Goal: Task Accomplishment & Management: Use online tool/utility

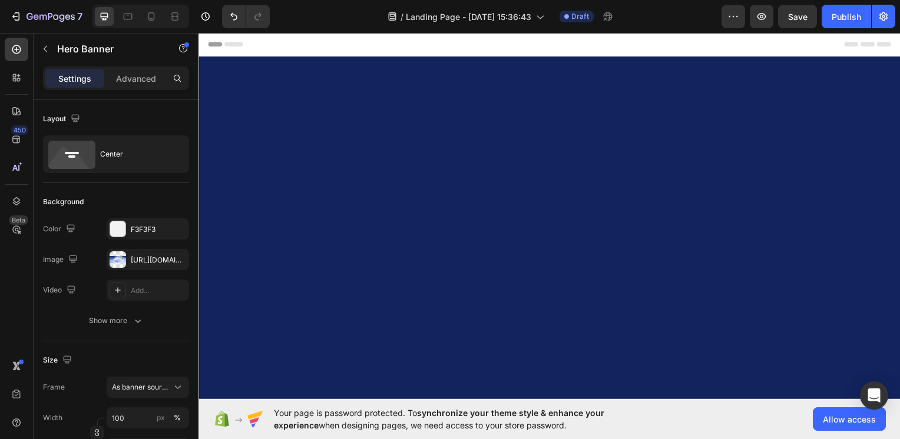
scroll to position [1027, 0]
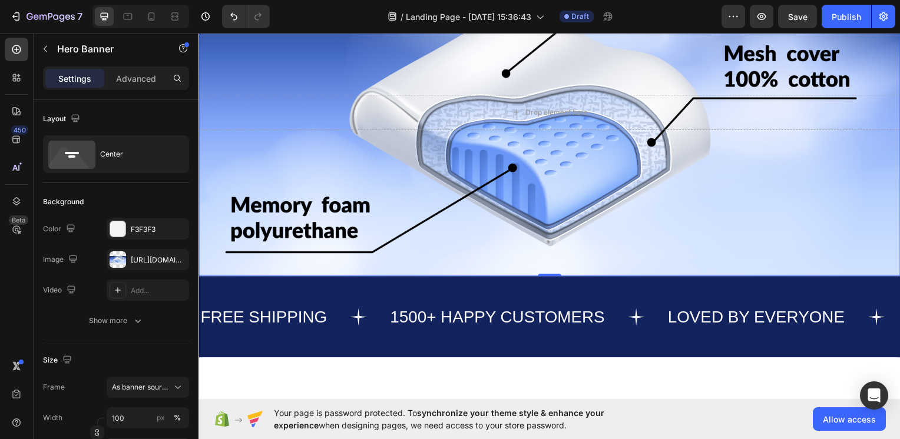
click at [273, 140] on div "Background Image" at bounding box center [551, 113] width 707 height 330
click at [435, 150] on div "Drop element here" at bounding box center [551, 113] width 707 height 73
click at [300, 131] on div "Drop element here" at bounding box center [551, 112] width 707 height 35
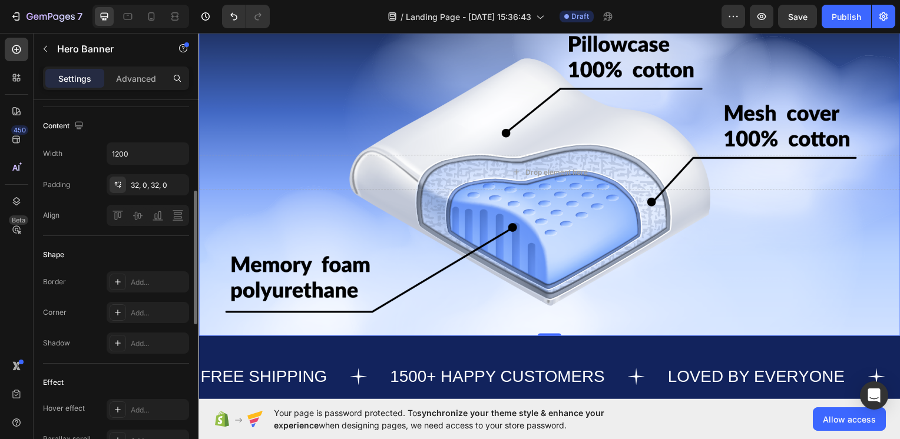
scroll to position [0, 0]
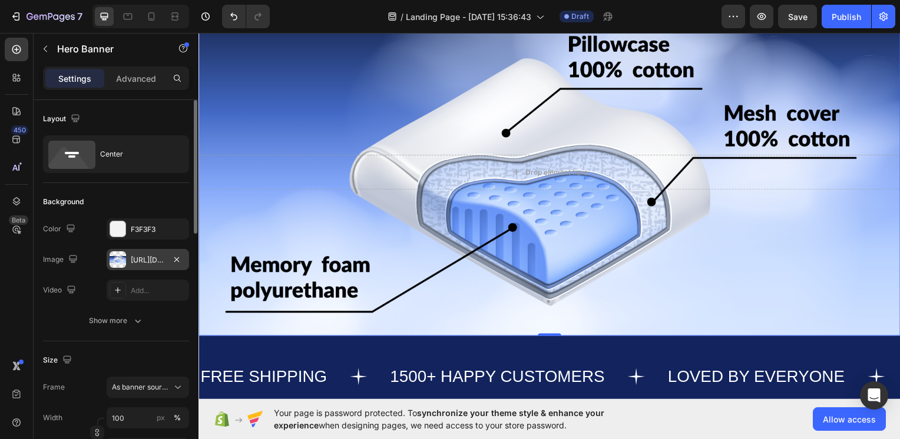
click at [138, 251] on div "[URL][DOMAIN_NAME]" at bounding box center [148, 259] width 82 height 21
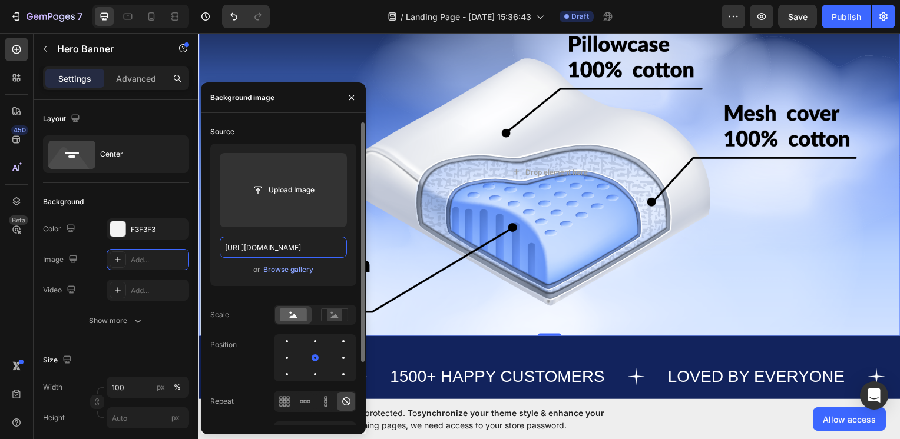
type input "Auto"
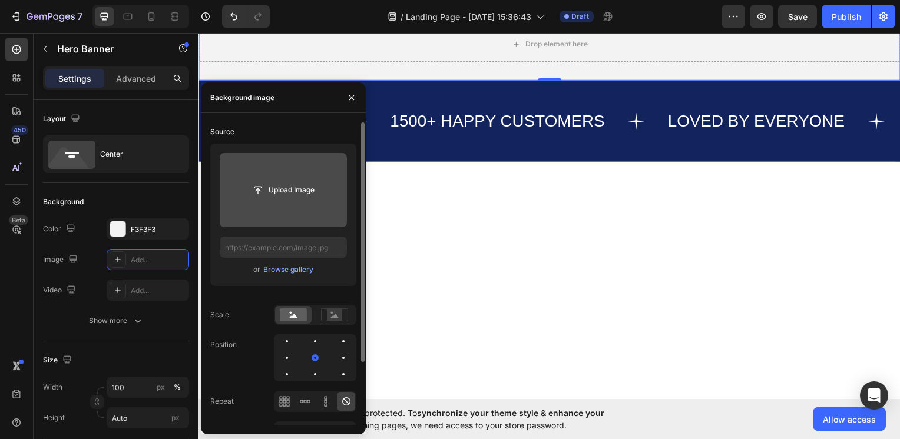
click at [270, 208] on input "file" at bounding box center [283, 190] width 127 height 74
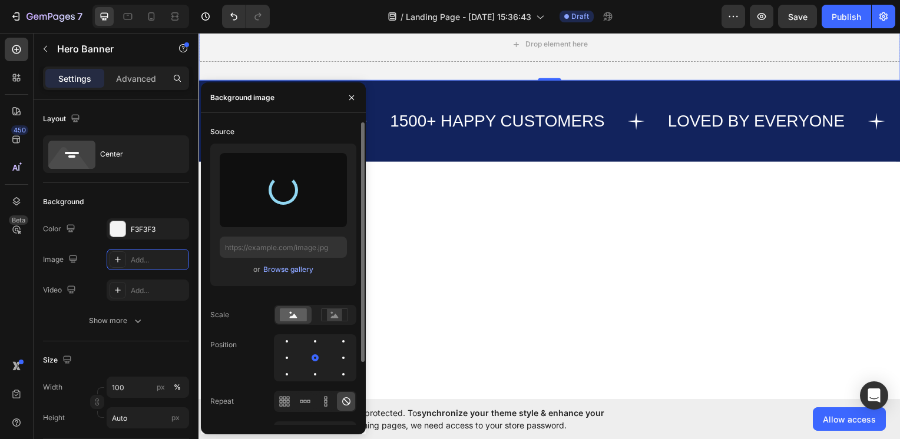
type input "[URL][DOMAIN_NAME]"
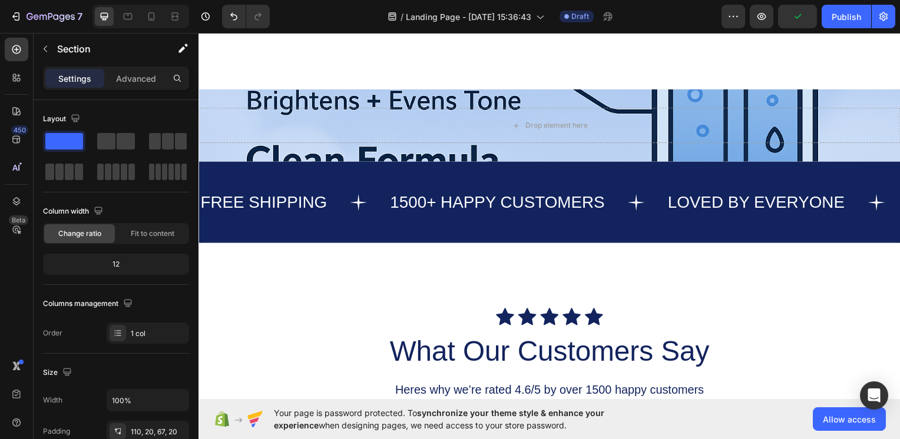
scroll to position [895, 0]
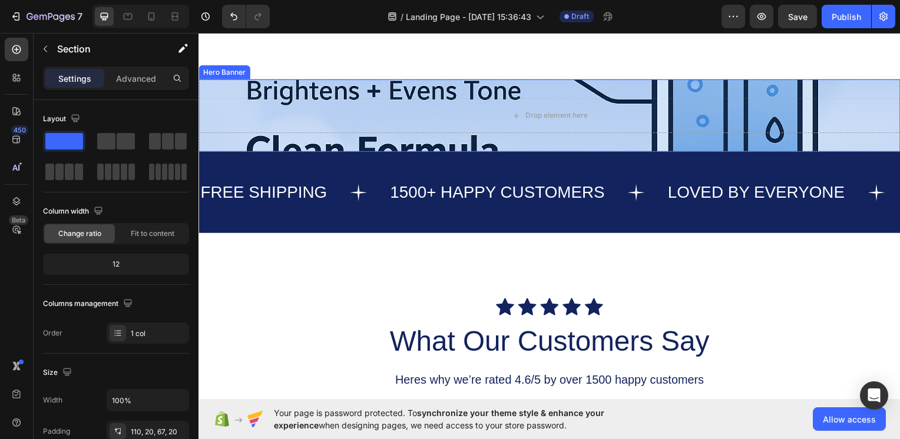
click at [372, 153] on div "Drop element here" at bounding box center [551, 116] width 707 height 73
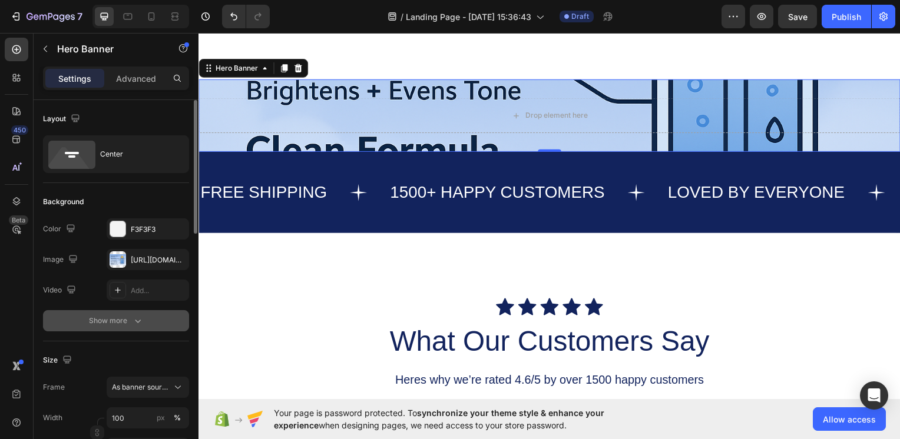
click at [130, 317] on div "Show more" at bounding box center [116, 321] width 55 height 12
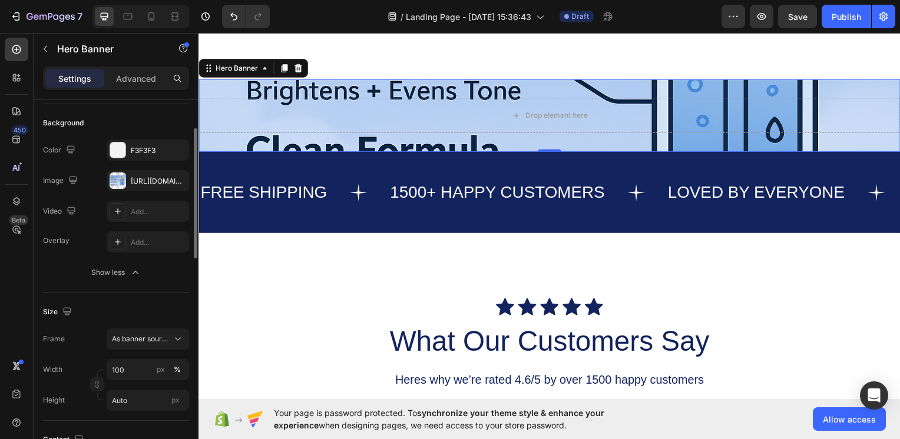
scroll to position [81, 0]
click at [170, 341] on div "As banner source" at bounding box center [148, 338] width 72 height 12
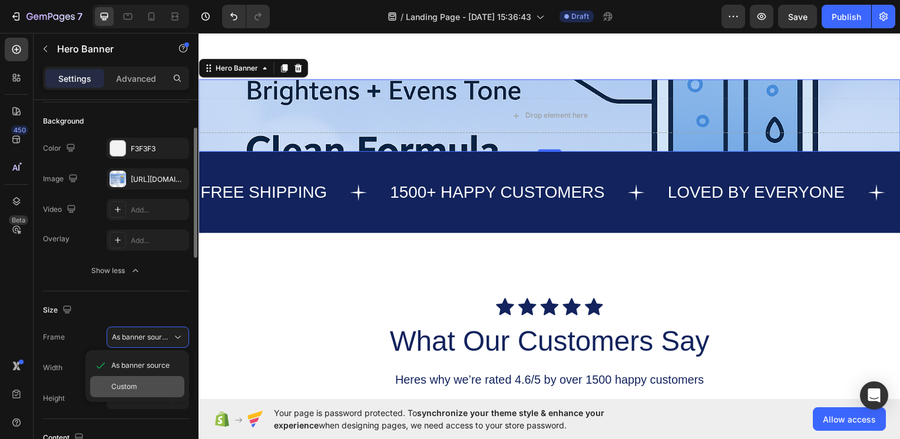
click at [137, 390] on div "Custom" at bounding box center [145, 387] width 68 height 11
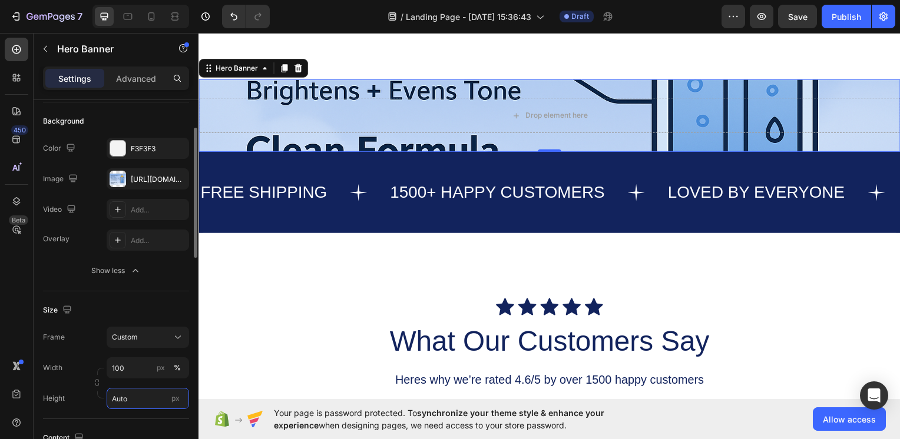
click at [136, 395] on input "Auto" at bounding box center [148, 398] width 82 height 21
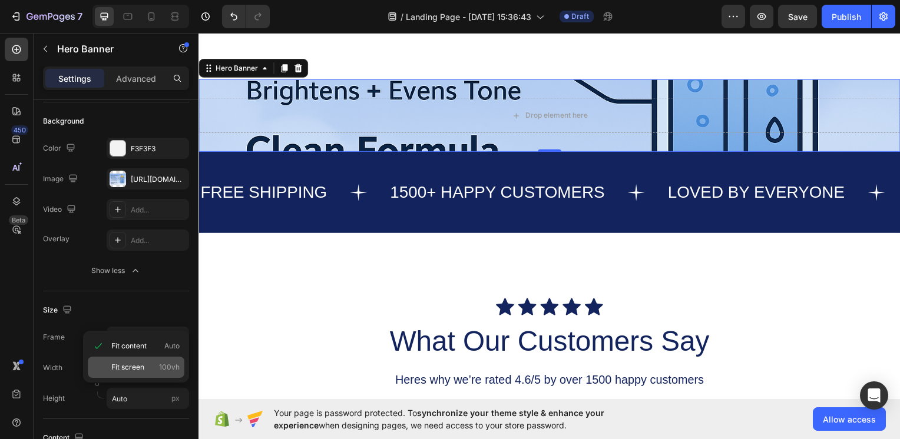
click at [144, 373] on div "Fit screen 100vh" at bounding box center [136, 367] width 97 height 21
type input "100 vh"
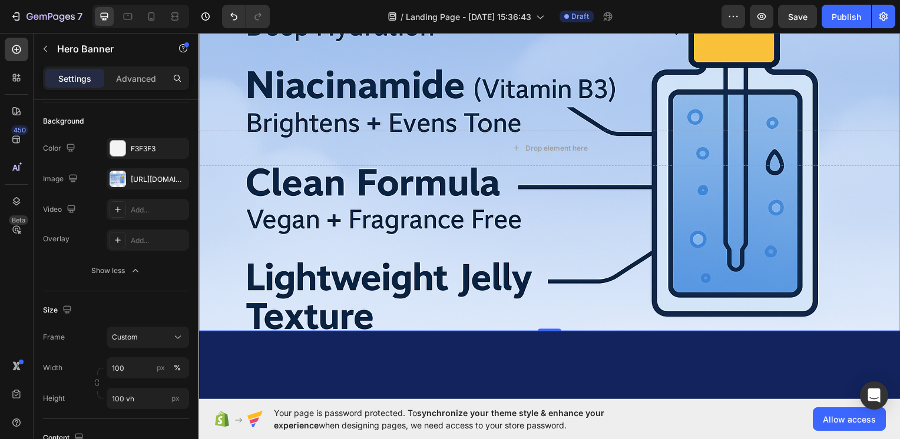
scroll to position [1012, 0]
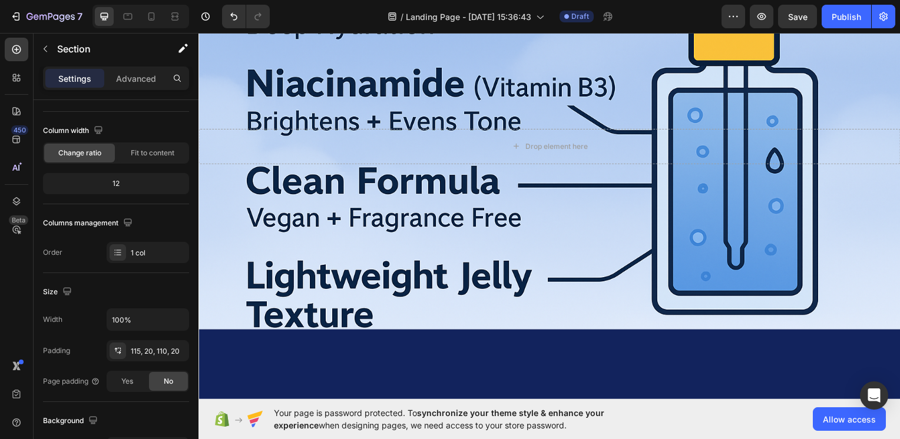
scroll to position [0, 0]
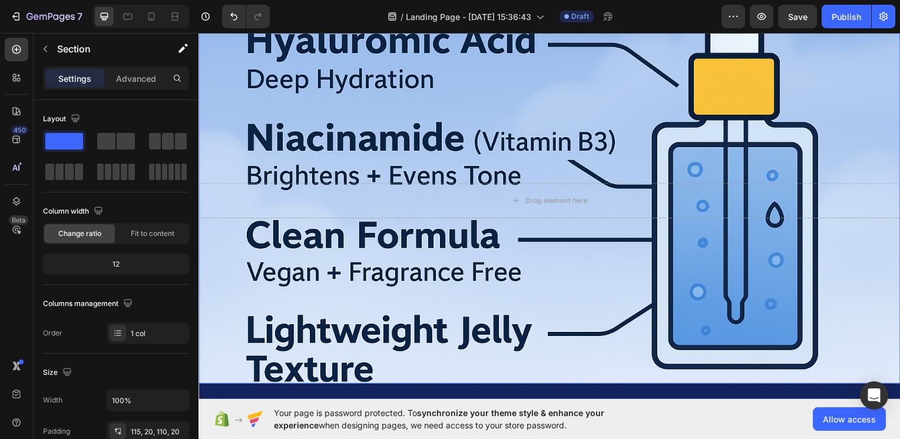
scroll to position [1062, 0]
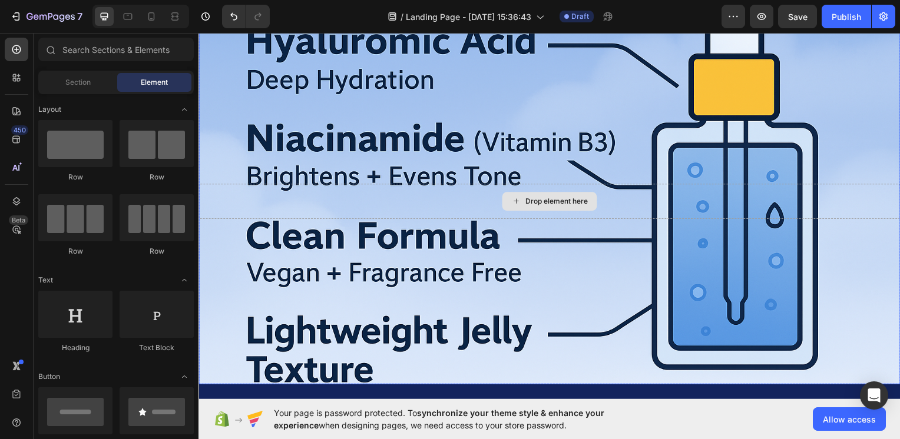
click at [550, 206] on div "Drop element here" at bounding box center [559, 202] width 62 height 9
click at [570, 246] on div "Background Image" at bounding box center [551, 202] width 707 height 369
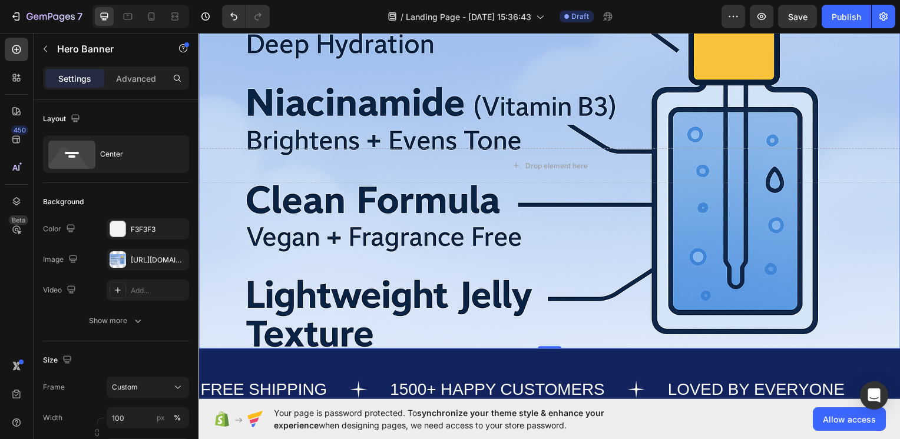
scroll to position [1100, 0]
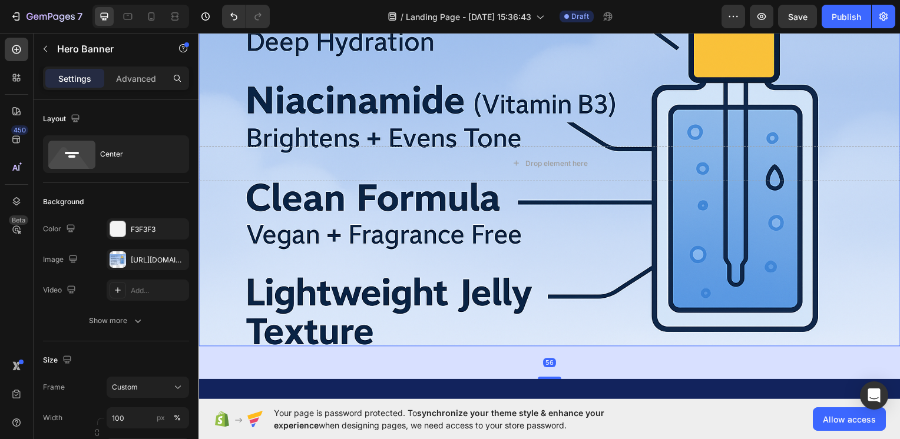
drag, startPoint x: 545, startPoint y: 348, endPoint x: 552, endPoint y: 386, distance: 38.2
click at [552, 382] on div at bounding box center [552, 380] width 24 height 2
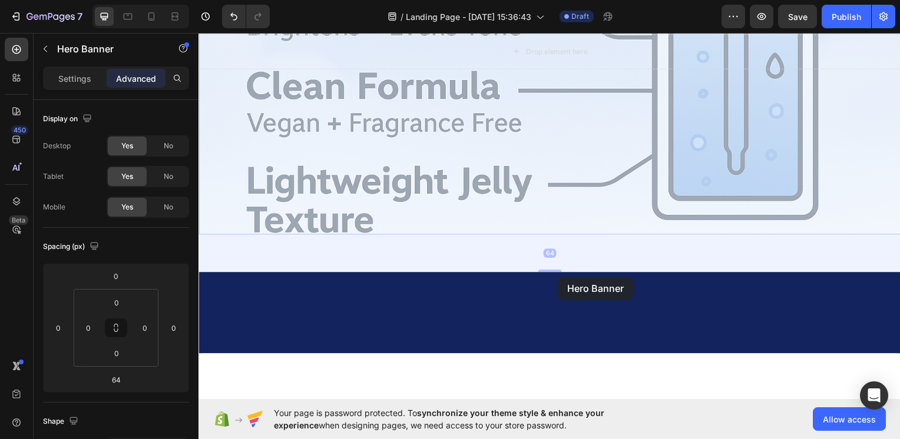
scroll to position [685, 0]
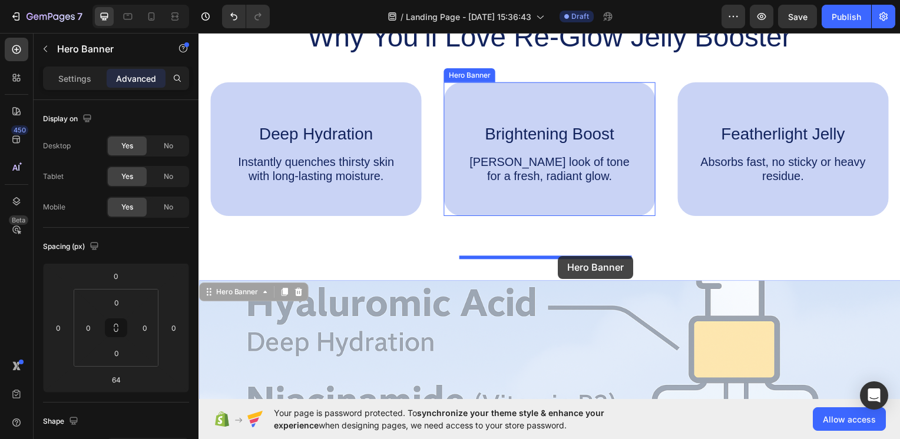
drag, startPoint x: 561, startPoint y: 269, endPoint x: 561, endPoint y: 257, distance: 11.8
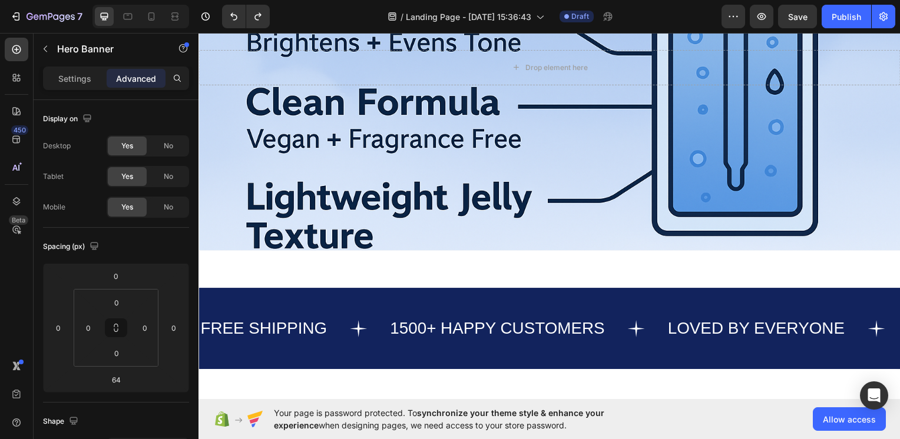
scroll to position [1192, 0]
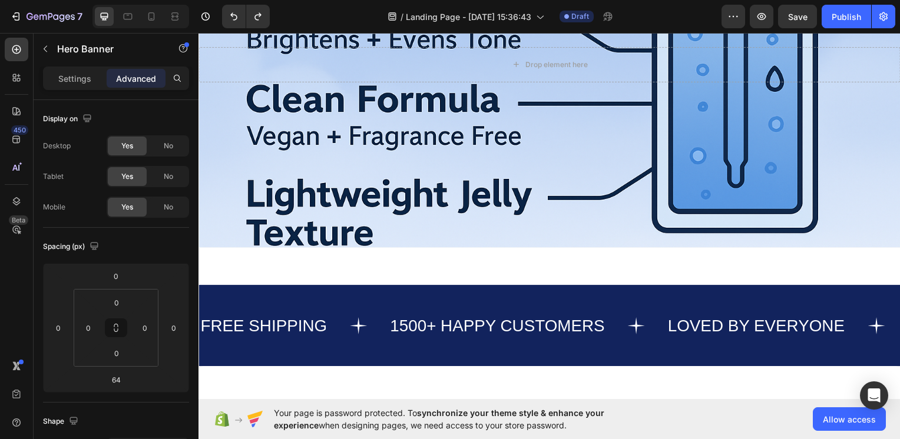
click at [585, 243] on div "Background Image" at bounding box center [551, 64] width 707 height 369
click at [517, 170] on div "Background Image" at bounding box center [551, 64] width 707 height 369
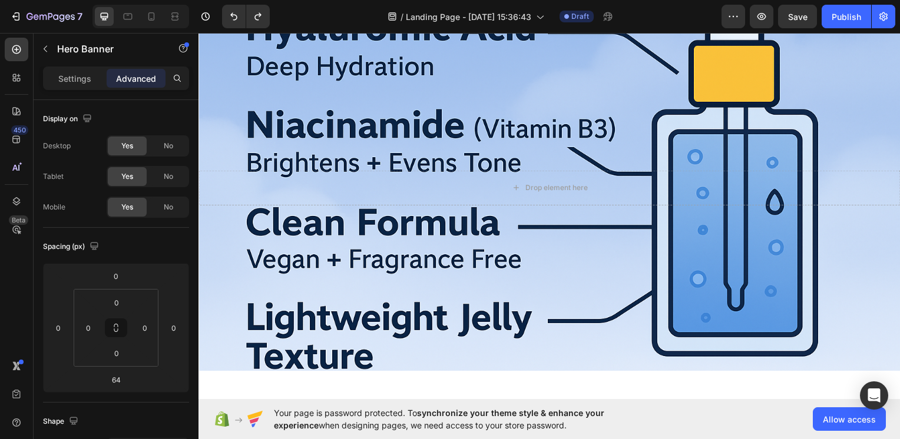
scroll to position [1163, 0]
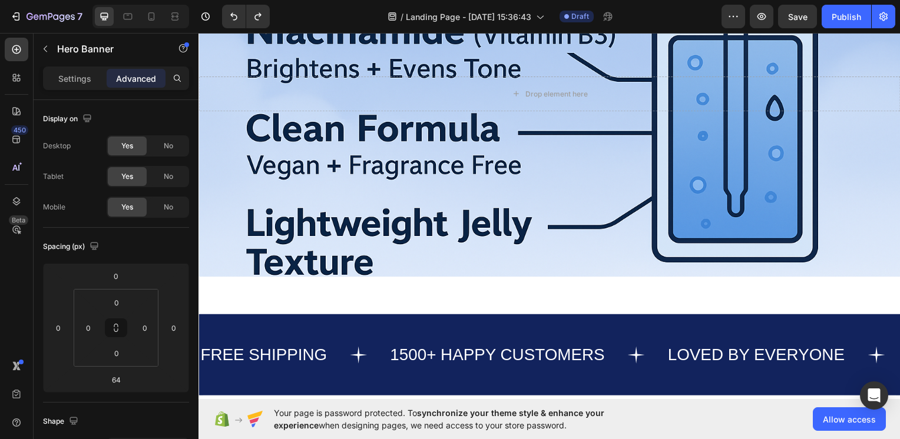
click at [537, 259] on div "Background Image" at bounding box center [551, 93] width 707 height 369
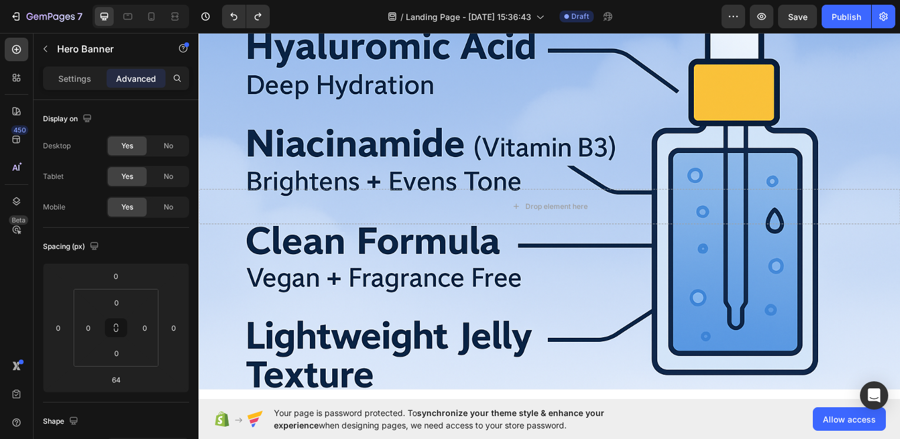
scroll to position [1048, 0]
click at [396, 105] on div "Background Image" at bounding box center [551, 208] width 707 height 369
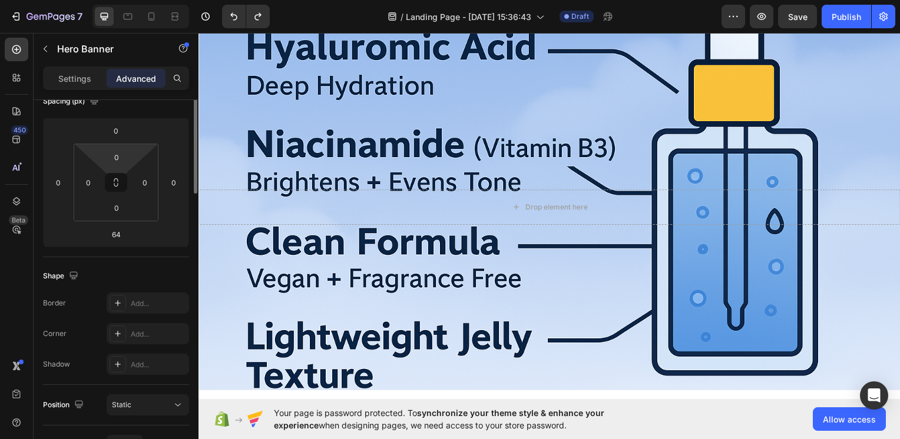
scroll to position [0, 0]
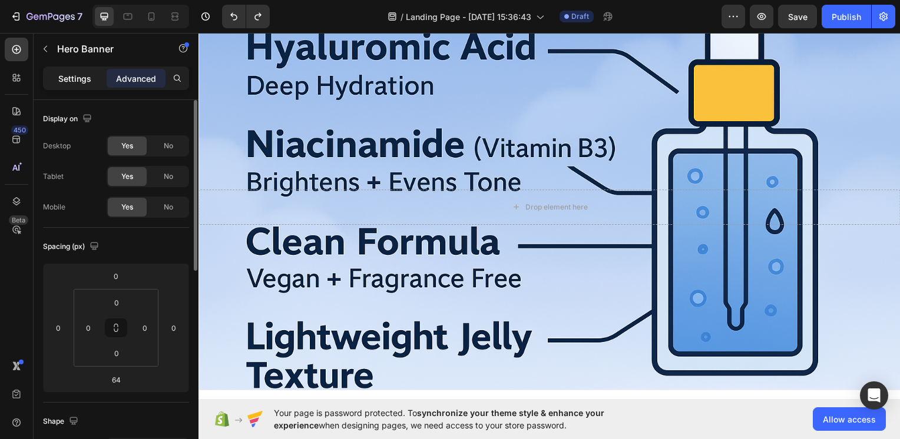
click at [70, 71] on div "Settings" at bounding box center [74, 78] width 59 height 19
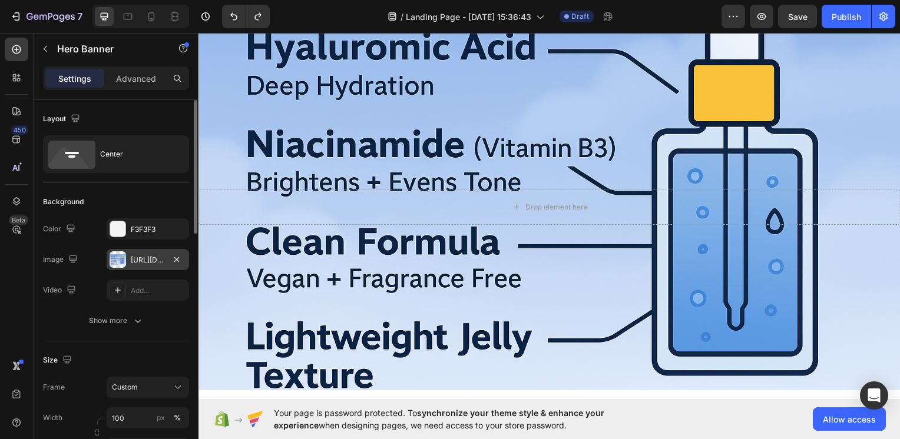
click at [140, 252] on div "[URL][DOMAIN_NAME]" at bounding box center [148, 259] width 82 height 21
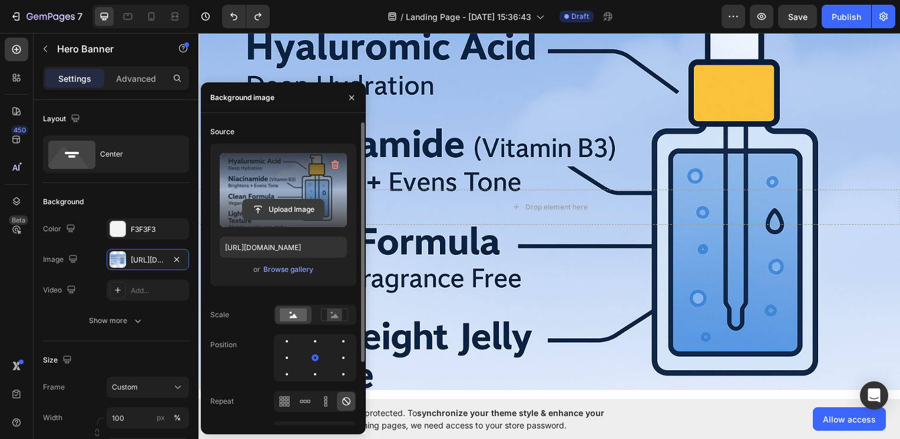
click at [304, 217] on input "file" at bounding box center [283, 210] width 81 height 20
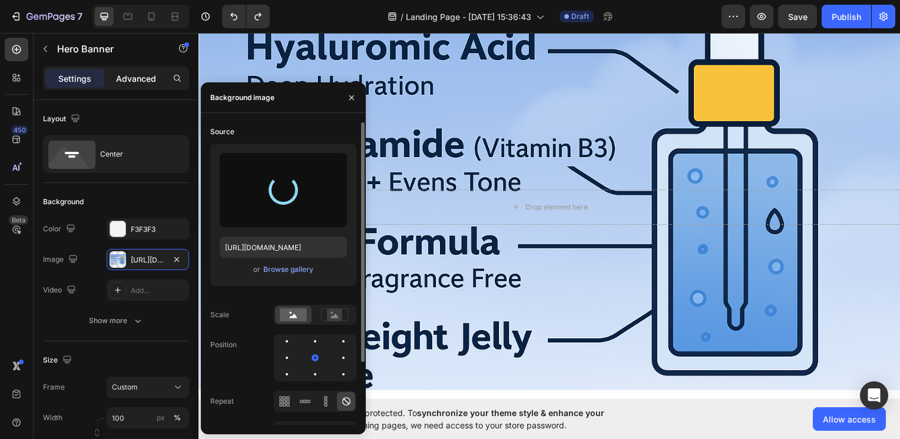
type input "[URL][DOMAIN_NAME]"
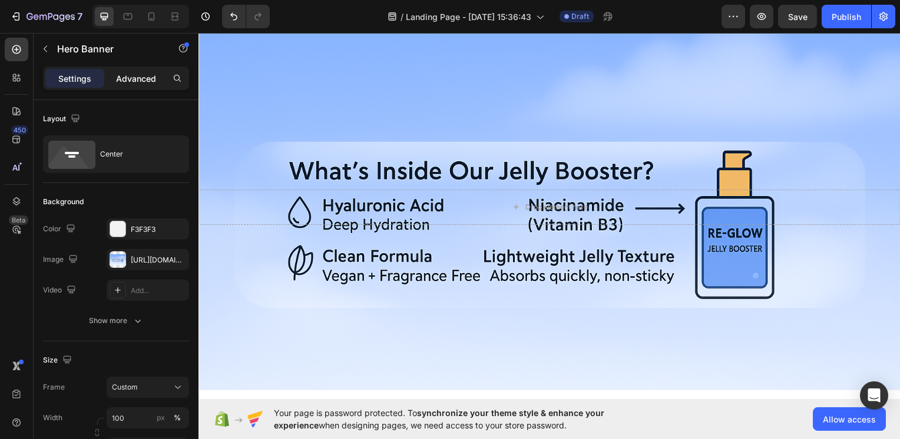
click at [158, 76] on div "Advanced" at bounding box center [136, 78] width 59 height 19
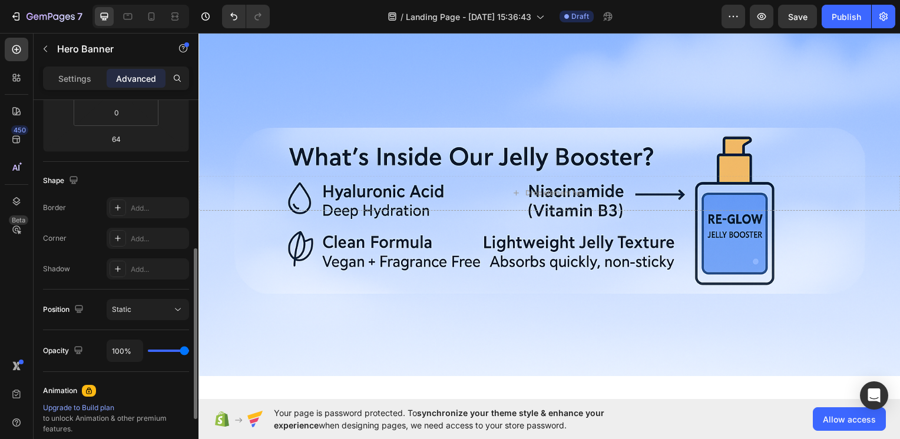
scroll to position [267, 0]
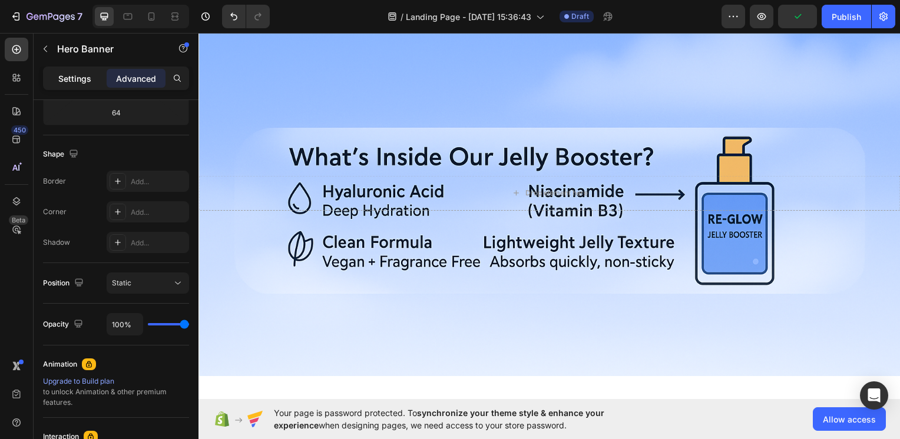
click at [67, 74] on p "Settings" at bounding box center [74, 78] width 33 height 12
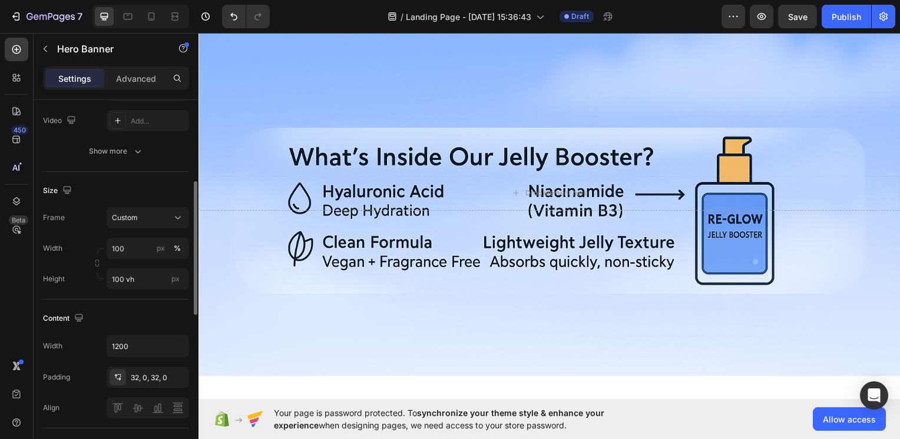
scroll to position [168, 0]
click at [134, 248] on input "100" at bounding box center [148, 249] width 82 height 21
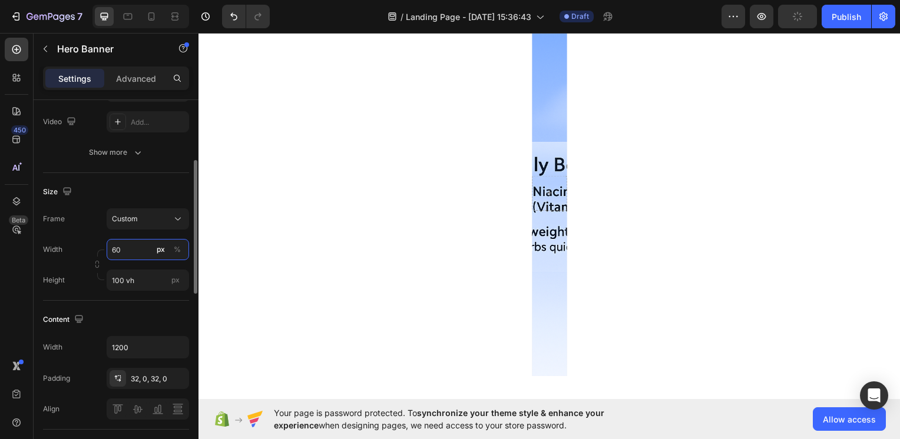
type input "6"
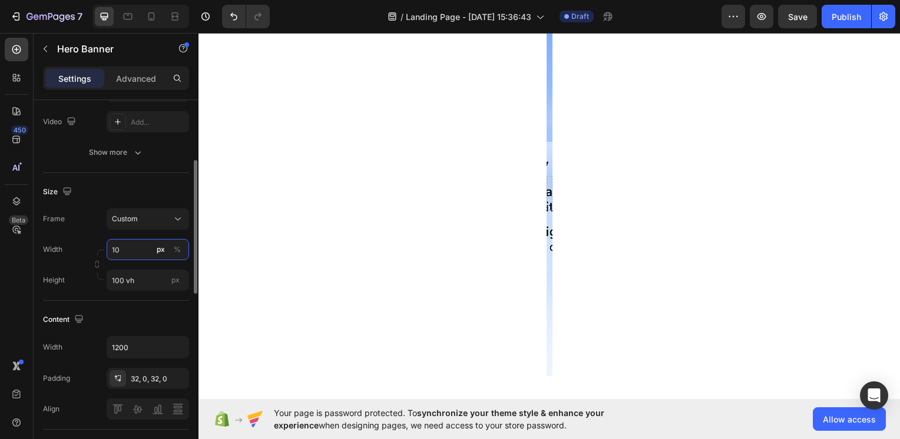
type input "1"
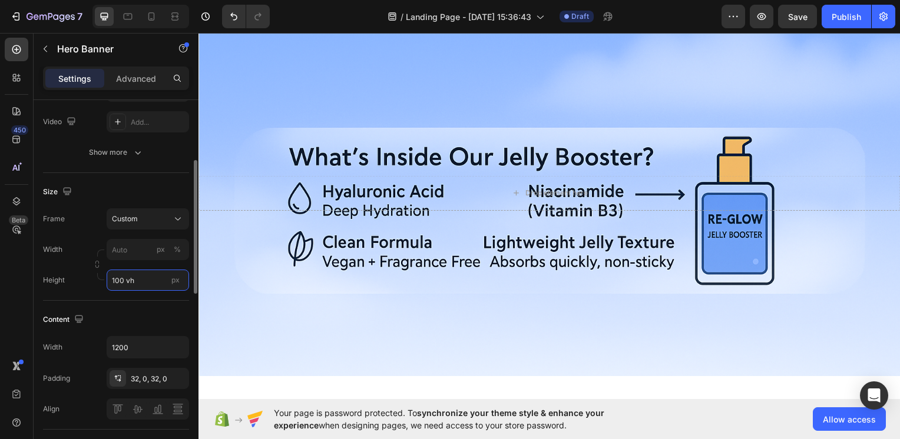
click at [148, 272] on input "100 vh" at bounding box center [148, 280] width 82 height 21
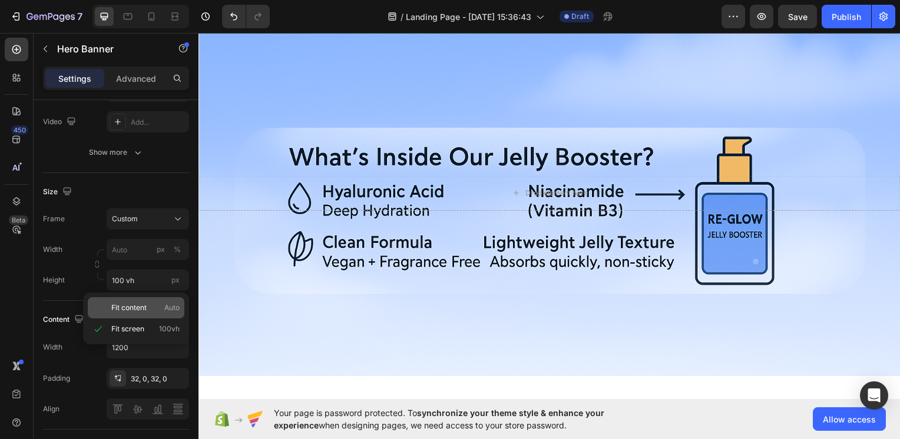
click at [141, 305] on span "Fit content" at bounding box center [128, 308] width 35 height 11
type input "100"
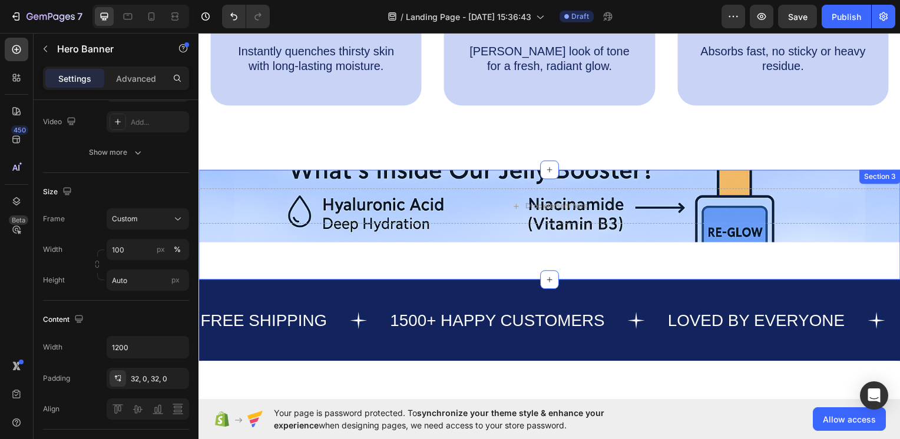
scroll to position [915, 0]
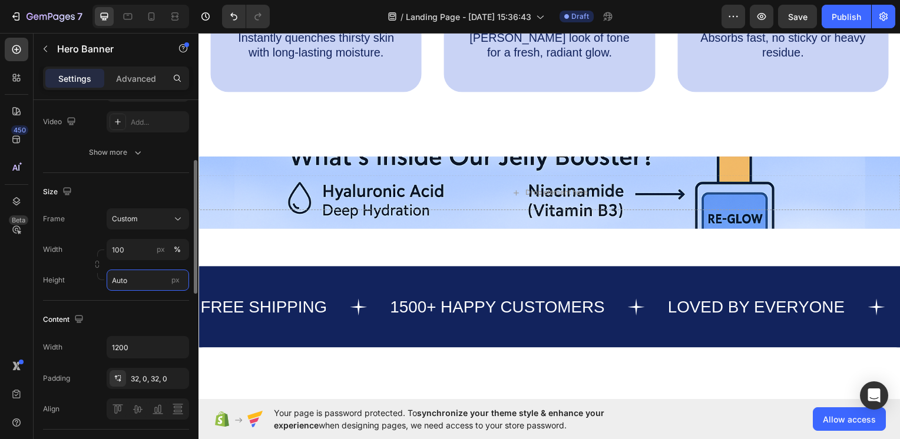
click at [130, 282] on input "Auto" at bounding box center [148, 280] width 82 height 21
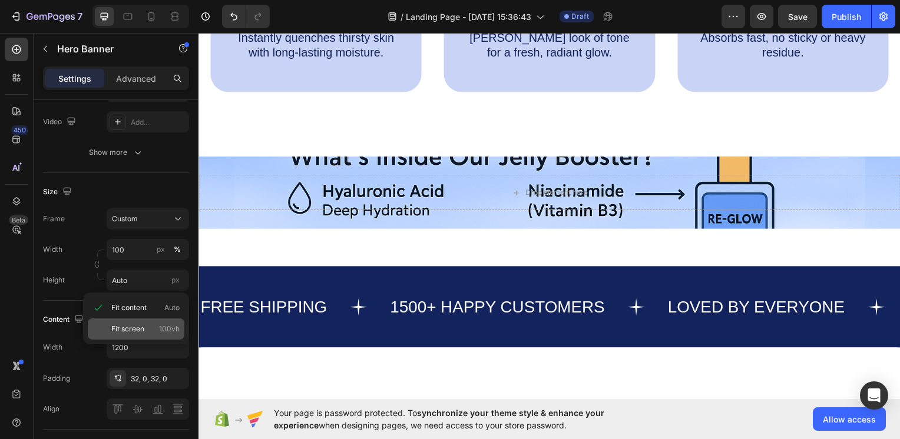
click at [137, 329] on span "Fit screen" at bounding box center [127, 329] width 33 height 11
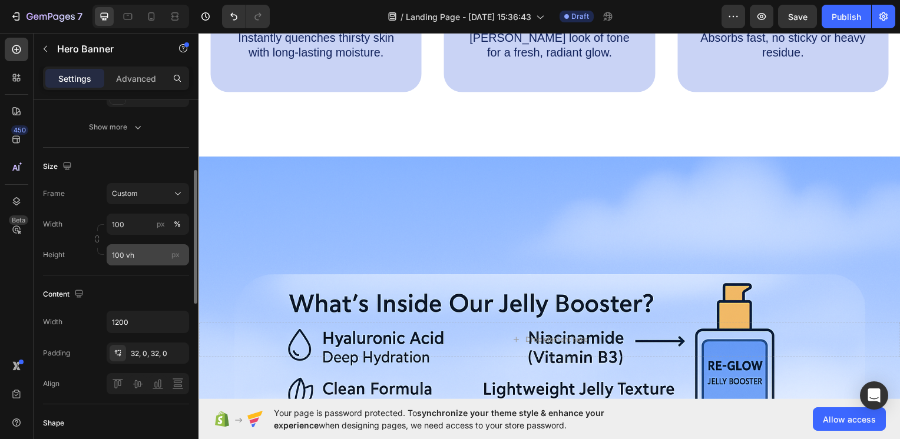
scroll to position [194, 0]
click at [118, 254] on input "100 vh" at bounding box center [148, 254] width 82 height 21
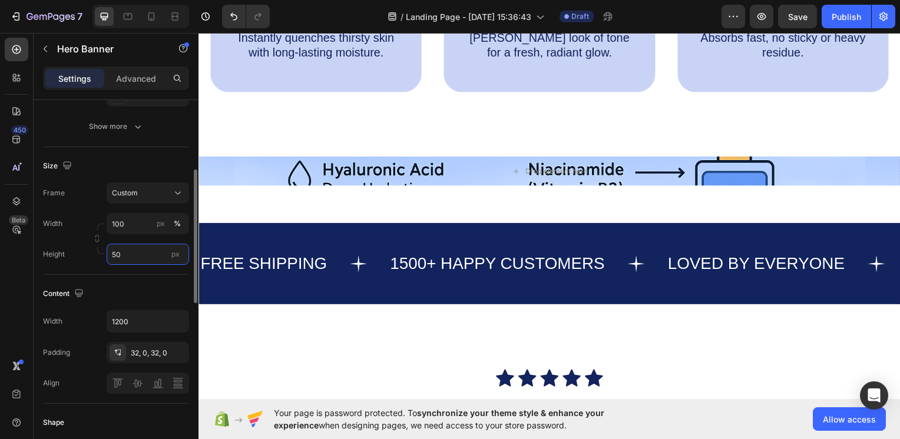
type input "5"
type input "500"
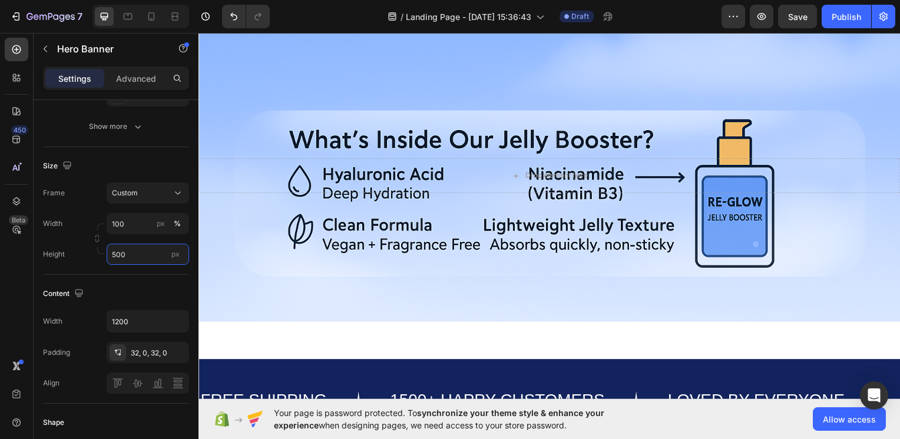
scroll to position [1039, 0]
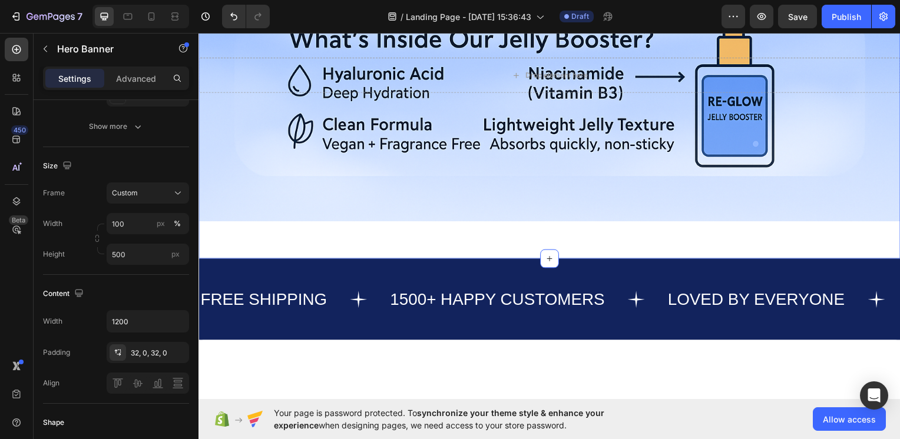
click at [282, 245] on div "Drop element here Hero Banner" at bounding box center [551, 94] width 707 height 332
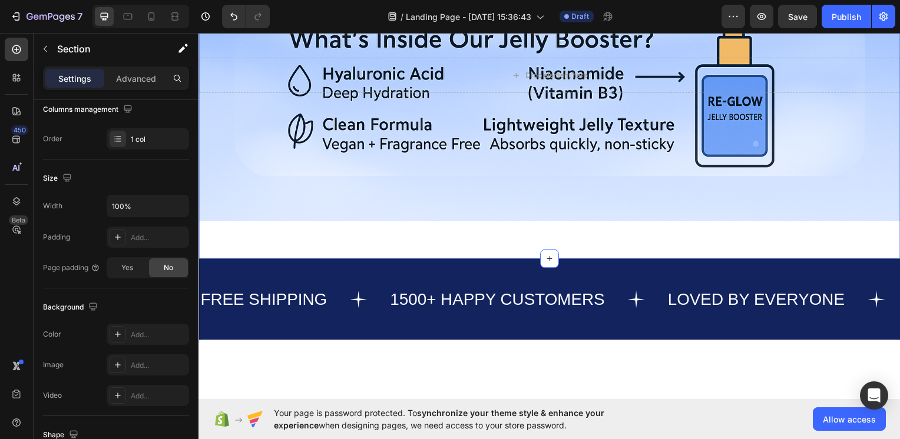
scroll to position [0, 0]
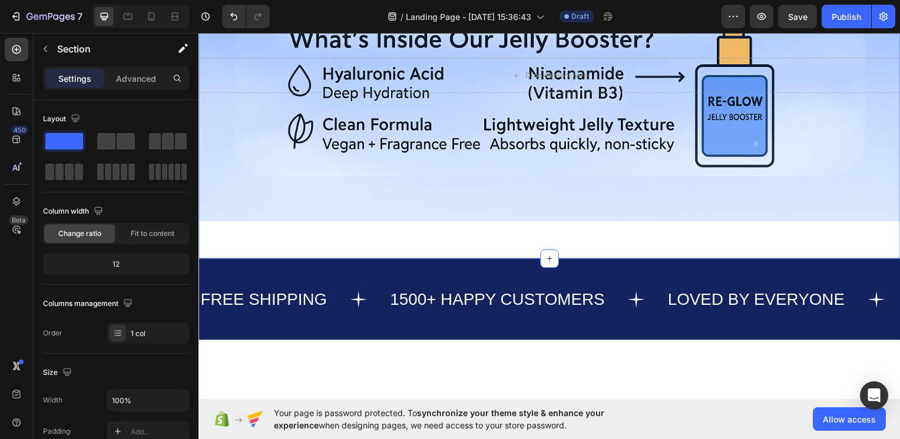
click at [573, 254] on div "Drop element here Hero Banner" at bounding box center [551, 94] width 707 height 332
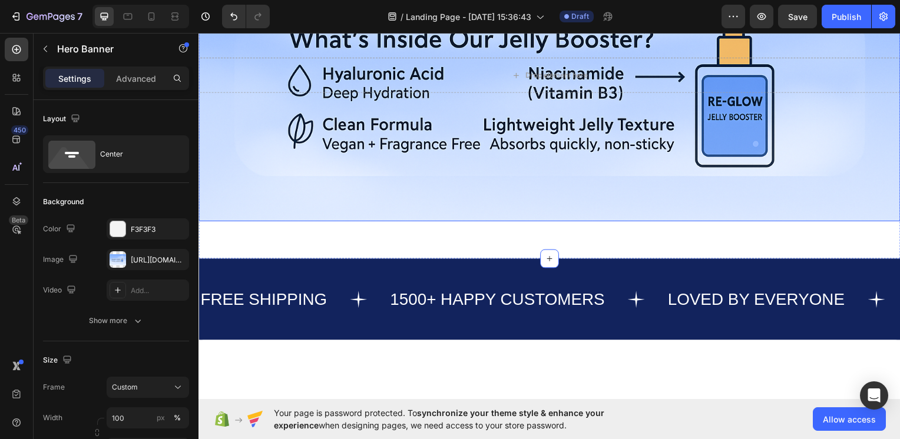
click at [566, 218] on div "Background Image" at bounding box center [551, 75] width 707 height 294
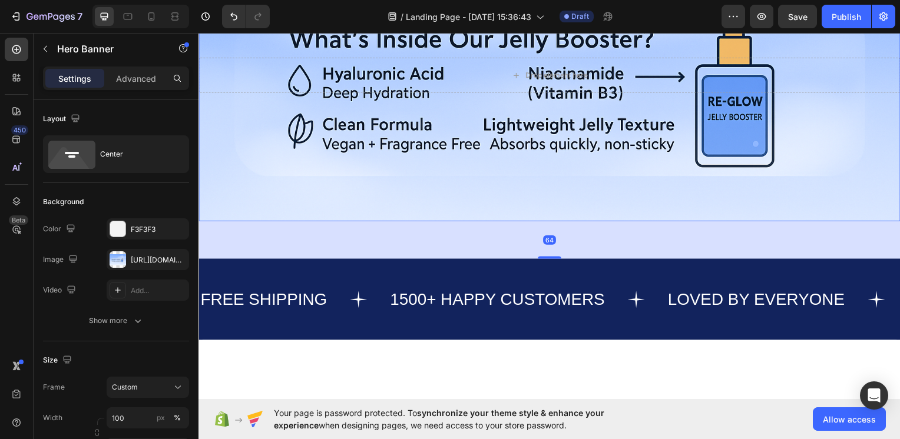
click at [556, 220] on div "Background Image" at bounding box center [551, 75] width 707 height 294
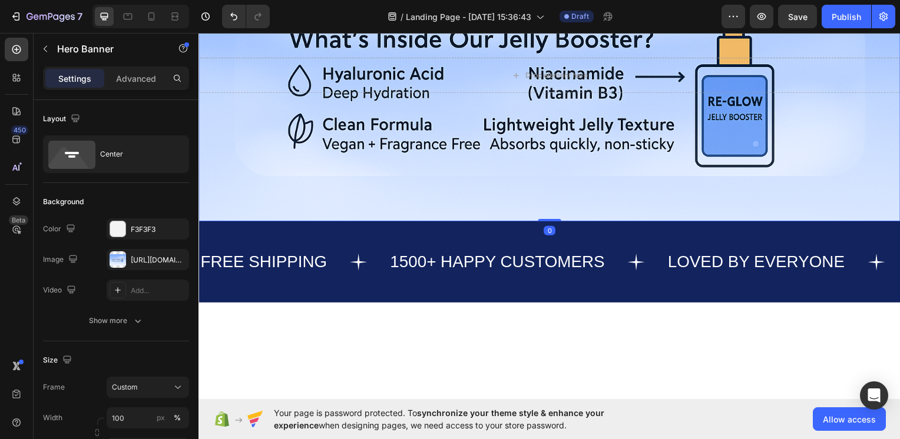
drag, startPoint x: 558, startPoint y: 257, endPoint x: 564, endPoint y: 218, distance: 39.4
click at [564, 218] on div "Drop element here Hero Banner 0" at bounding box center [551, 75] width 707 height 294
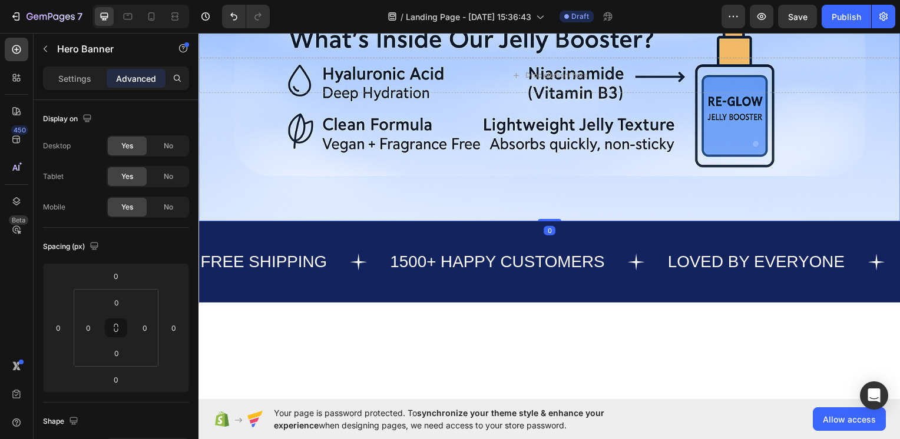
click at [608, 173] on div "Background Image" at bounding box center [551, 75] width 707 height 294
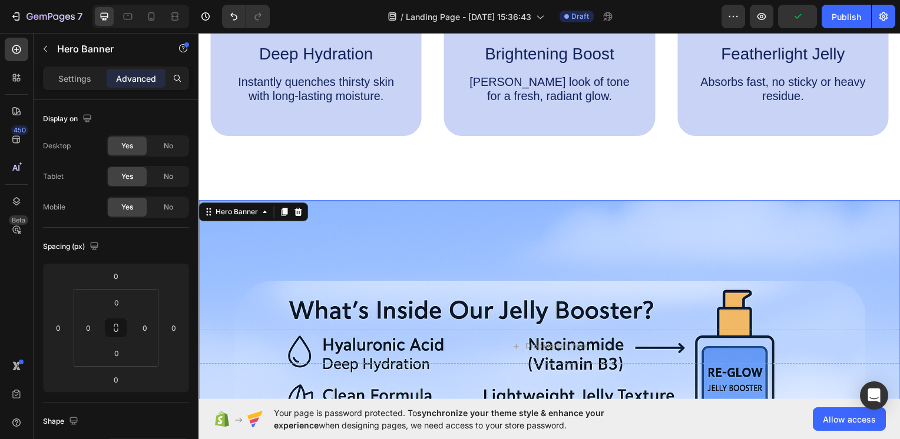
scroll to position [875, 0]
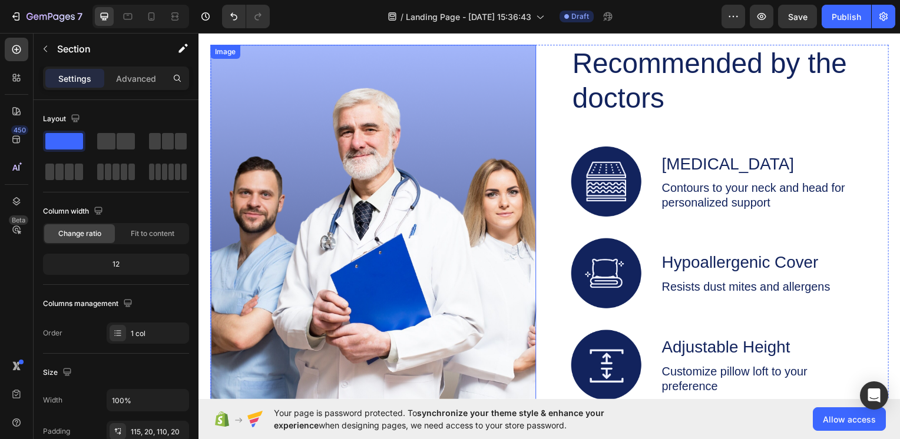
scroll to position [2052, 0]
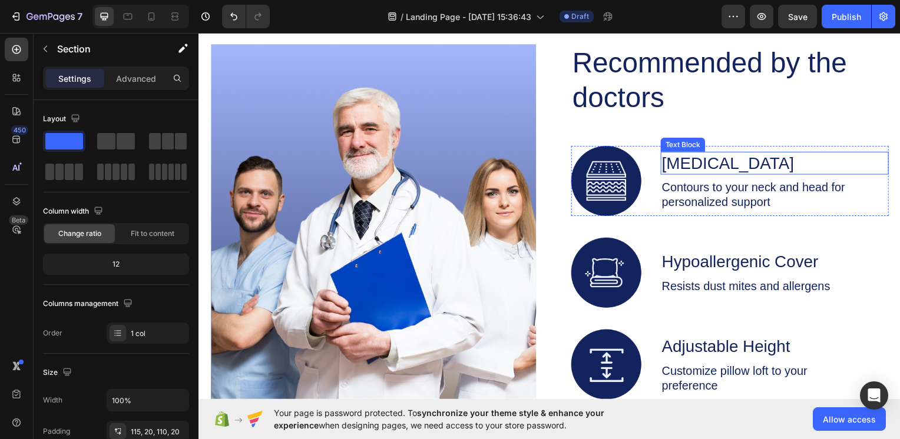
click at [700, 167] on p "[MEDICAL_DATA]" at bounding box center [778, 164] width 227 height 21
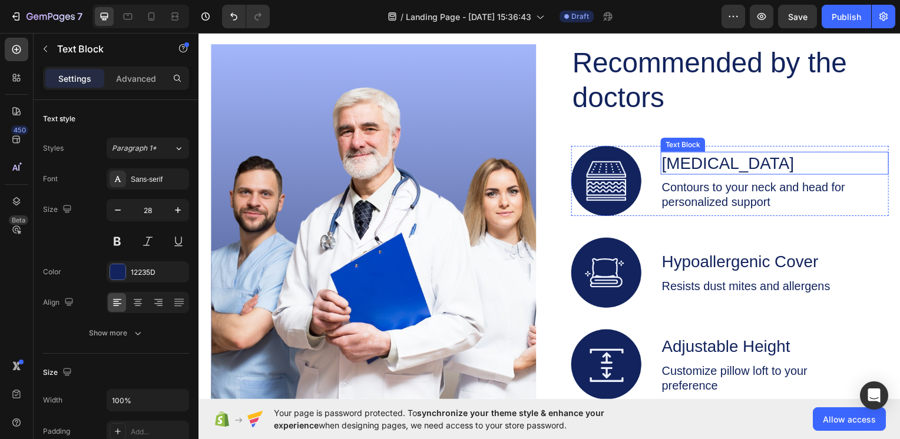
click at [700, 167] on p "[MEDICAL_DATA]" at bounding box center [778, 164] width 227 height 21
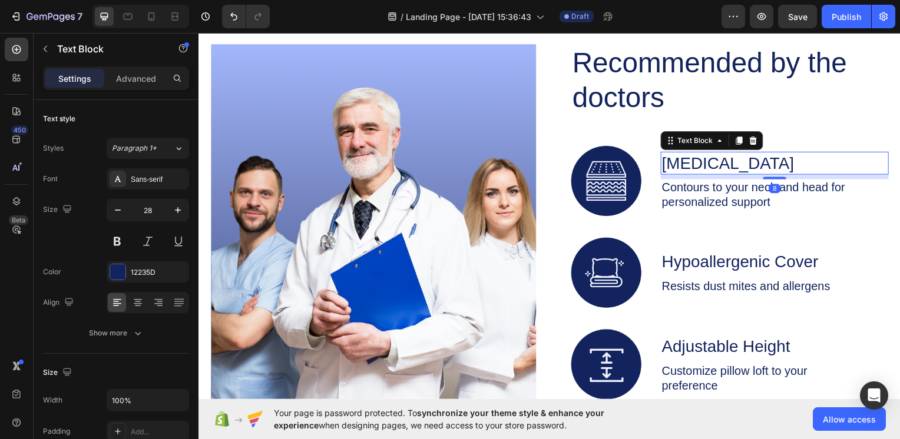
click at [700, 167] on p "[MEDICAL_DATA]" at bounding box center [778, 164] width 227 height 21
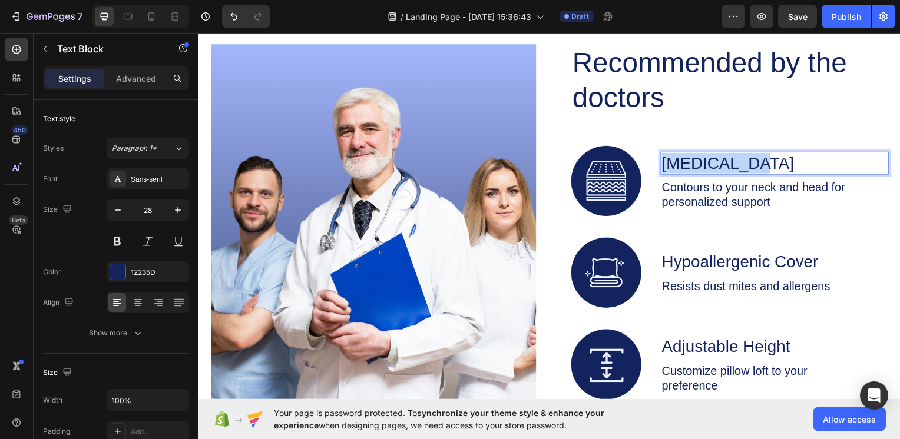
click at [700, 167] on p "[MEDICAL_DATA]" at bounding box center [778, 164] width 227 height 21
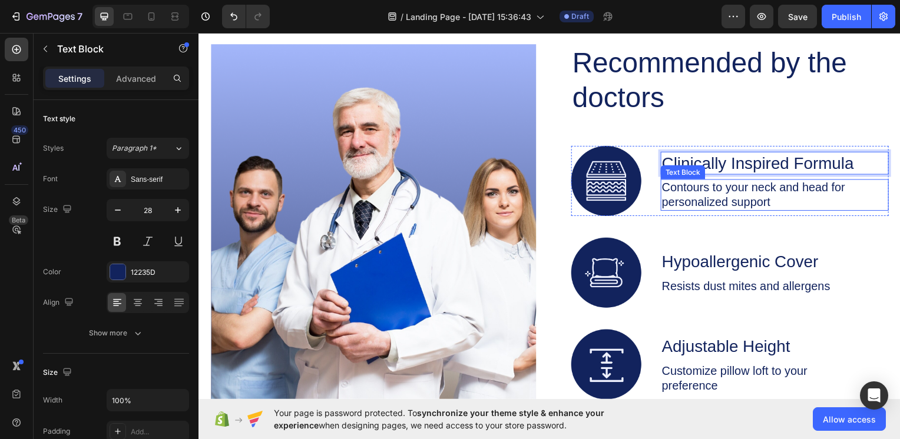
click at [696, 197] on p "Contours to your neck and head for personalized support" at bounding box center [778, 195] width 227 height 29
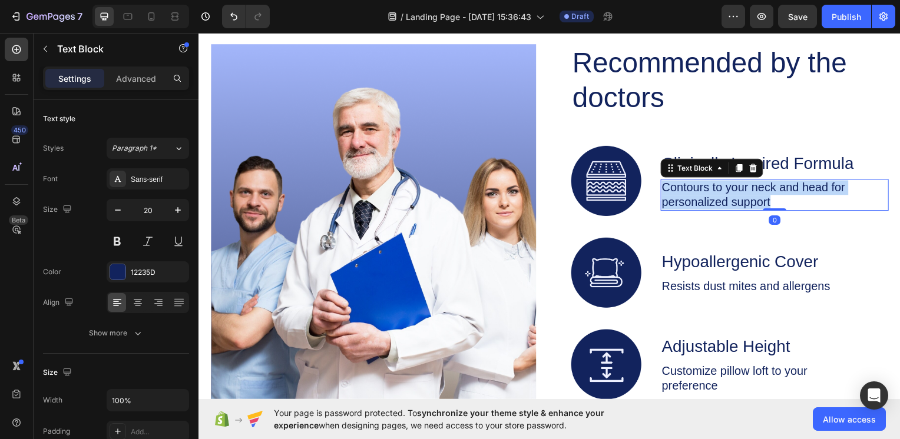
click at [696, 197] on p "Contours to your neck and head for personalized support" at bounding box center [778, 195] width 227 height 29
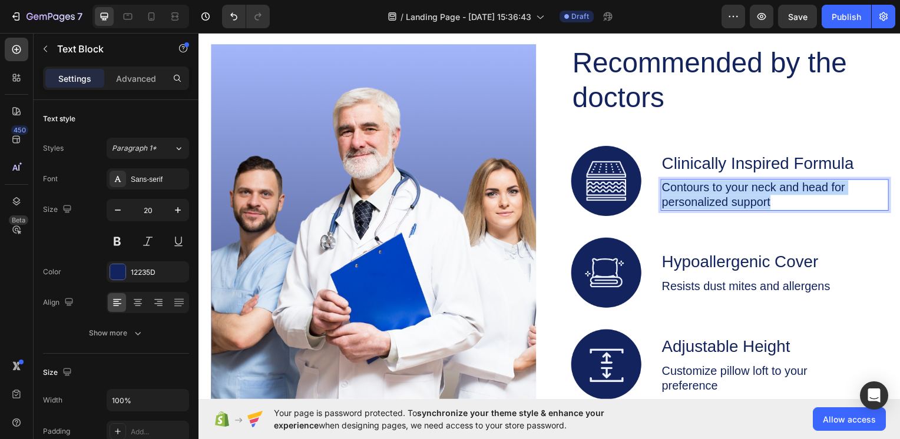
click at [696, 197] on p "Contours to your neck and head for personalized support" at bounding box center [778, 195] width 227 height 29
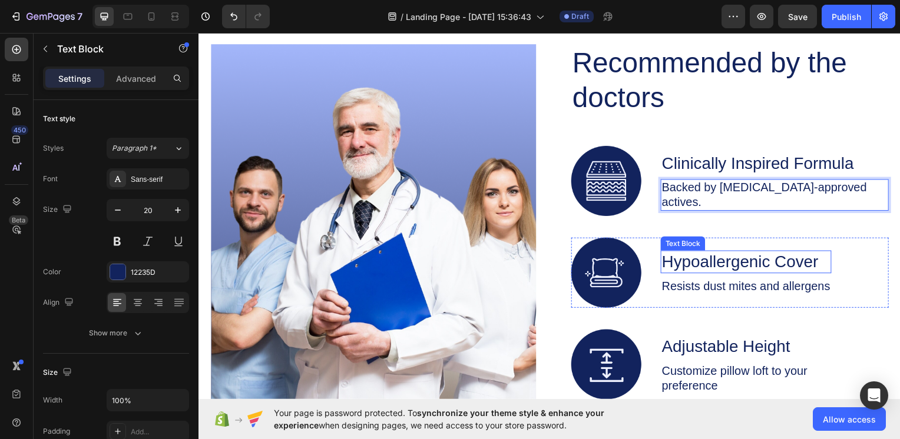
click at [688, 256] on p "Hypoallergenic Cover" at bounding box center [750, 263] width 170 height 21
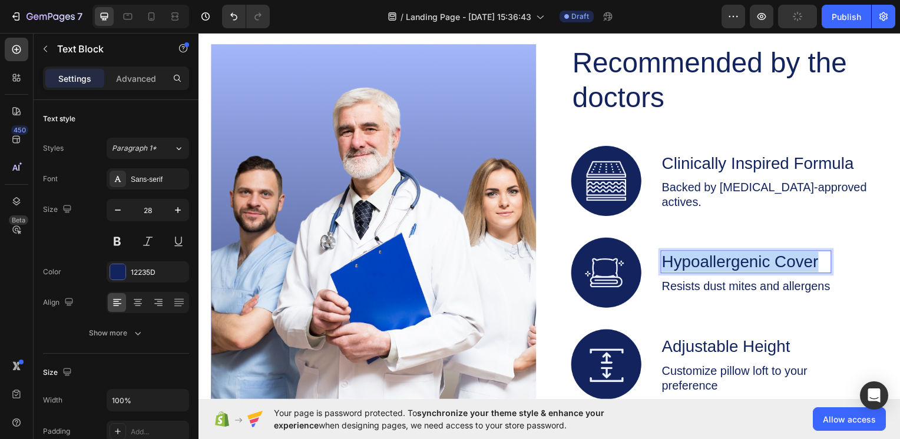
click at [688, 256] on p "Hypoallergenic Cover" at bounding box center [750, 263] width 170 height 21
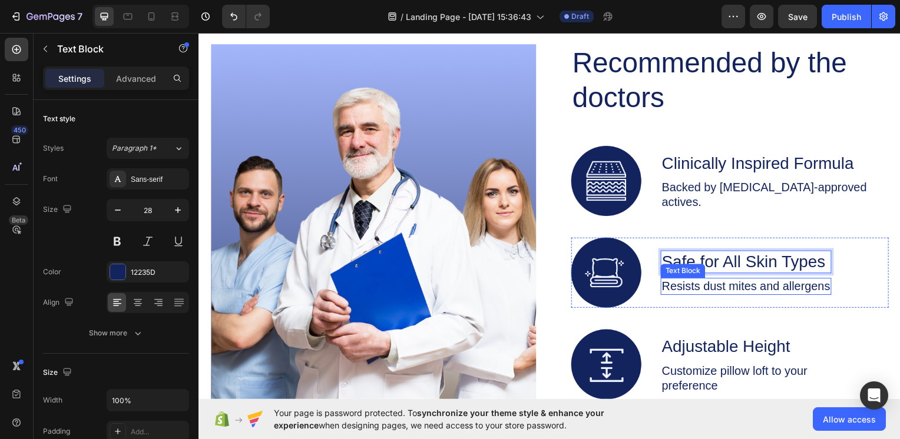
click at [729, 289] on p "Resists dust mites and allergens" at bounding box center [750, 288] width 170 height 15
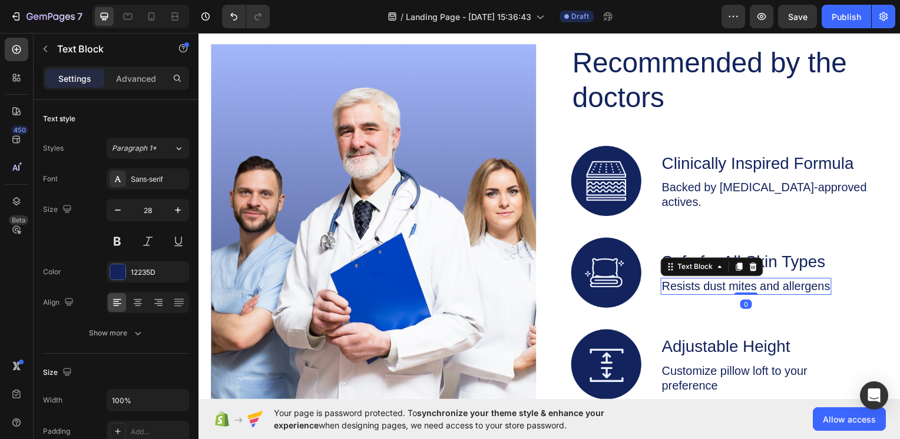
click at [729, 289] on p "Resists dust mites and allergens" at bounding box center [750, 288] width 170 height 15
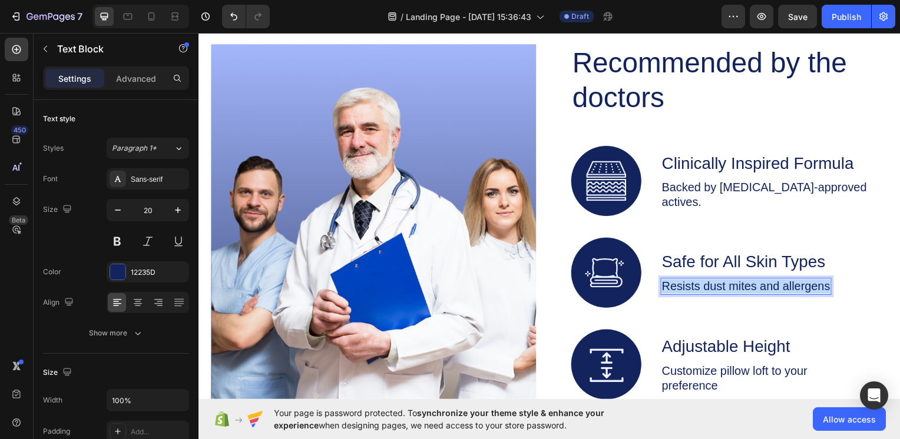
click at [729, 289] on p "Resists dust mites and allergens" at bounding box center [750, 288] width 170 height 15
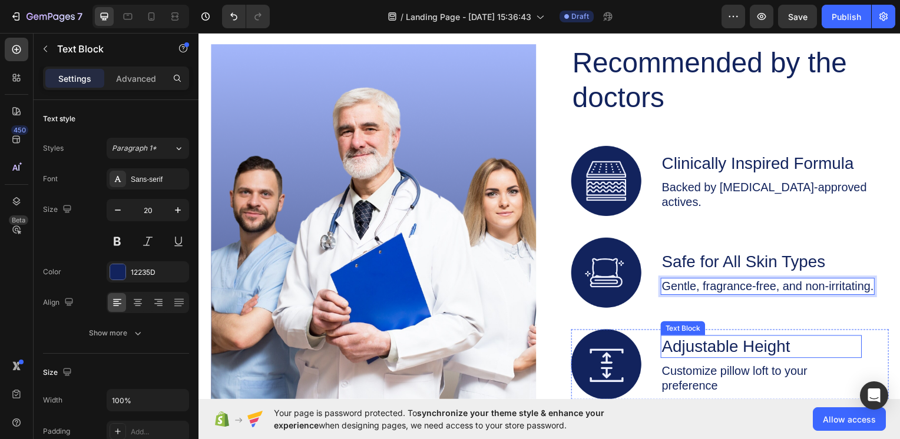
click at [689, 357] on p "Adjustable Height" at bounding box center [765, 349] width 200 height 21
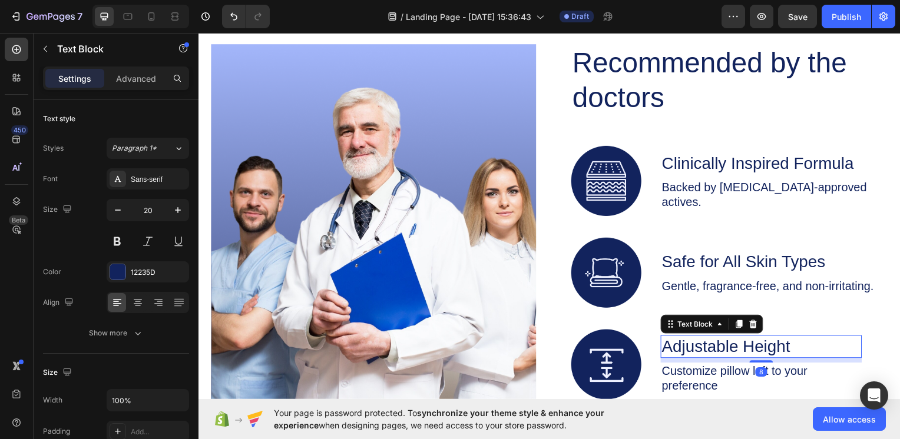
click at [689, 357] on p "Adjustable Height" at bounding box center [765, 349] width 200 height 21
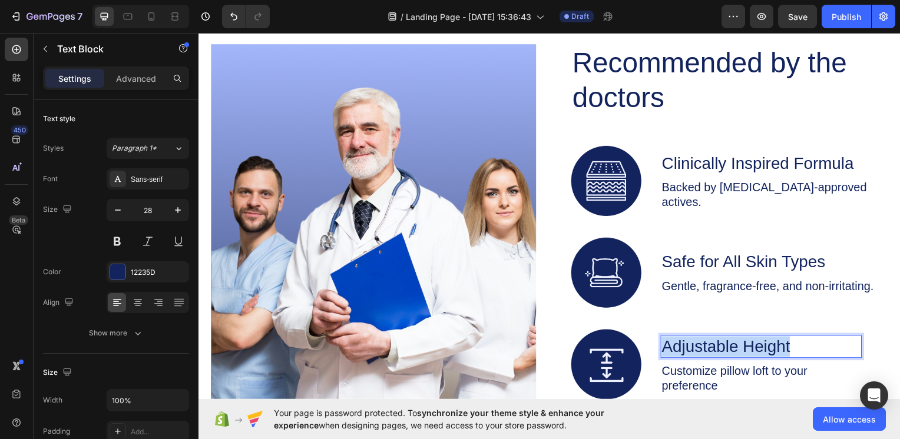
click at [689, 357] on p "Adjustable Height" at bounding box center [765, 349] width 200 height 21
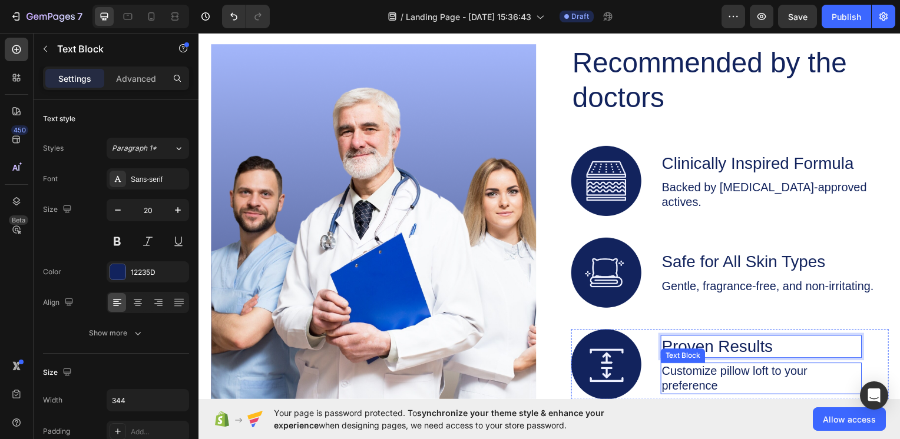
click at [692, 367] on p "Customize pillow loft to your preference" at bounding box center [765, 380] width 200 height 29
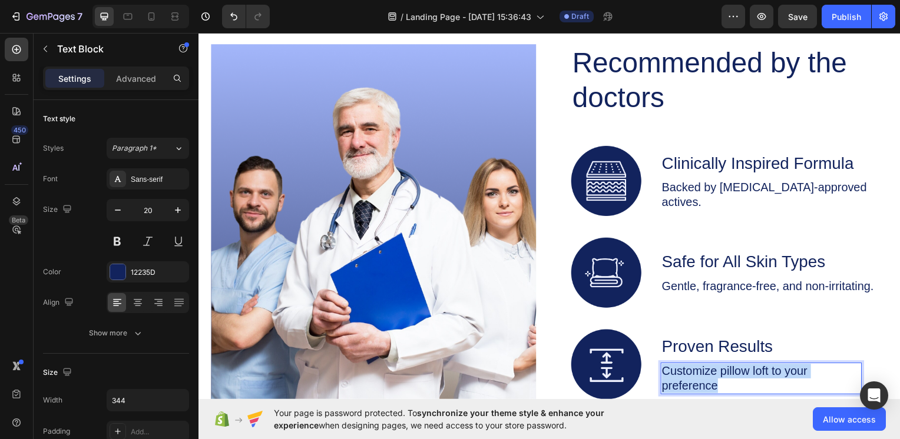
click at [692, 367] on p "Customize pillow loft to your preference" at bounding box center [765, 380] width 200 height 29
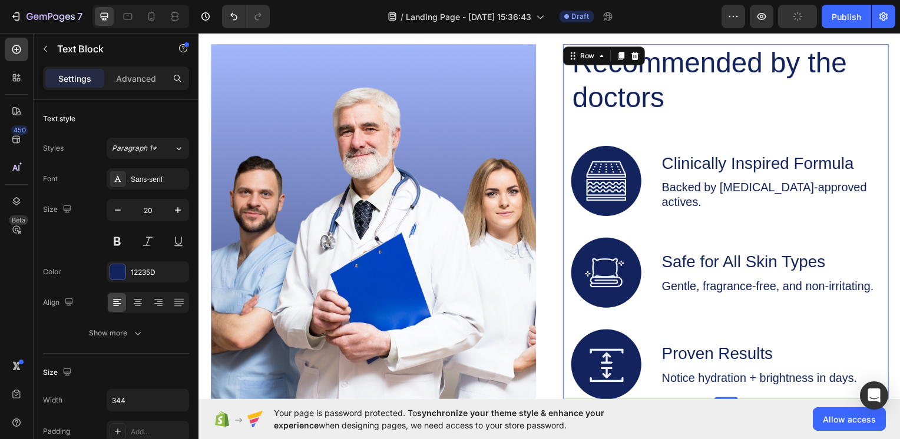
click at [706, 321] on div "Recommended by the doctors Heading Image Clinically Inspired Formula Text Block…" at bounding box center [734, 223] width 320 height 358
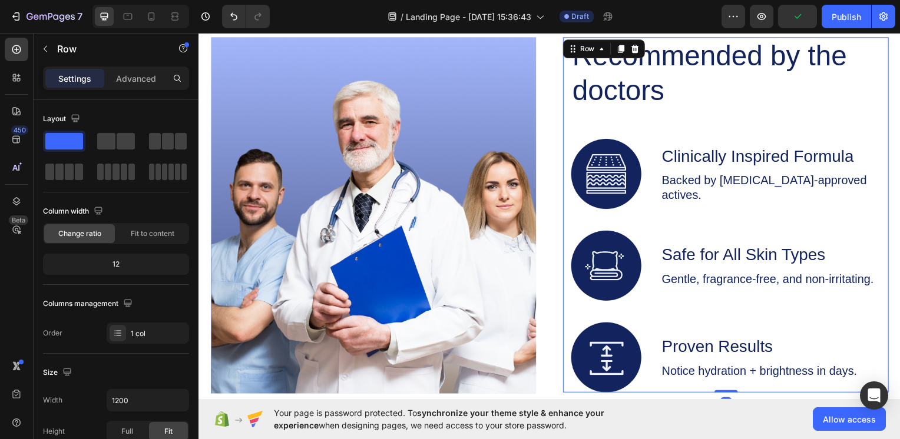
scroll to position [1993, 0]
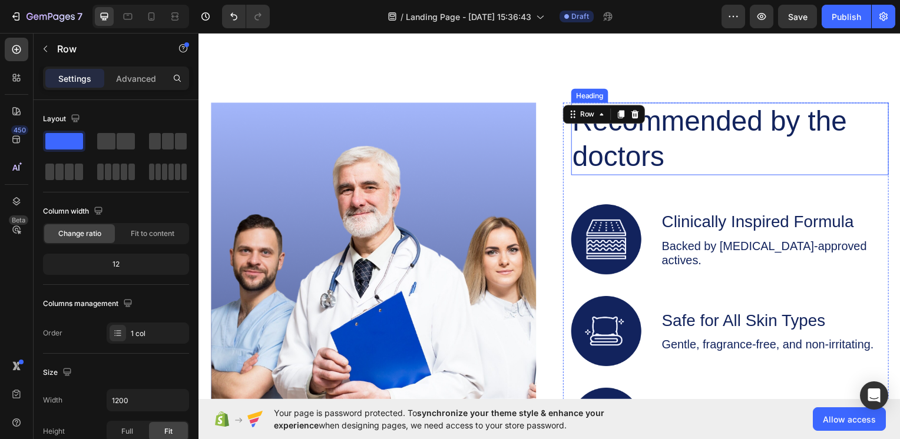
click at [603, 154] on h2 "Recommended by the doctors" at bounding box center [724, 139] width 300 height 73
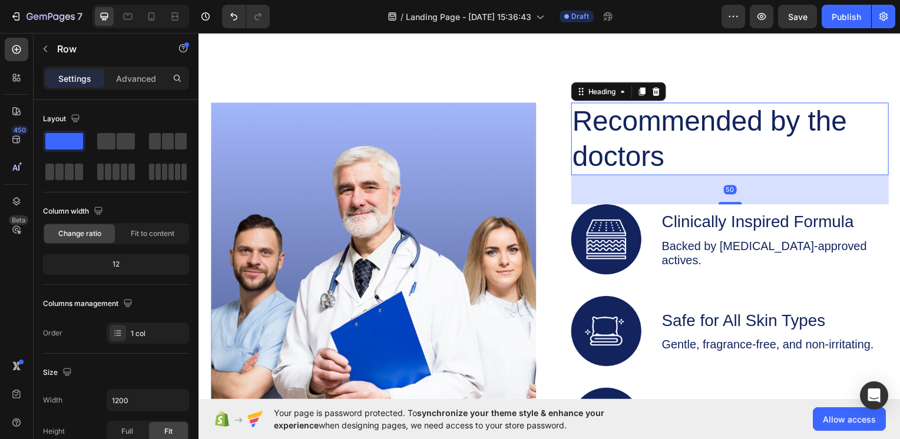
click at [603, 154] on h2 "Recommended by the doctors" at bounding box center [724, 139] width 300 height 73
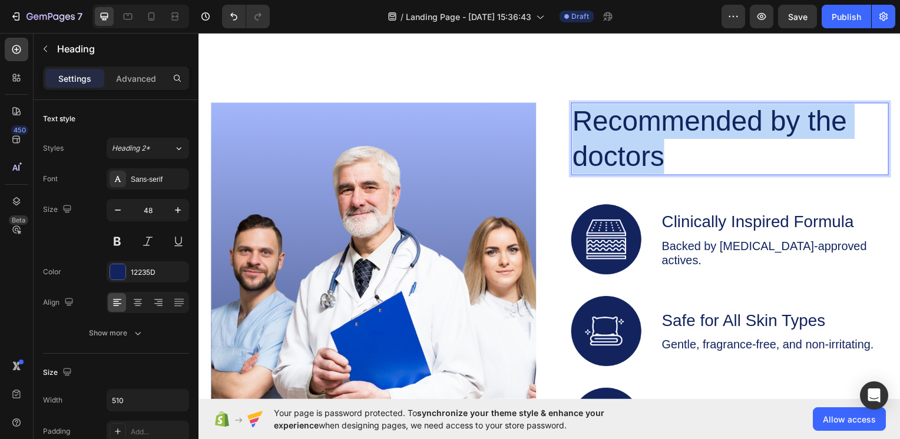
click at [603, 154] on p "Recommended by the doctors" at bounding box center [724, 139] width 298 height 71
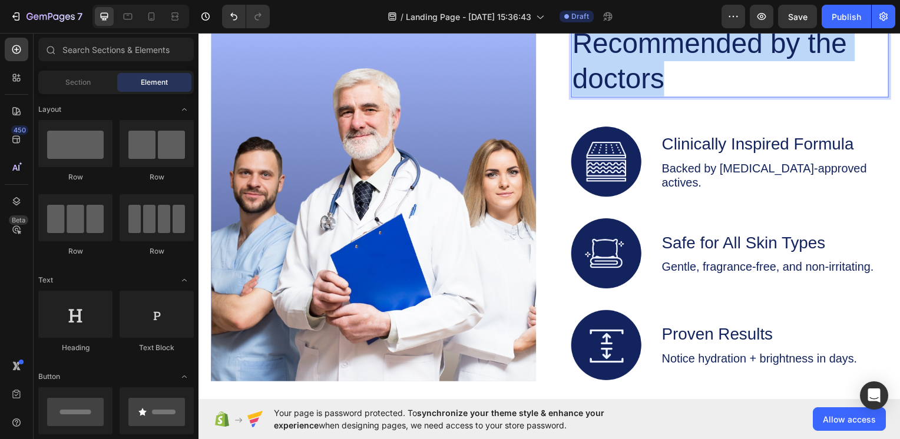
scroll to position [1748, 0]
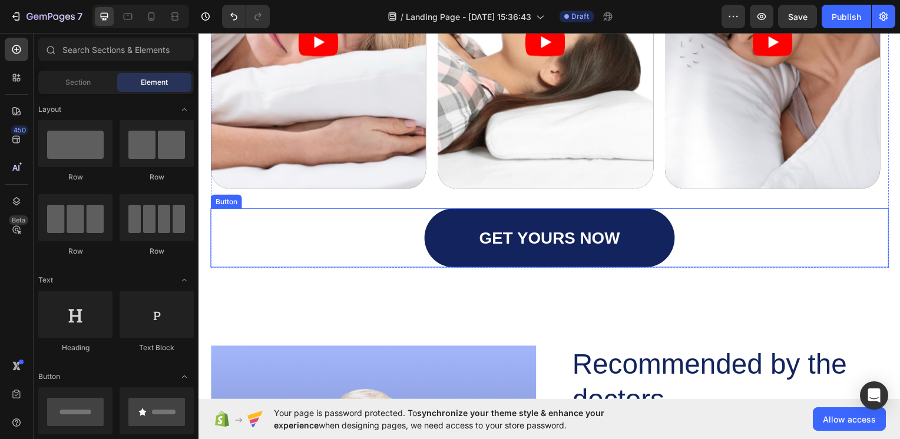
click at [813, 241] on div "GET YOURS NOW Button" at bounding box center [551, 239] width 683 height 59
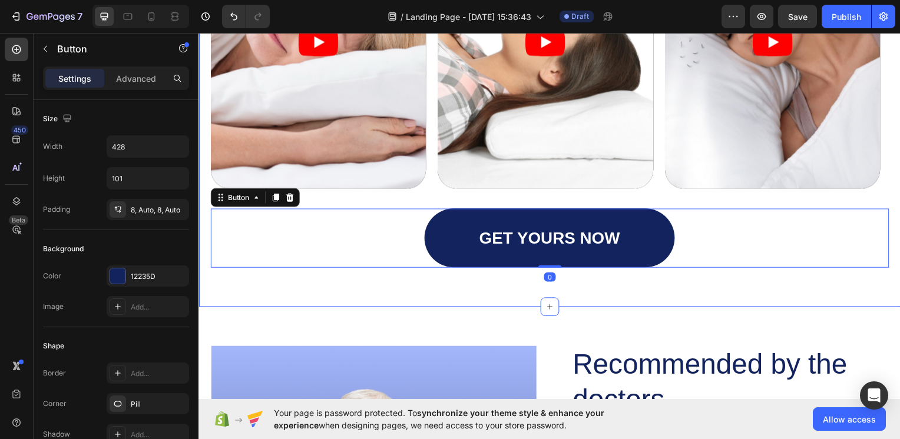
click at [804, 286] on div "Icon Icon Icon Icon Icon Icon List What Our Customers Say Heading Heres why we’…" at bounding box center [551, 8] width 707 height 601
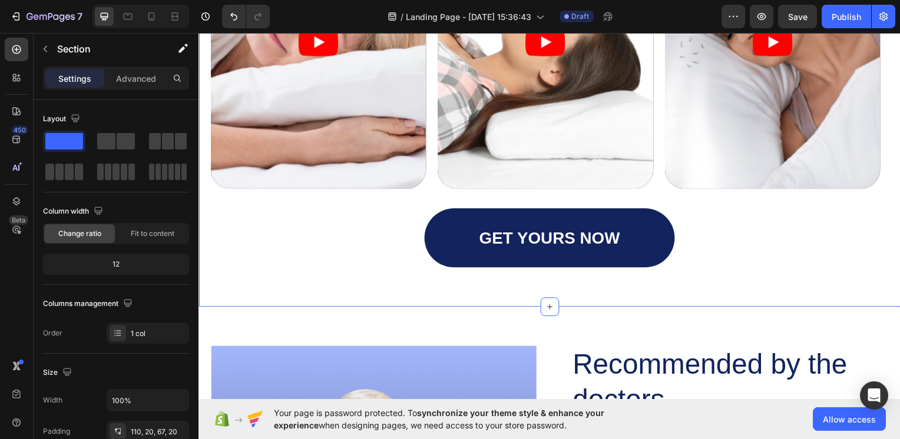
click at [804, 286] on div "Icon Icon Icon Icon Icon Icon List What Our Customers Say Heading Heres why we’…" at bounding box center [551, 8] width 707 height 601
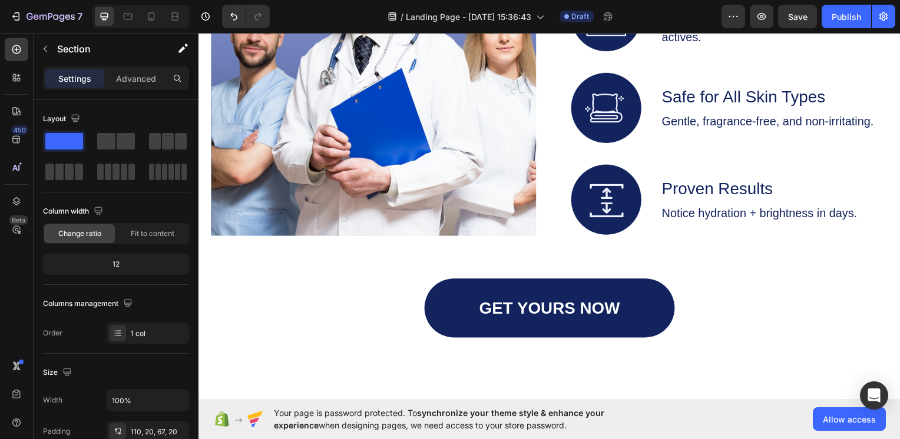
scroll to position [2213, 0]
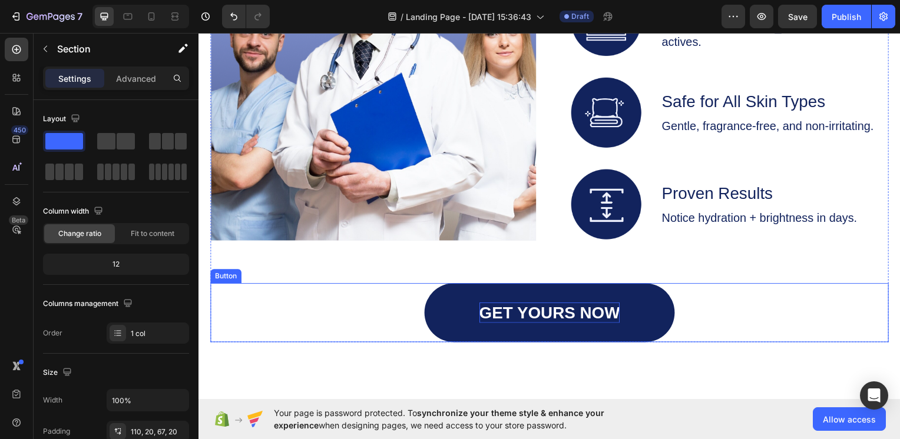
click at [548, 314] on p "GET YOURS NOW" at bounding box center [552, 314] width 142 height 21
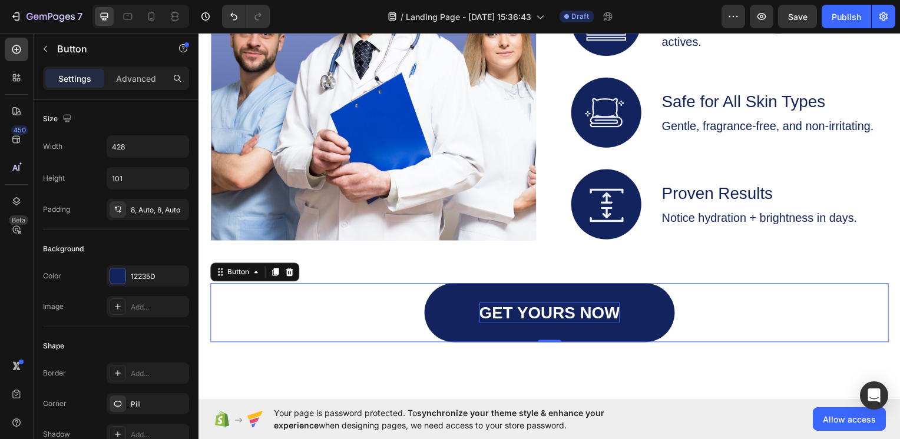
click at [548, 314] on p "GET YOURS NOW" at bounding box center [552, 314] width 142 height 21
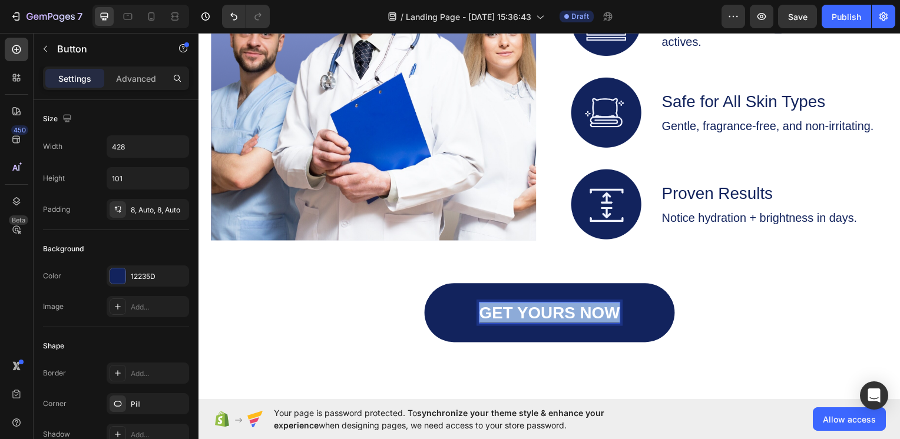
click at [548, 314] on p "GET YOURS NOW" at bounding box center [552, 314] width 142 height 21
click at [795, 309] on div "SHOP RE-GLOW Button 0" at bounding box center [551, 314] width 683 height 59
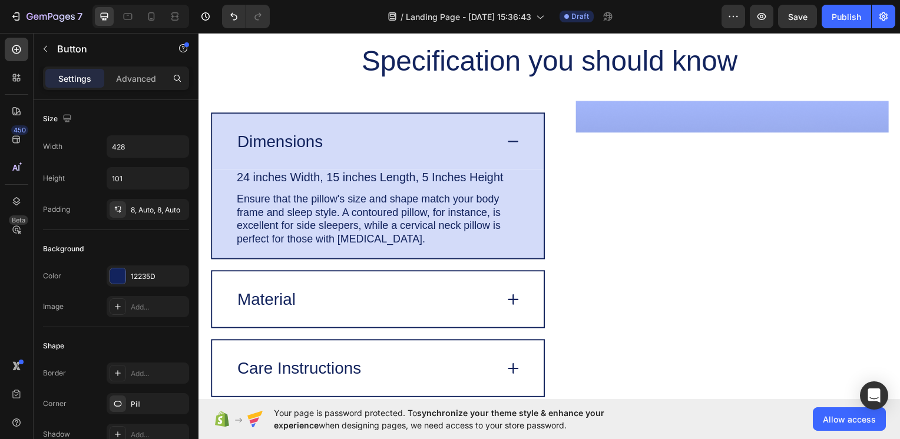
scroll to position [2584, 0]
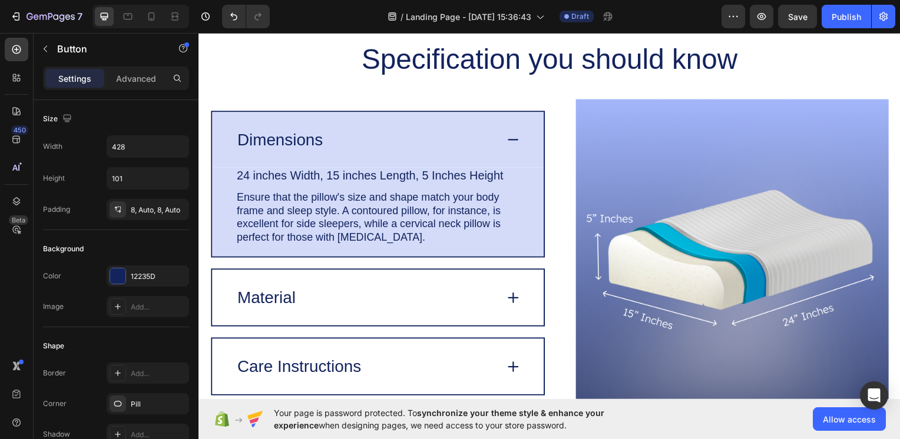
click at [637, 2] on div "7 Version history / Landing Page - [DATE] 15:36:43 Draft Preview Save Publish" at bounding box center [450, 17] width 900 height 34
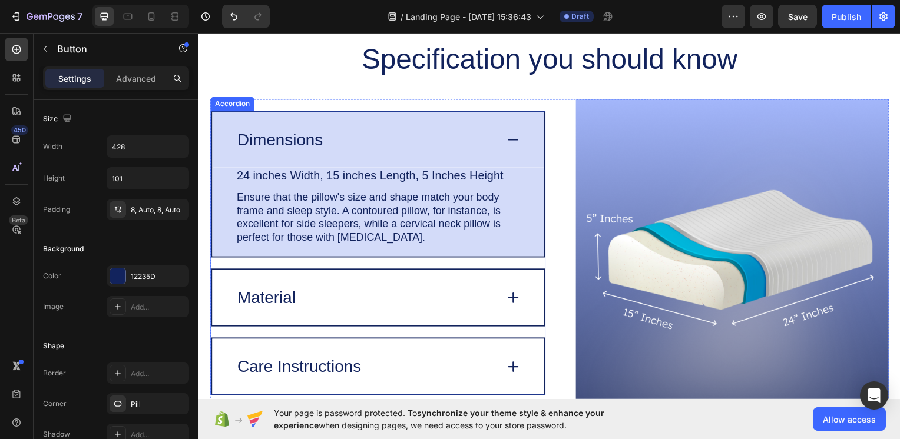
click at [269, 140] on p "Dimensions" at bounding box center [280, 140] width 86 height 21
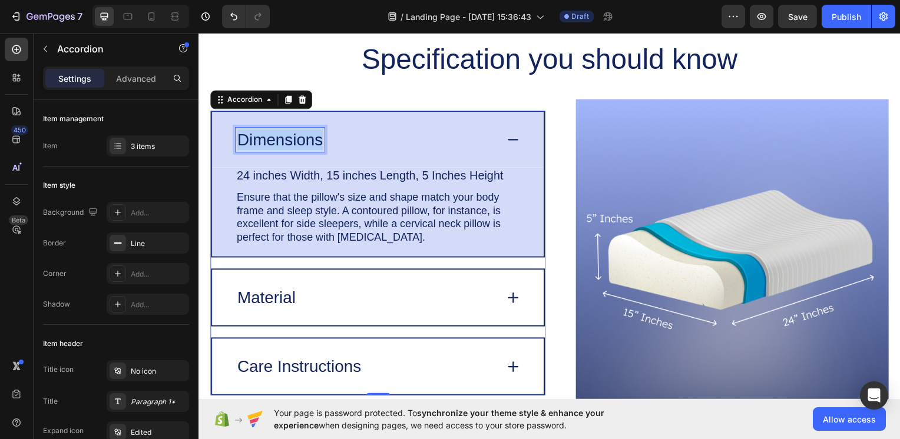
click at [269, 140] on p "Dimensions" at bounding box center [280, 140] width 86 height 21
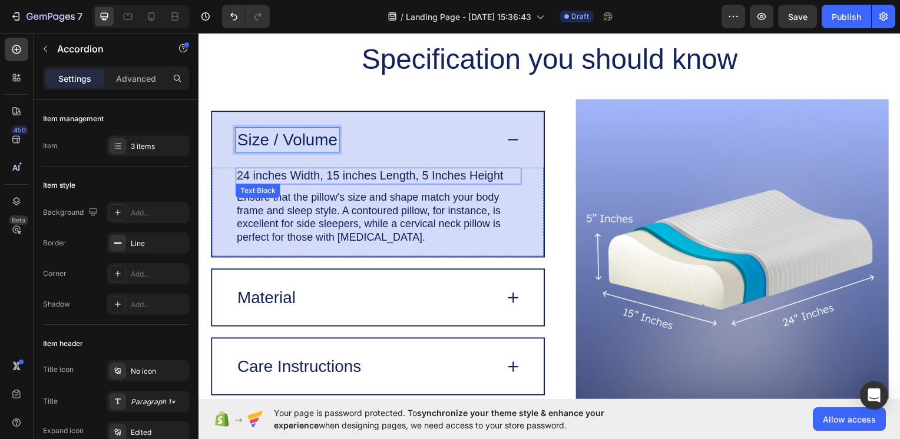
click at [239, 176] on p "24 inches Width, 15 inches Length, 5 Inches Height" at bounding box center [380, 177] width 286 height 15
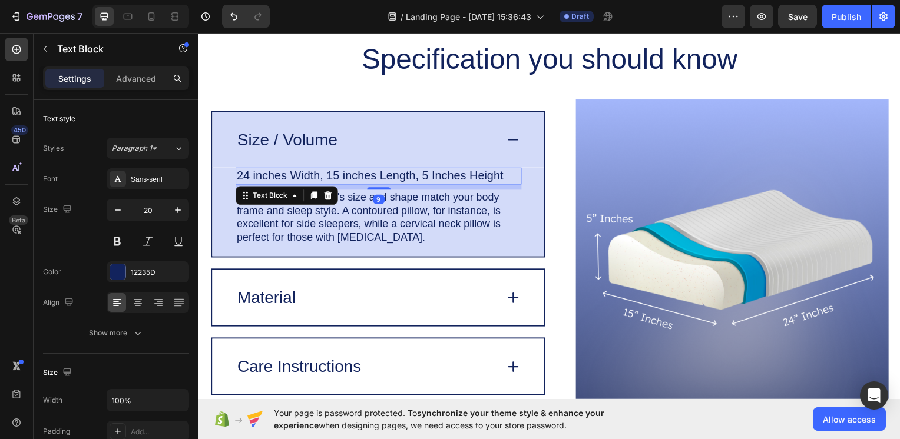
click at [239, 176] on p "24 inches Width, 15 inches Length, 5 Inches Height" at bounding box center [380, 177] width 286 height 15
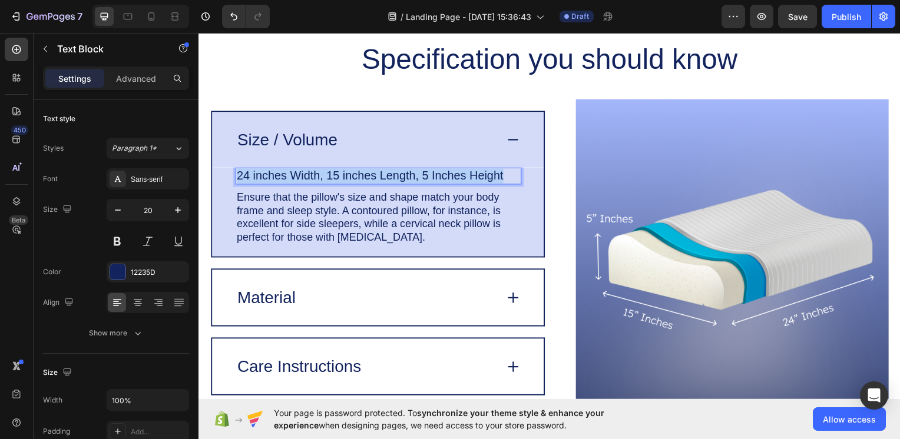
click at [239, 176] on p "24 inches Width, 15 inches Length, 5 Inches Height" at bounding box center [380, 177] width 286 height 15
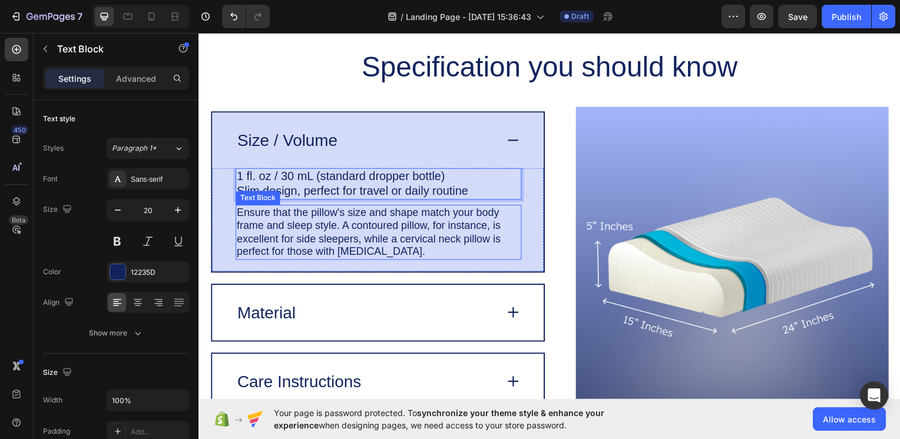
click at [239, 211] on div "Ensure that the pillow's size and shape match your body frame and sleep style. …" at bounding box center [380, 233] width 288 height 55
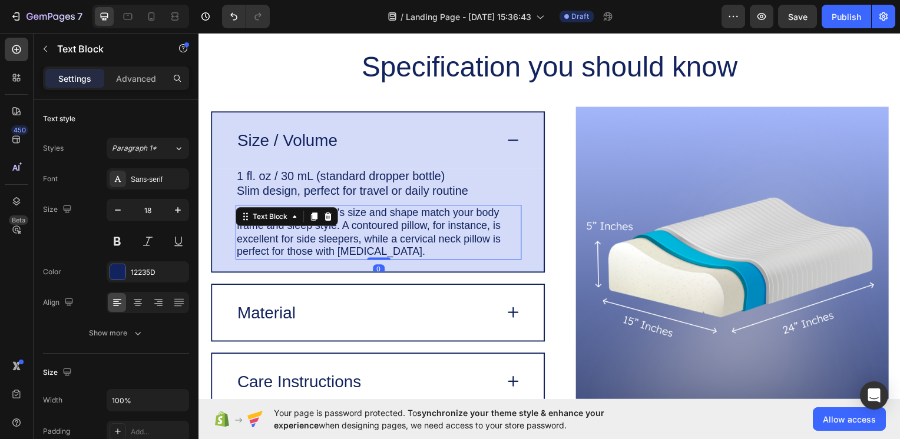
click at [239, 211] on div "Text Block" at bounding box center [287, 217] width 103 height 19
click at [271, 241] on p "Ensure that the pillow's size and shape match your body frame and sleep style. …" at bounding box center [380, 233] width 286 height 53
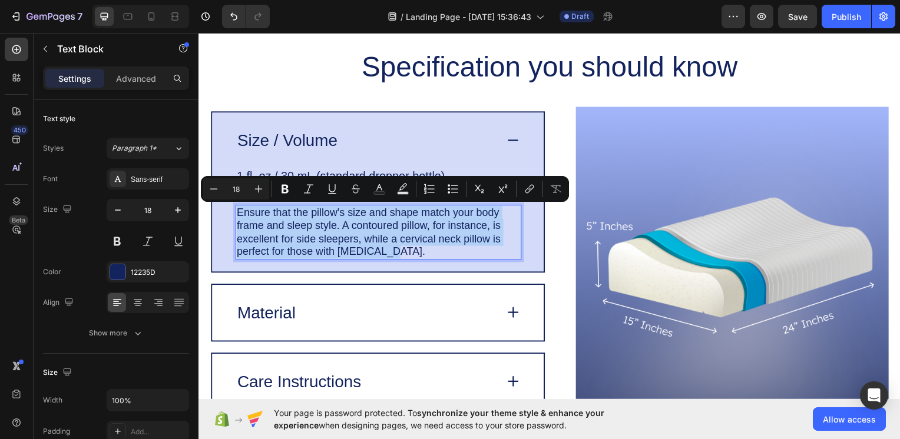
drag, startPoint x: 237, startPoint y: 210, endPoint x: 406, endPoint y: 259, distance: 176.0
click at [406, 259] on p "Ensure that the pillow's size and shape match your body frame and sleep style. …" at bounding box center [380, 233] width 286 height 53
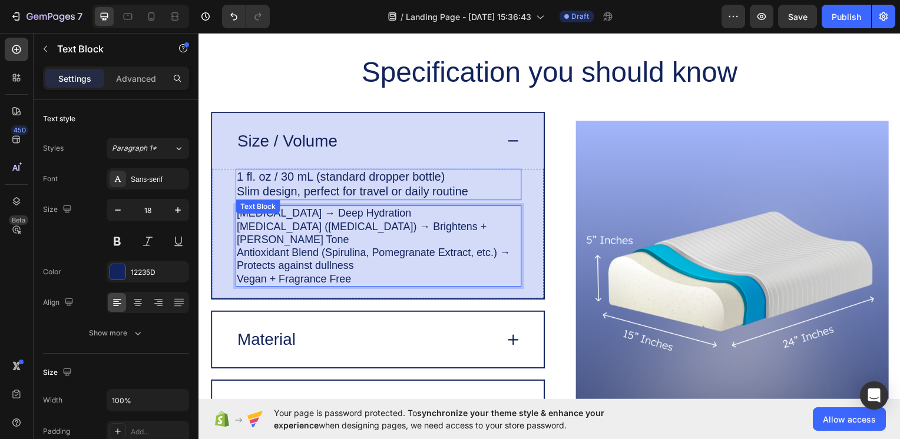
click at [442, 176] on p "1 fl. oz / 30 mL (standard dropper bottle)" at bounding box center [380, 178] width 286 height 15
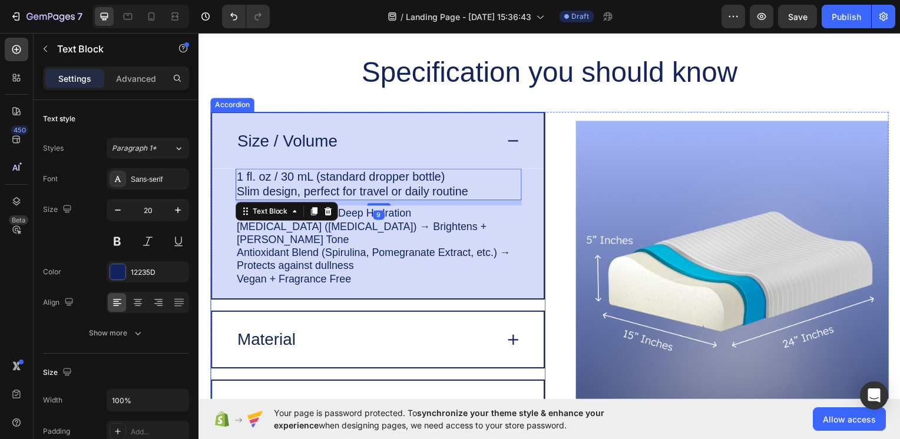
click at [507, 144] on icon at bounding box center [515, 142] width 16 height 16
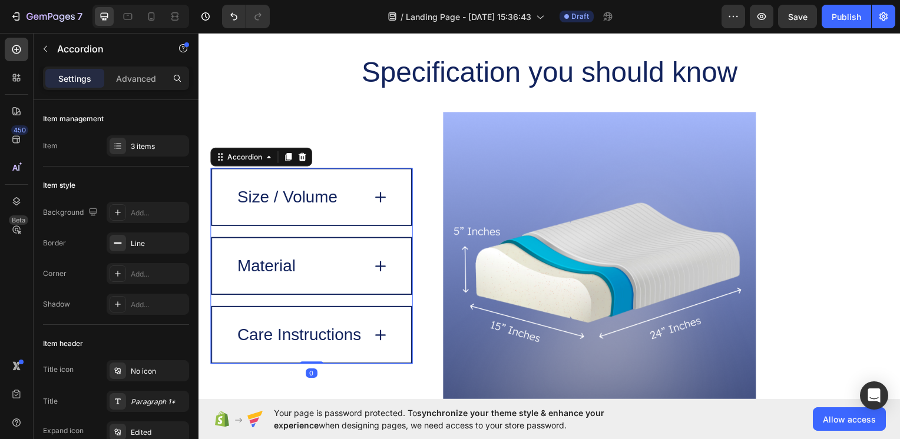
click at [380, 268] on icon at bounding box center [381, 268] width 9 height 0
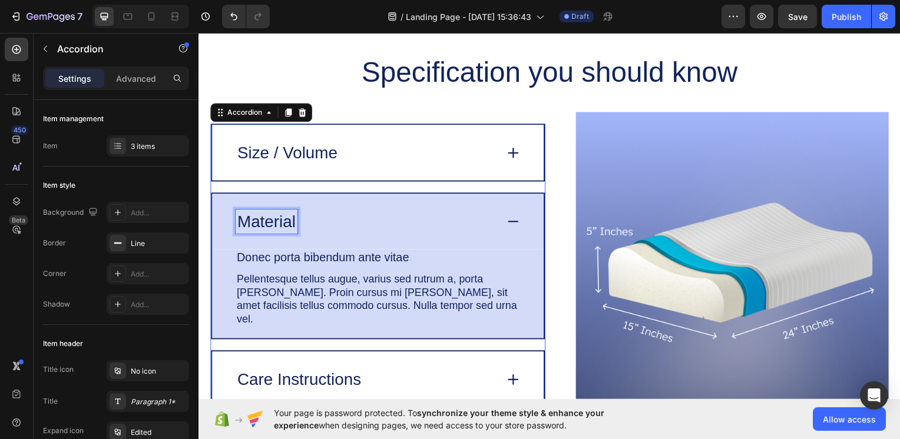
click at [260, 224] on p "Material" at bounding box center [266, 223] width 59 height 21
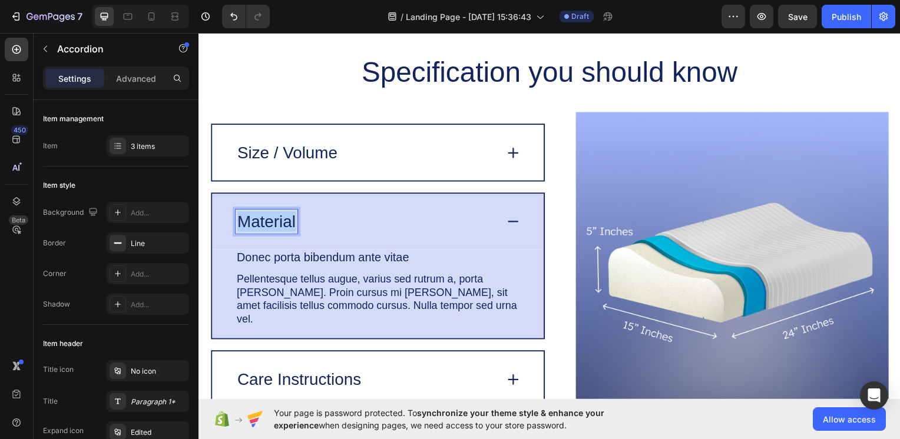
click at [260, 224] on p "Material" at bounding box center [266, 223] width 59 height 21
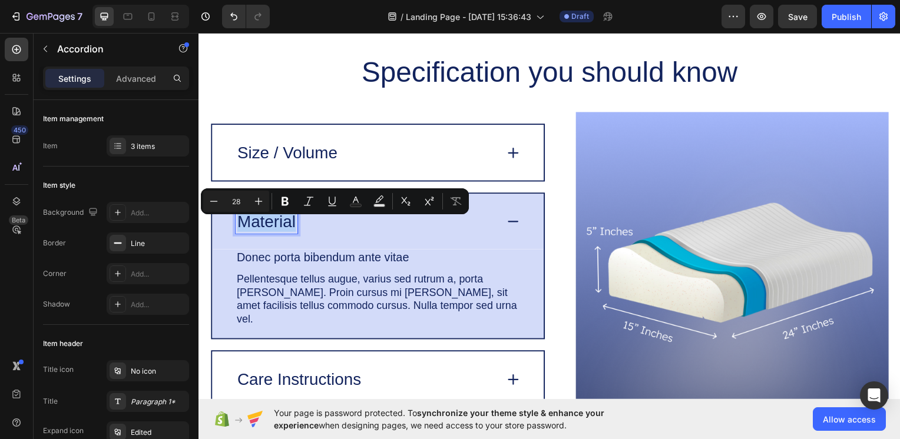
click at [507, 162] on icon at bounding box center [515, 153] width 16 height 16
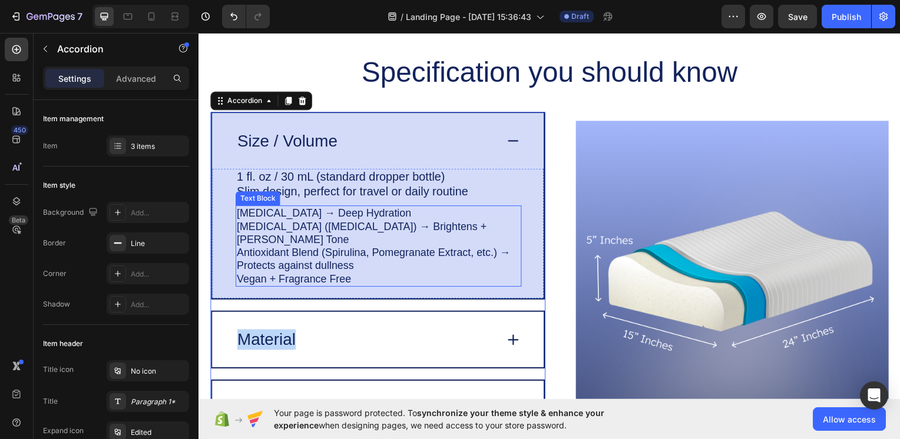
click at [238, 211] on div "[MEDICAL_DATA] → Deep Hydration [MEDICAL_DATA] ([MEDICAL_DATA]) → Brightens + […" at bounding box center [380, 248] width 288 height 82
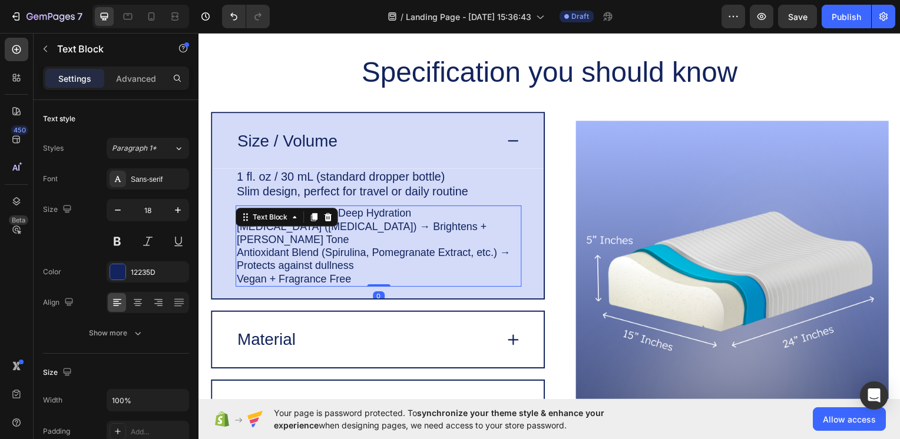
click at [238, 211] on div "Text Block" at bounding box center [287, 218] width 103 height 19
click at [339, 255] on p "Antioxidant Blend (Spirulina, Pomegranate Extract, etc.) → Protects against dul…" at bounding box center [380, 261] width 286 height 27
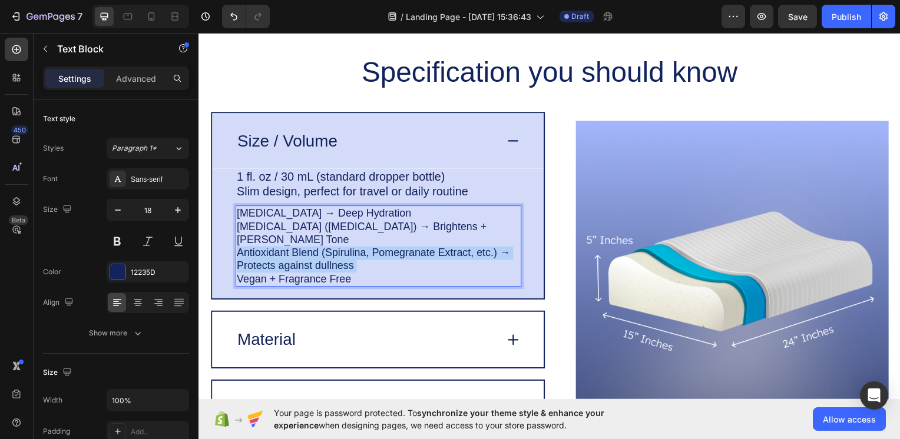
click at [339, 255] on p "Antioxidant Blend (Spirulina, Pomegranate Extract, etc.) → Protects against dul…" at bounding box center [380, 261] width 286 height 27
click at [349, 274] on p "Vegan + Fragrance Free" at bounding box center [380, 281] width 286 height 14
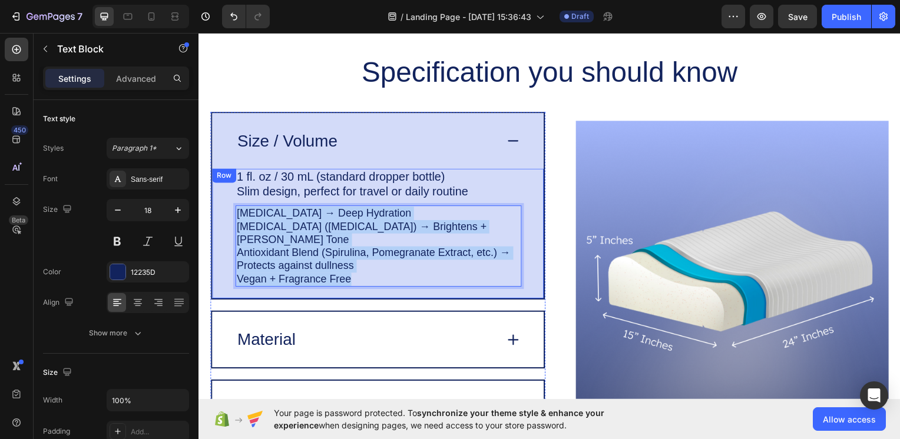
drag, startPoint x: 352, startPoint y: 268, endPoint x: 178, endPoint y: 183, distance: 193.3
click at [198, 183] on html "Header Specification you should know Heading Image Size / Volume 1 fl. oz / 30 …" at bounding box center [551, 158] width 707 height 5395
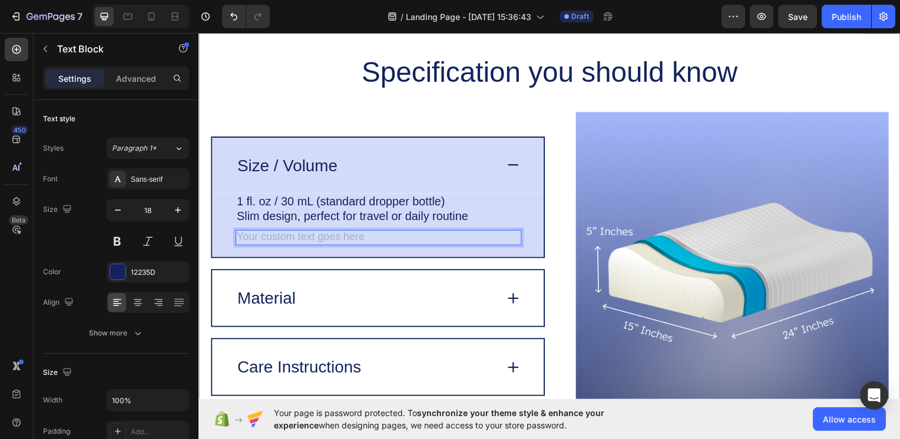
click at [201, 210] on div "Specification you should know Heading Image Size / Volume 1 fl. oz / 30 mL (sta…" at bounding box center [551, 255] width 707 height 473
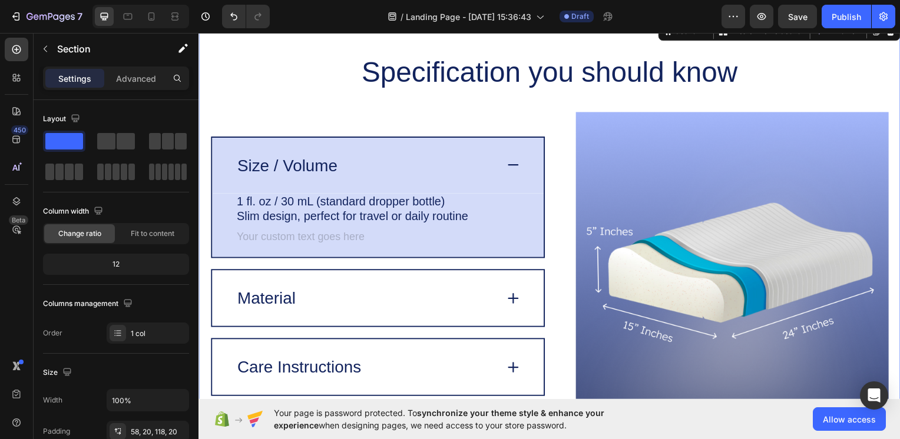
click at [201, 210] on div "Specification you should know Heading Image Size / Volume 1 fl. oz / 30 mL (sta…" at bounding box center [551, 255] width 707 height 473
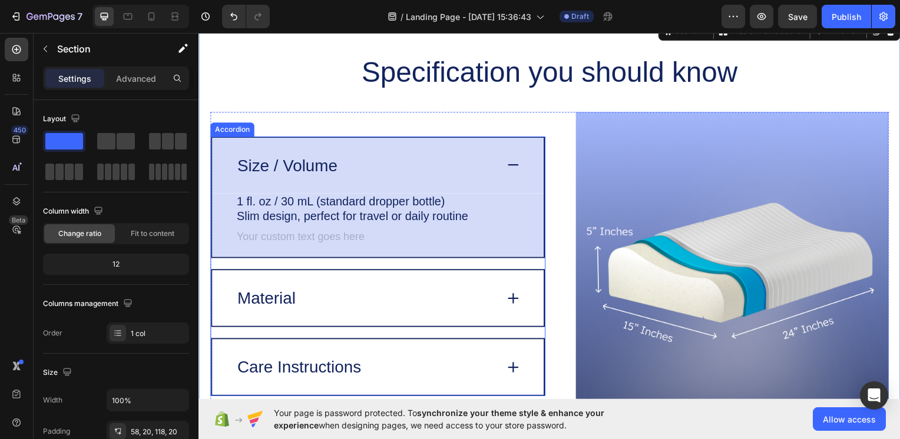
click at [507, 164] on icon at bounding box center [515, 166] width 16 height 16
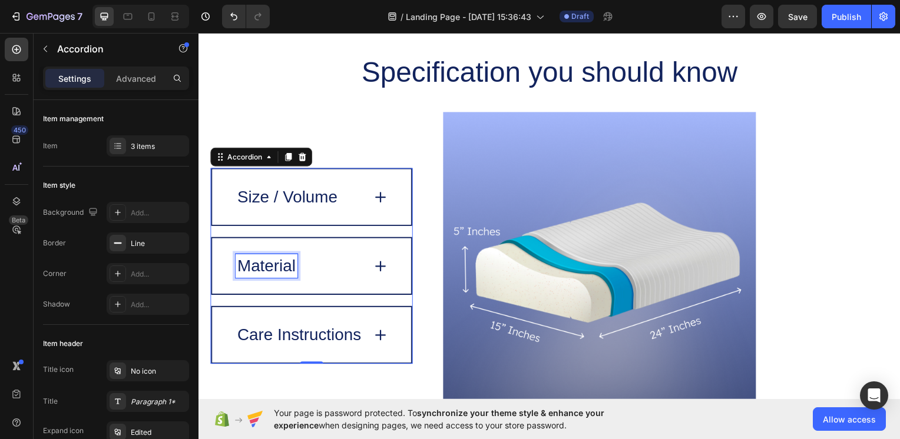
click at [283, 272] on p "Material" at bounding box center [266, 267] width 59 height 21
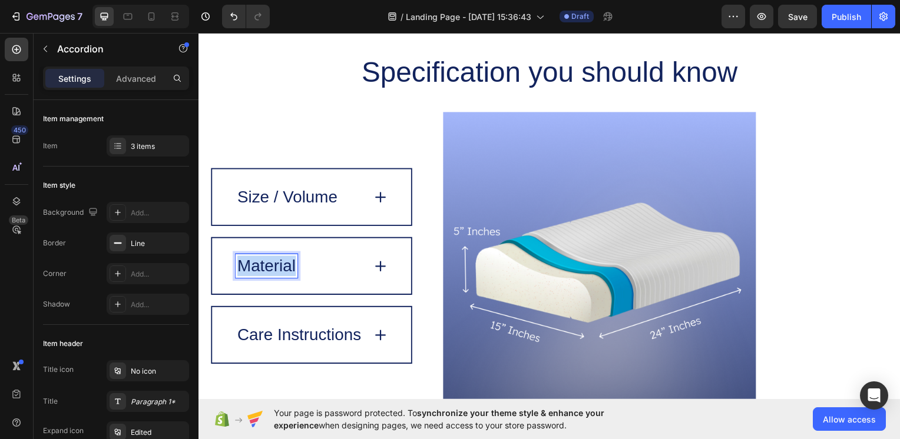
click at [283, 272] on p "Material" at bounding box center [266, 267] width 59 height 21
click at [382, 268] on icon at bounding box center [381, 268] width 16 height 16
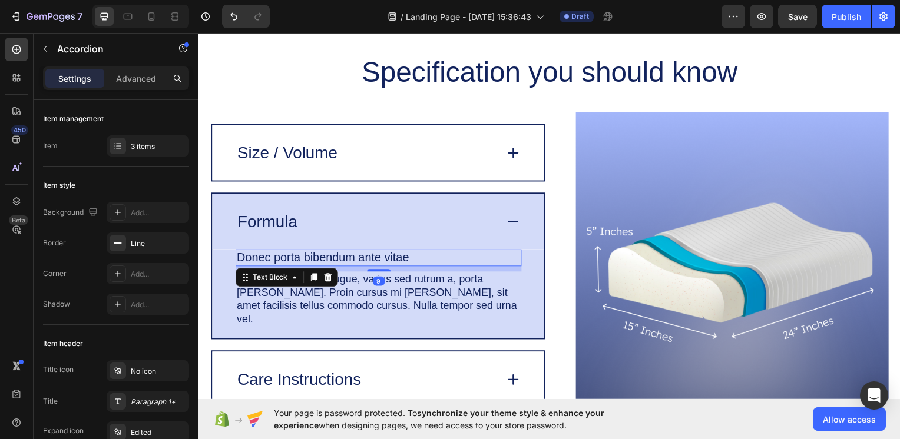
click at [266, 261] on p "Donec porta bibendum ante vitae" at bounding box center [380, 259] width 286 height 15
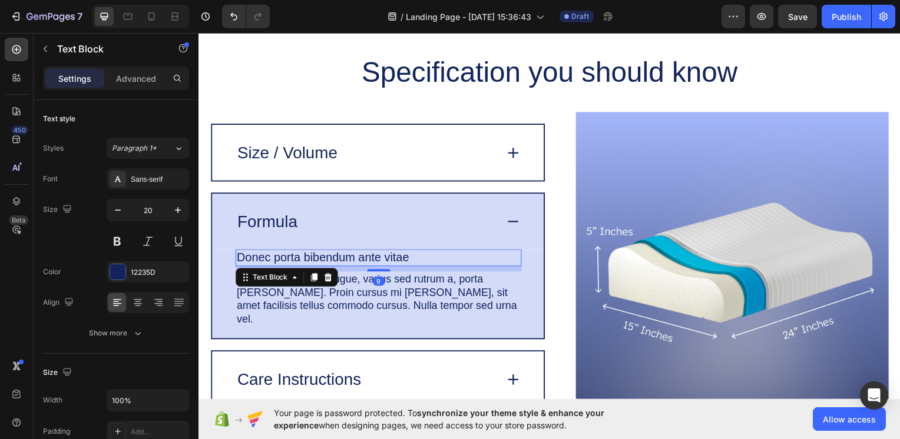
click at [266, 261] on p "Donec porta bibendum ante vitae" at bounding box center [380, 259] width 286 height 15
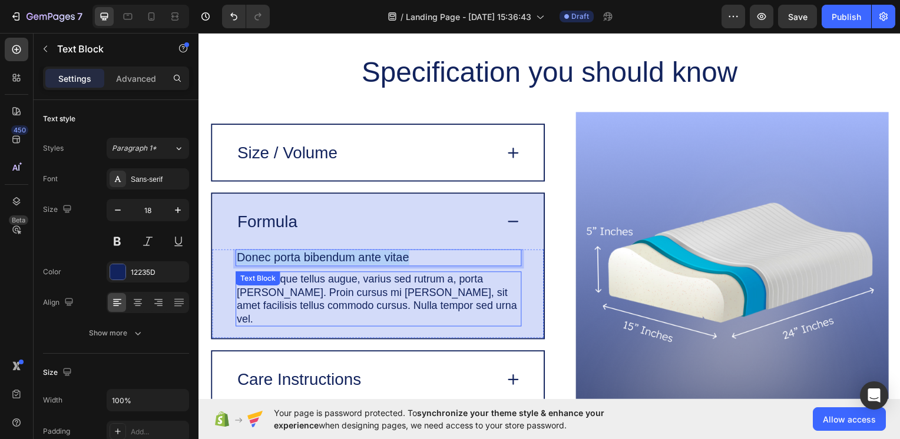
click at [254, 299] on div "Pellentesque tellus augue, varius sed rutrum a, porta [PERSON_NAME]. Proin curs…" at bounding box center [380, 300] width 288 height 55
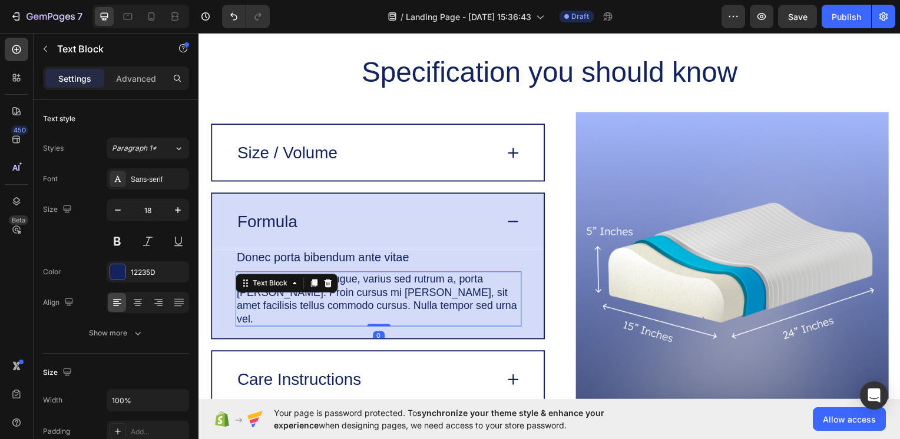
click at [254, 294] on div "Text Block" at bounding box center [287, 285] width 103 height 19
click at [288, 267] on p "Donec porta bibendum ante vitae" at bounding box center [380, 259] width 286 height 15
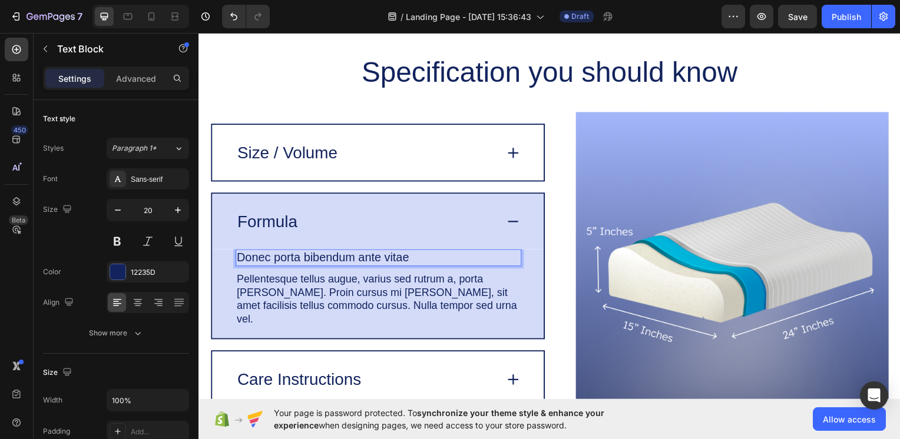
click at [288, 267] on p "Donec porta bibendum ante vitae" at bounding box center [380, 259] width 286 height 15
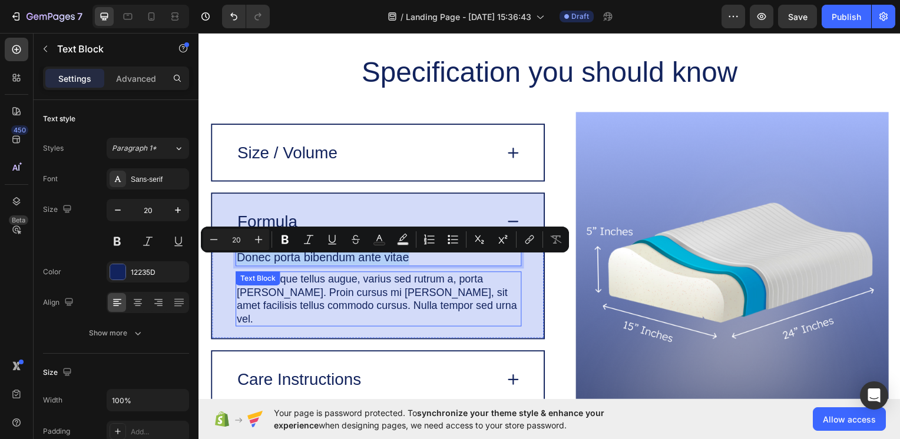
scroll to position [2552, 0]
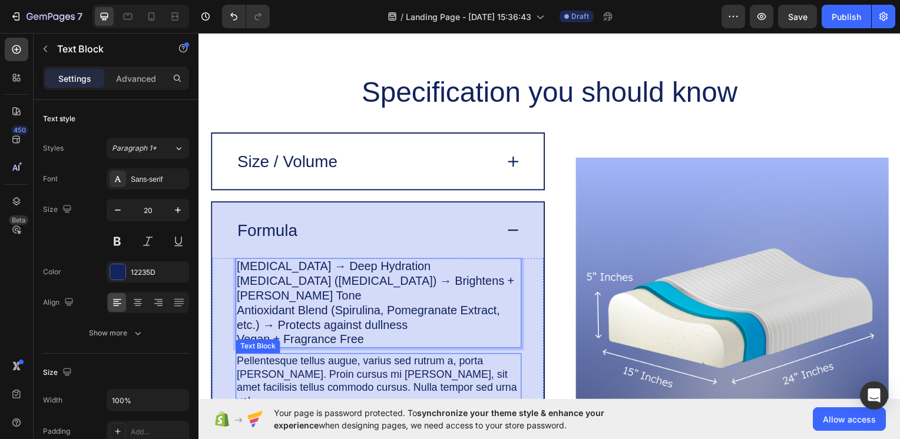
click at [243, 357] on p "Pellentesque tellus augue, varius sed rutrum a, porta [PERSON_NAME]. Proin curs…" at bounding box center [380, 383] width 286 height 53
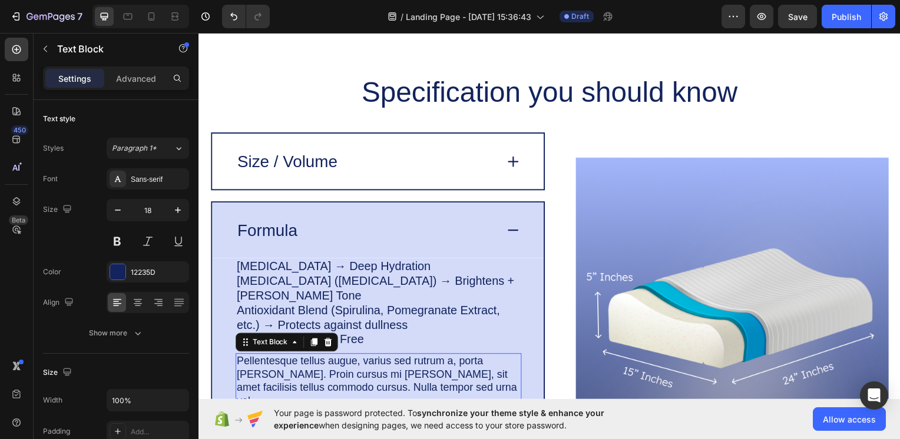
click at [236, 362] on div "Pellentesque tellus augue, varius sed rutrum a, porta [PERSON_NAME]. Proin curs…" at bounding box center [380, 383] width 288 height 55
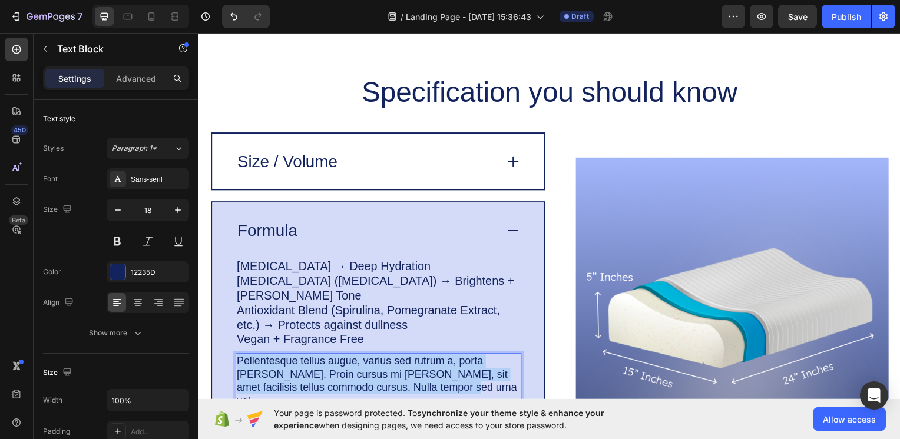
drag, startPoint x: 445, startPoint y: 372, endPoint x: 320, endPoint y: 346, distance: 127.5
click at [198, 315] on html "Header Image Recommended by the doctors Heading Image Clinically Inspired Formu…" at bounding box center [551, 195] width 707 height 5428
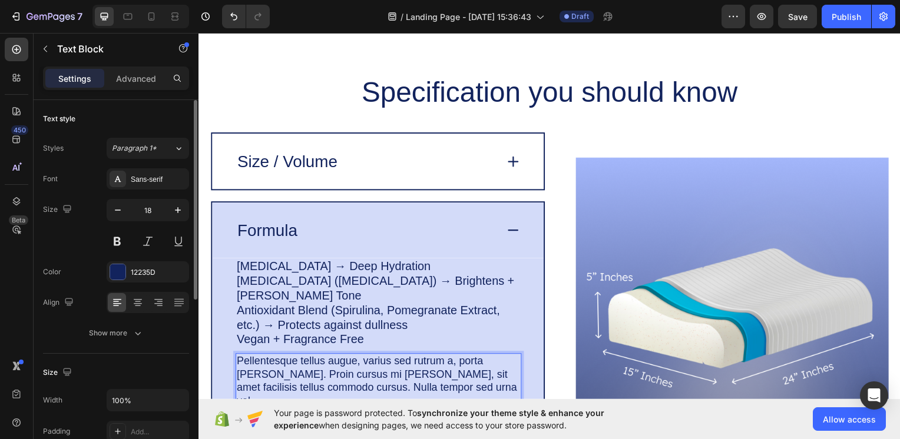
scroll to position [2555, 0]
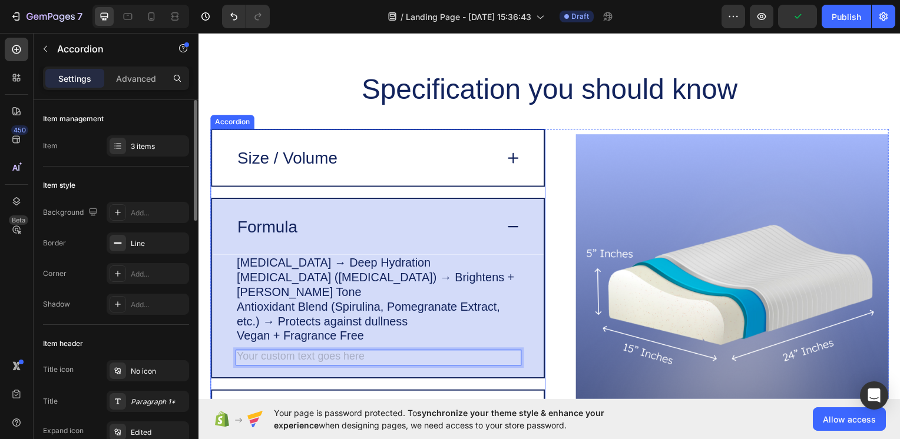
click at [211, 323] on div "Formula [MEDICAL_DATA] → Deep Hydration [MEDICAL_DATA] ([MEDICAL_DATA]) → Brigh…" at bounding box center [379, 290] width 336 height 182
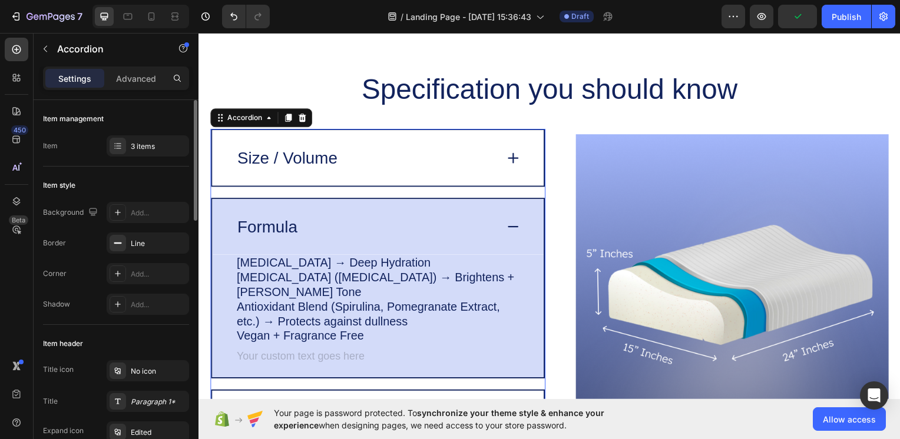
click at [509, 230] on icon at bounding box center [515, 228] width 16 height 16
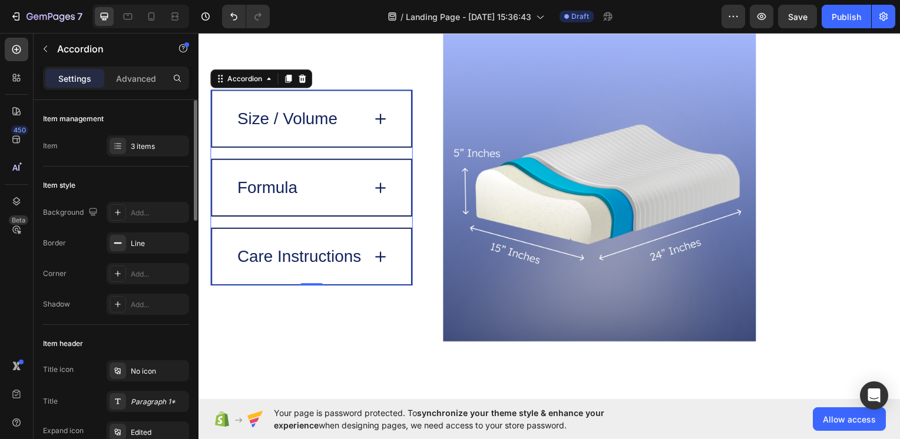
scroll to position [2648, 0]
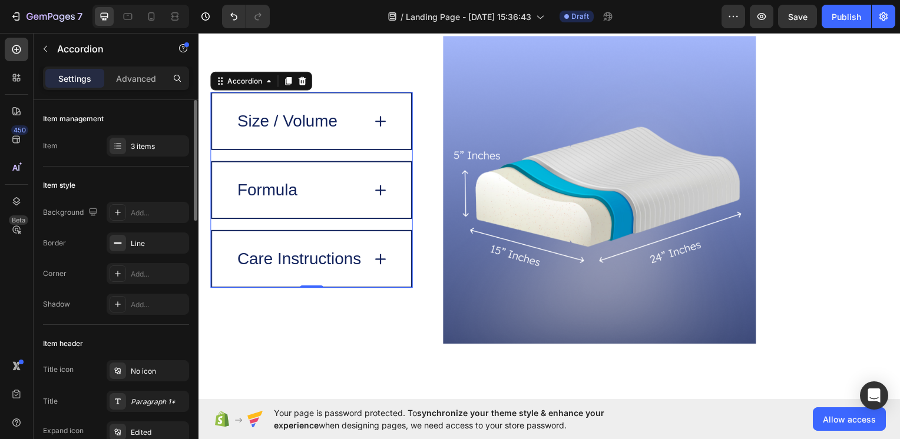
click at [381, 256] on icon at bounding box center [381, 260] width 0 height 9
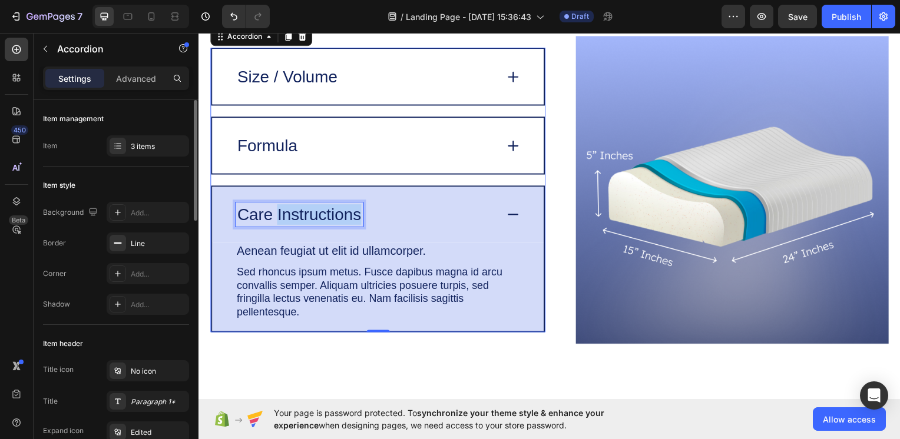
click at [317, 223] on p "Care Instructions" at bounding box center [299, 216] width 125 height 21
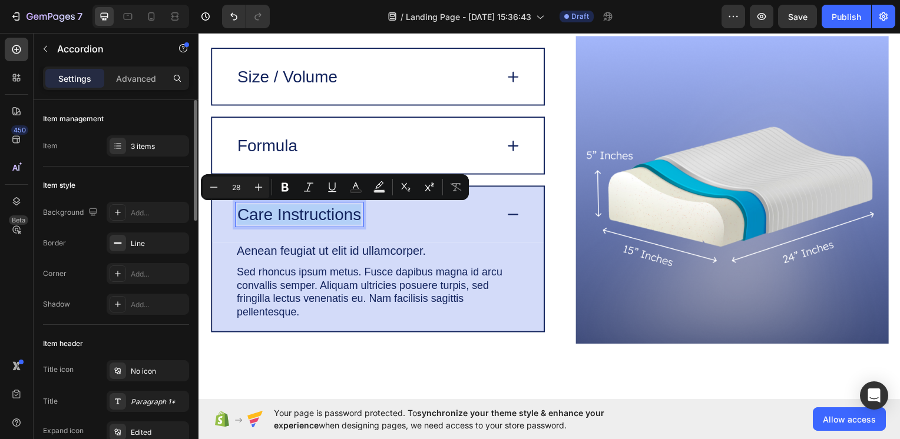
click at [317, 223] on p "Care Instructions" at bounding box center [299, 216] width 125 height 21
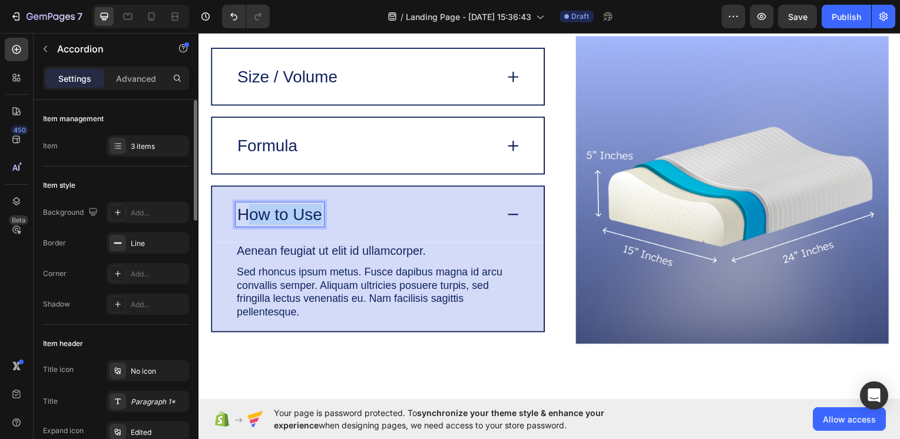
click at [246, 218] on p "How to Use" at bounding box center [279, 216] width 85 height 21
click at [270, 252] on p "Aenean feugiat ut elit id ullamcorper." at bounding box center [380, 252] width 286 height 15
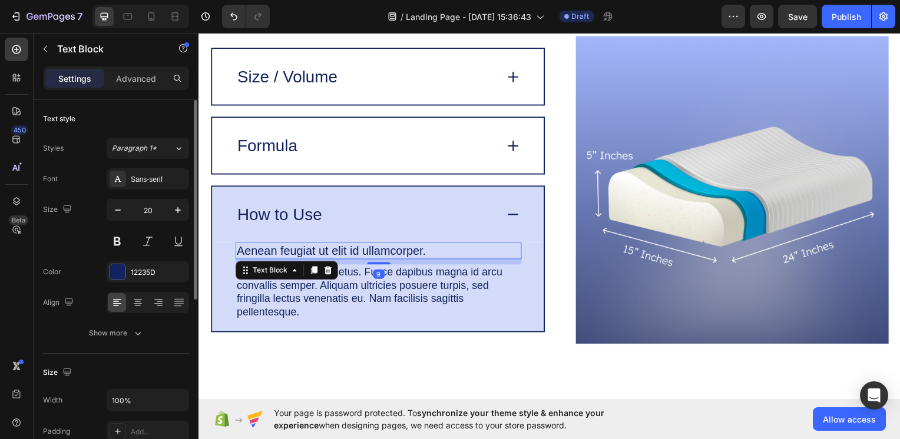
click at [257, 250] on p "Aenean feugiat ut elit id ullamcorper." at bounding box center [380, 252] width 286 height 15
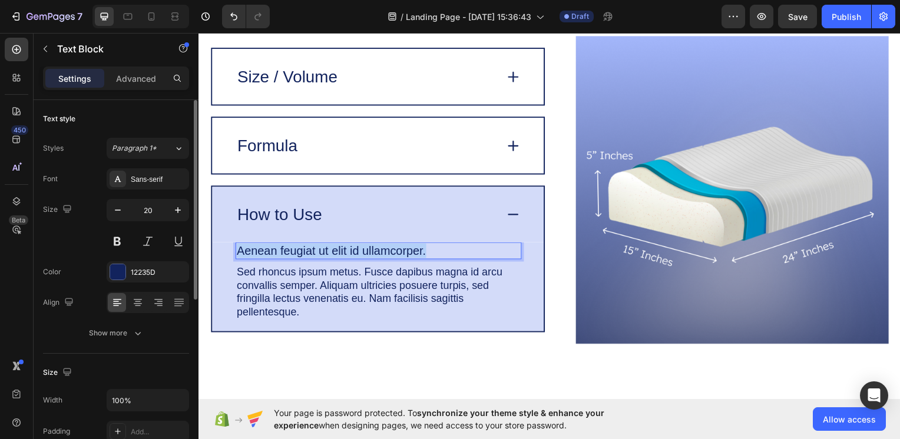
click at [257, 250] on p "Aenean feugiat ut elit id ullamcorper." at bounding box center [380, 252] width 286 height 15
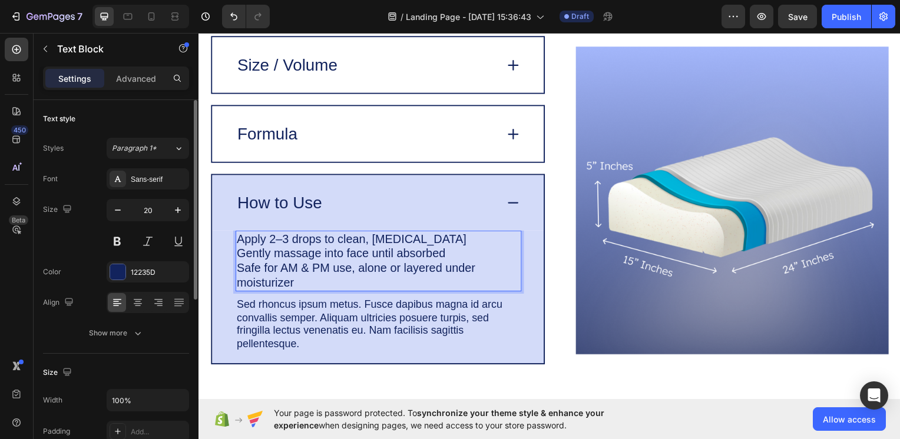
scroll to position [2635, 0]
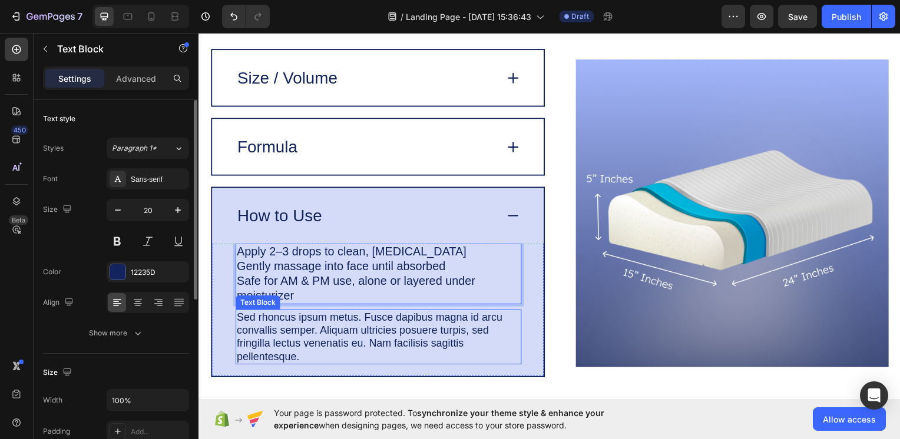
click at [238, 316] on p "Sed rhoncus ipsum metus. Fusce dapibus magna id arcu convallis semper. Aliquam …" at bounding box center [380, 339] width 286 height 53
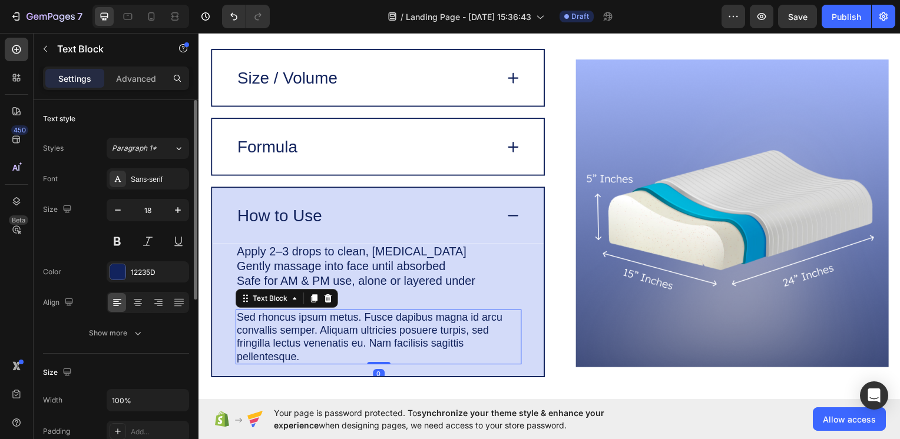
click at [238, 313] on p "Sed rhoncus ipsum metus. Fusce dapibus magna id arcu convallis semper. Aliquam …" at bounding box center [380, 339] width 286 height 53
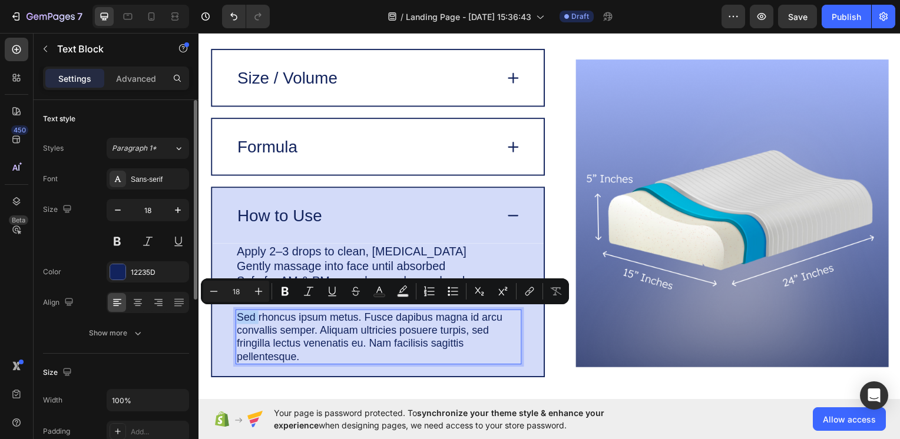
click at [238, 316] on p "Sed rhoncus ipsum metus. Fusce dapibus magna id arcu convallis semper. Aliquam …" at bounding box center [380, 339] width 286 height 53
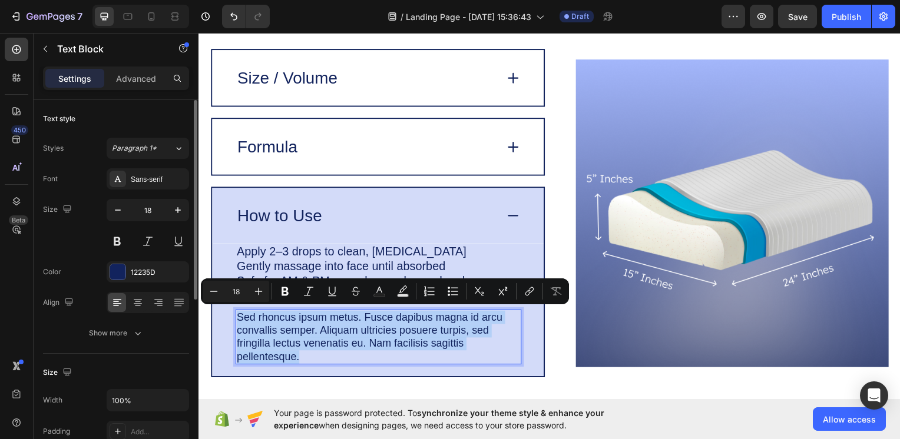
drag, startPoint x: 238, startPoint y: 316, endPoint x: 245, endPoint y: 322, distance: 9.6
click at [245, 322] on p "Sed rhoncus ipsum metus. Fusce dapibus magna id arcu convallis semper. Aliquam …" at bounding box center [380, 339] width 286 height 53
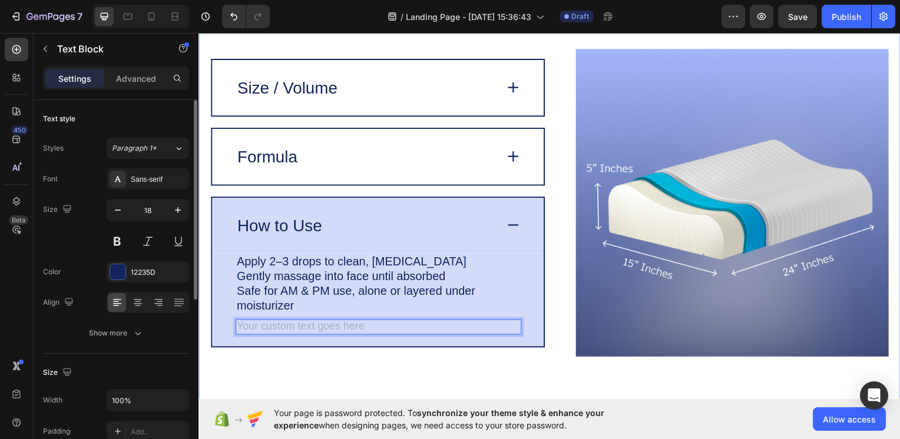
click at [204, 315] on div "Specification you should know Heading Image Size / Volume Formula How to Use Ap…" at bounding box center [551, 192] width 707 height 473
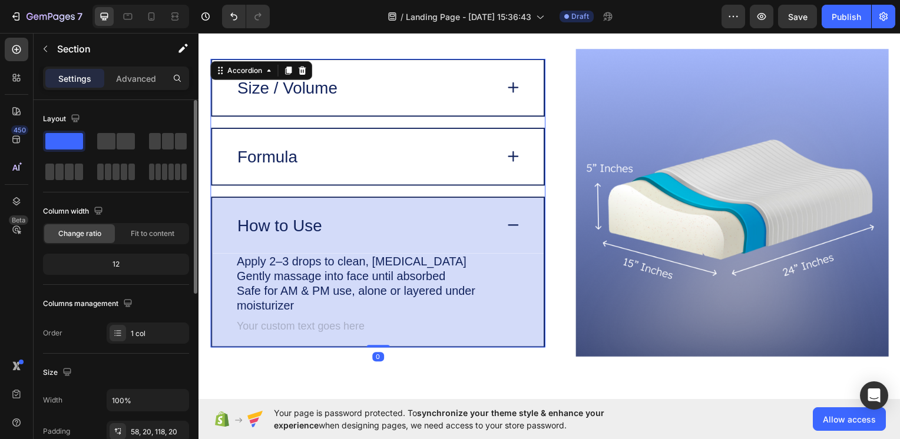
click at [507, 222] on icon at bounding box center [515, 226] width 16 height 16
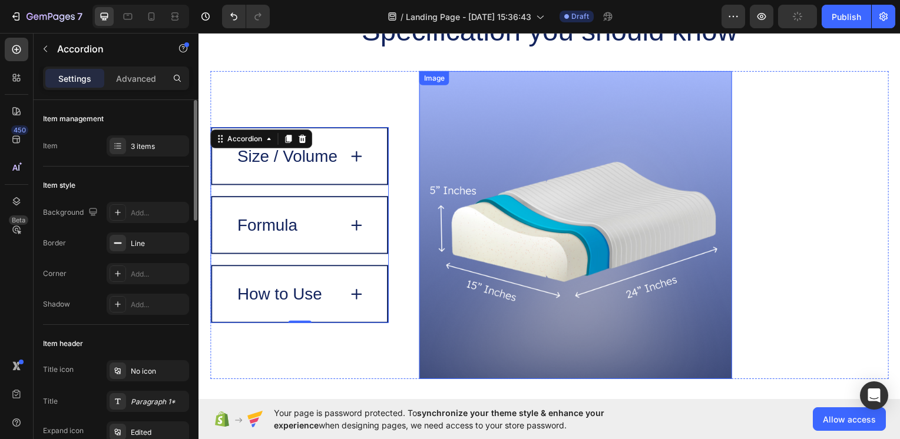
scroll to position [2625, 0]
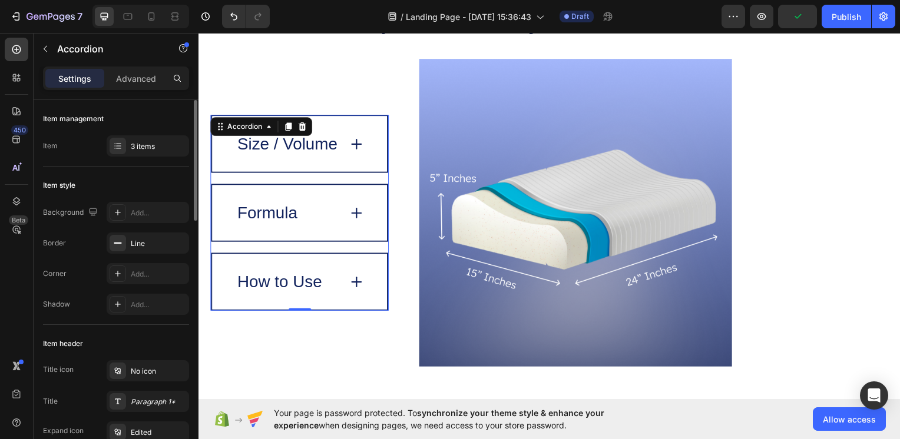
click at [355, 147] on icon at bounding box center [357, 145] width 16 height 16
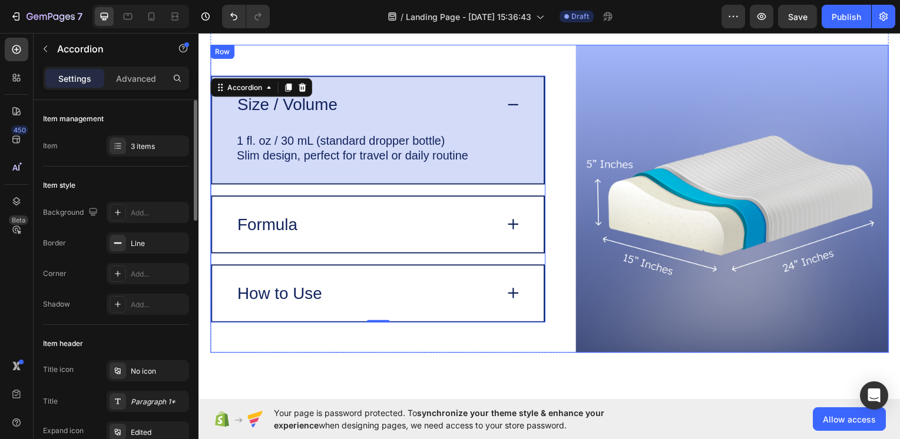
scroll to position [2640, 0]
click at [736, 194] on img at bounding box center [735, 199] width 315 height 310
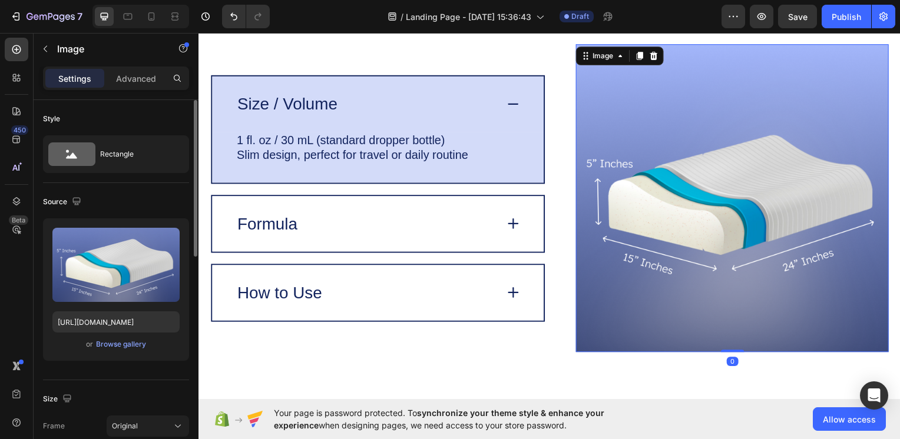
click at [700, 185] on img at bounding box center [735, 199] width 315 height 310
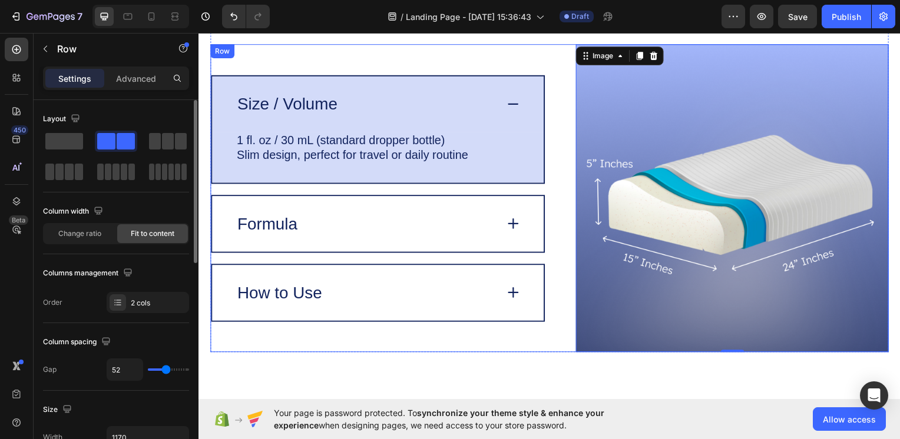
click at [568, 250] on div "Image 0 Size / Volume 1 fl. oz / 30 mL (standard dropper bottle) Slim design, p…" at bounding box center [551, 199] width 683 height 310
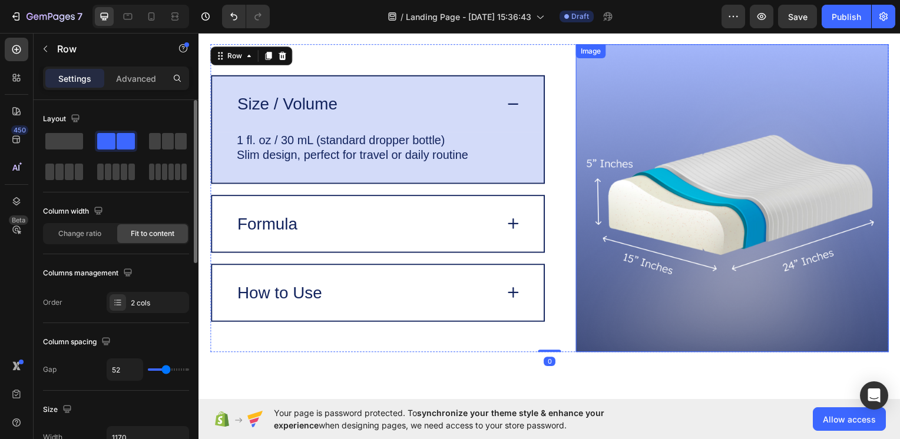
click at [600, 247] on img at bounding box center [735, 199] width 315 height 310
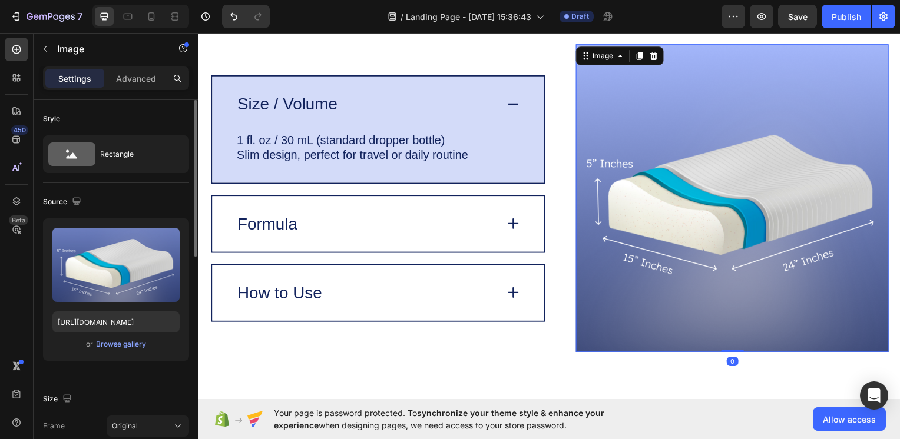
click at [600, 247] on img at bounding box center [735, 199] width 315 height 310
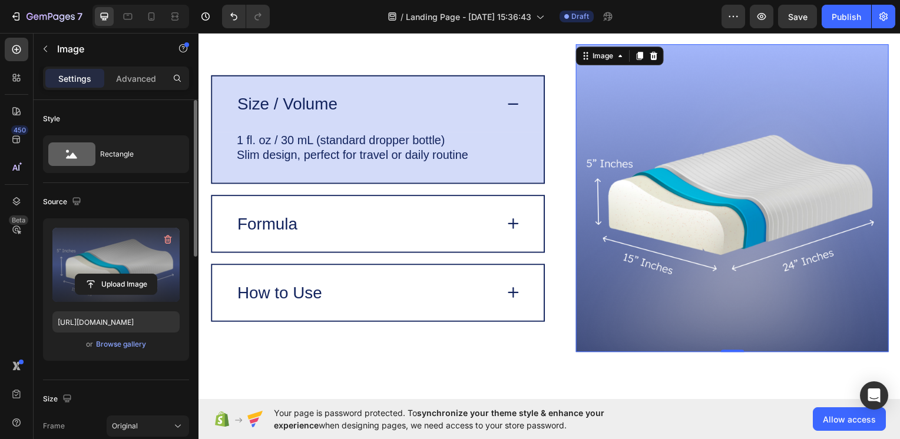
click at [104, 268] on label at bounding box center [115, 265] width 127 height 74
click at [104, 274] on input "file" at bounding box center [115, 284] width 81 height 20
click at [168, 237] on icon "button" at bounding box center [168, 240] width 8 height 9
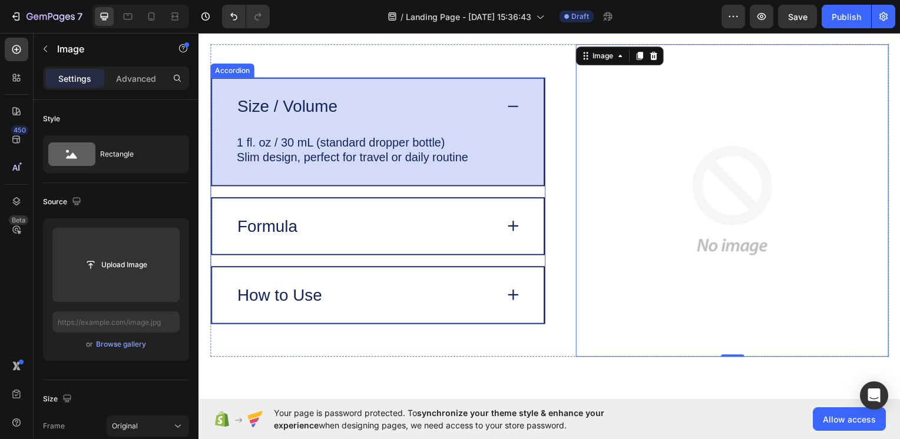
click at [534, 227] on div "Formula" at bounding box center [379, 228] width 334 height 56
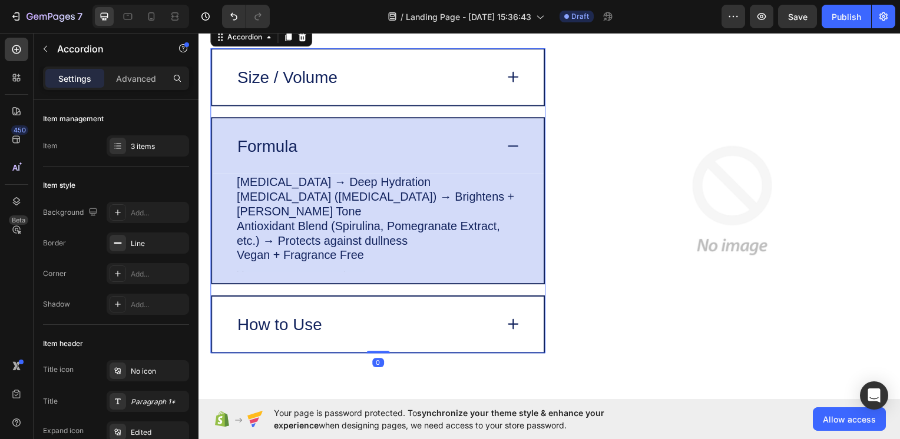
click at [538, 230] on div "Size / Volume Formula [MEDICAL_DATA] → Deep Hydration [MEDICAL_DATA] ([MEDICAL_…" at bounding box center [378, 201] width 337 height 307
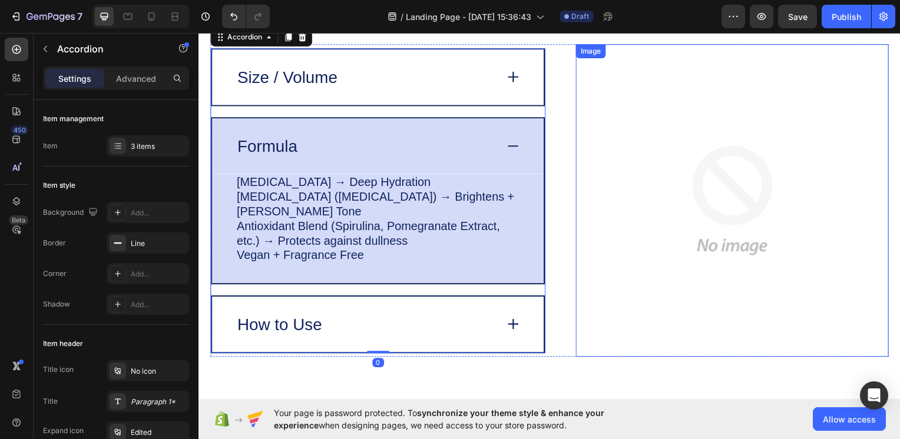
click at [658, 217] on img at bounding box center [735, 201] width 315 height 315
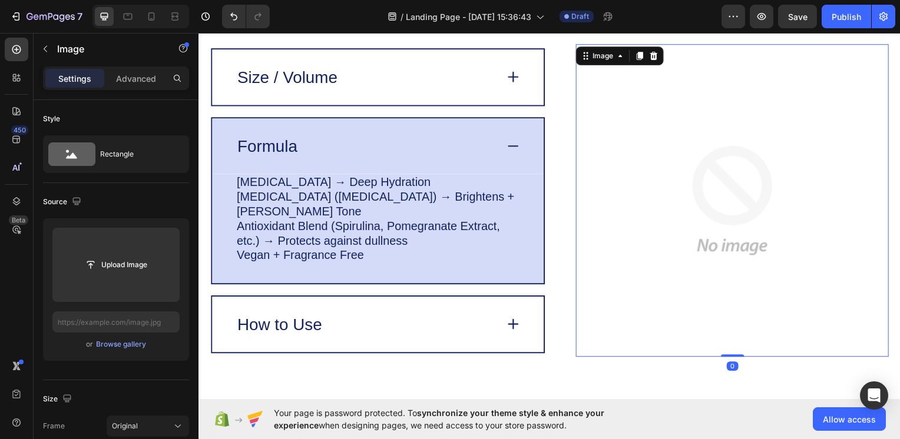
click at [658, 217] on img at bounding box center [735, 201] width 315 height 315
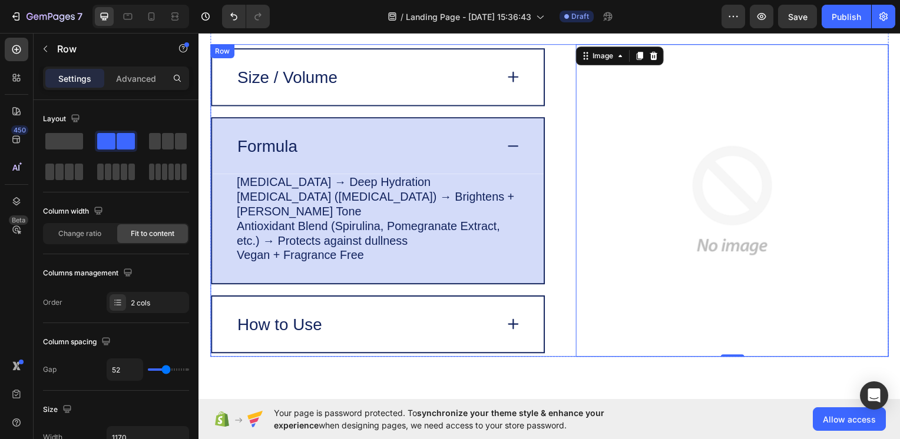
click at [567, 220] on div "Image 0 Size / Volume Formula [MEDICAL_DATA] → Deep Hydration [MEDICAL_DATA] ([…" at bounding box center [551, 201] width 683 height 315
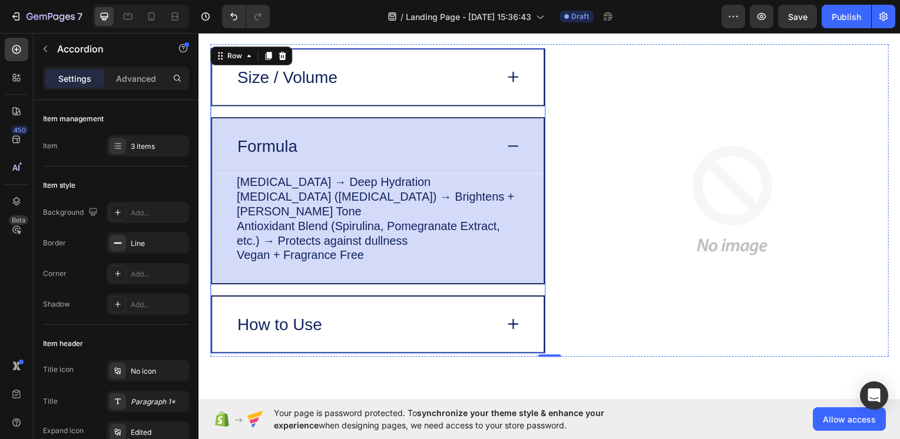
click at [538, 230] on div "Size / Volume Formula [MEDICAL_DATA] → Deep Hydration [MEDICAL_DATA] ([MEDICAL_…" at bounding box center [378, 201] width 337 height 307
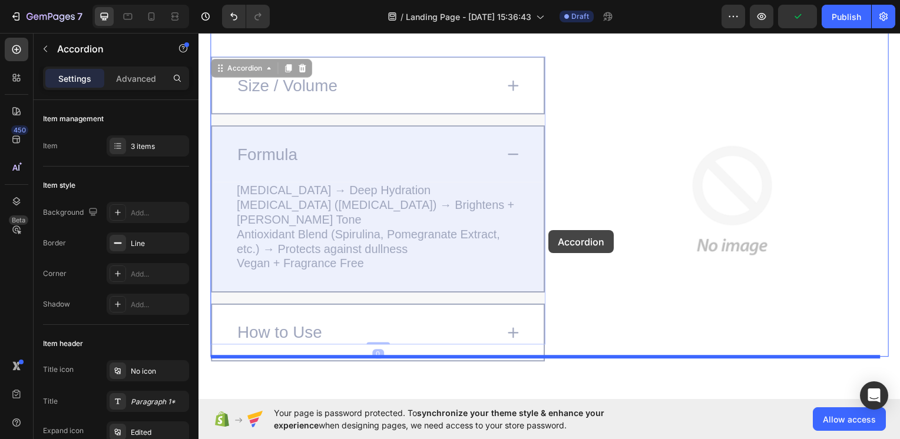
drag, startPoint x: 538, startPoint y: 228, endPoint x: 557, endPoint y: 230, distance: 18.3
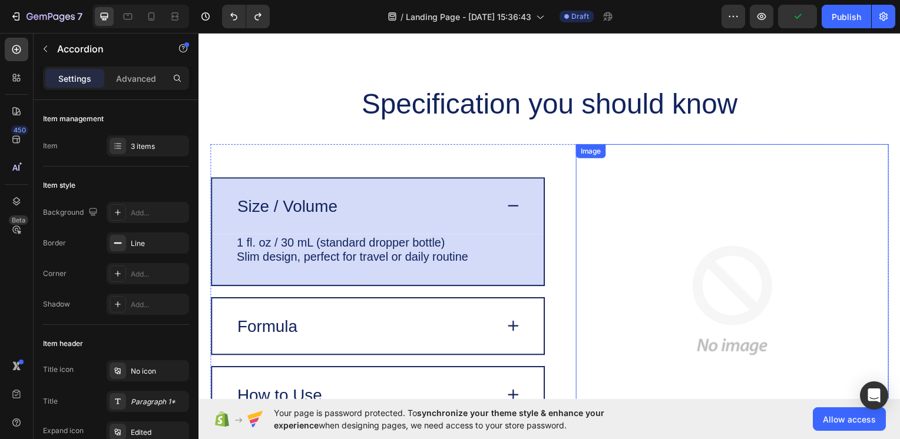
scroll to position [2541, 0]
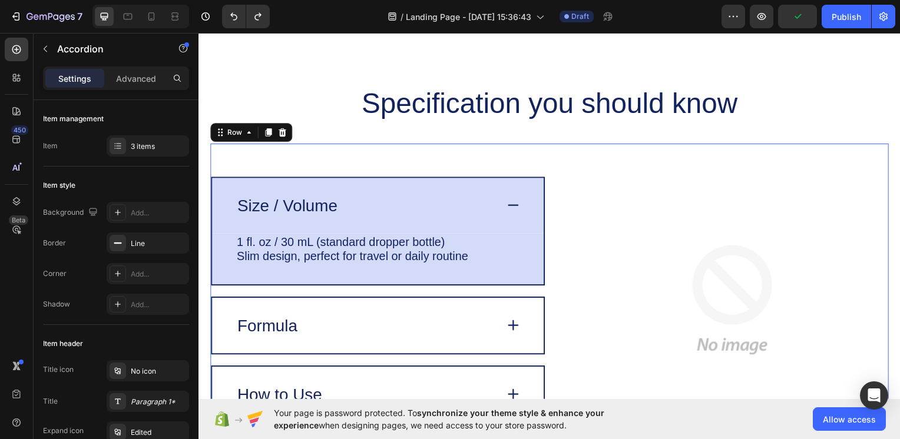
click at [564, 178] on div "Image Size / Volume 1 fl. oz / 30 mL (standard dropper bottle) Slim design, per…" at bounding box center [551, 301] width 683 height 315
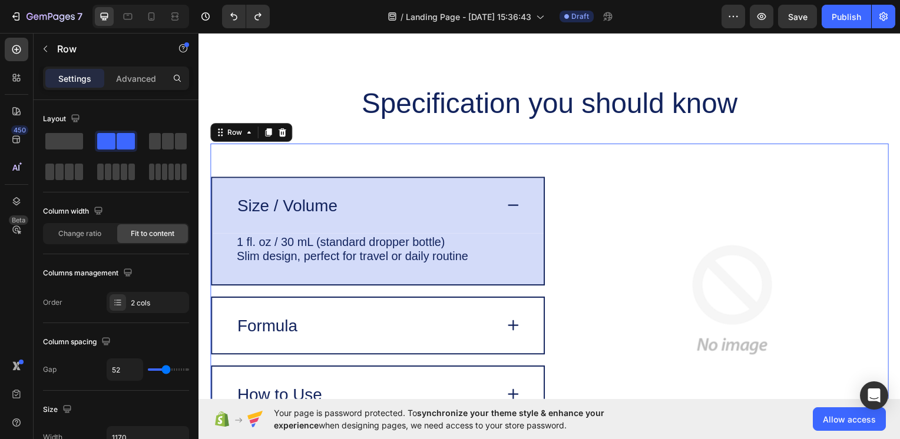
click at [539, 203] on div "Image Size / Volume 1 fl. oz / 30 mL (standard dropper bottle) Slim design, per…" at bounding box center [551, 301] width 683 height 315
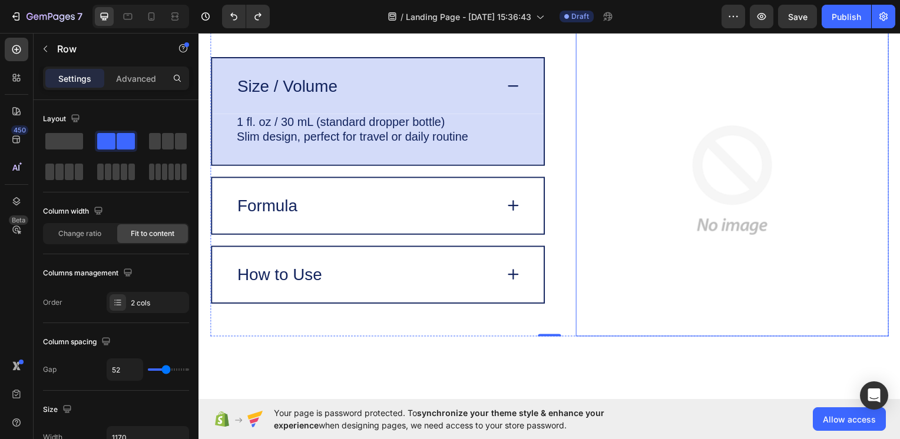
scroll to position [2667, 0]
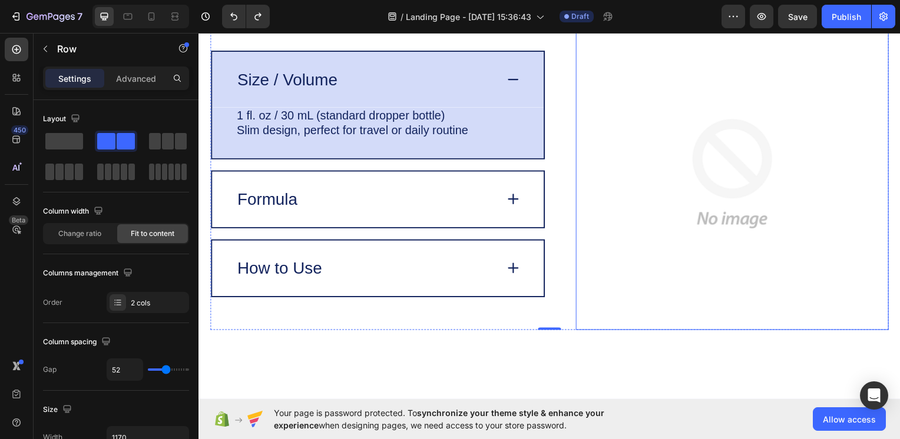
click at [665, 206] on img at bounding box center [735, 174] width 315 height 315
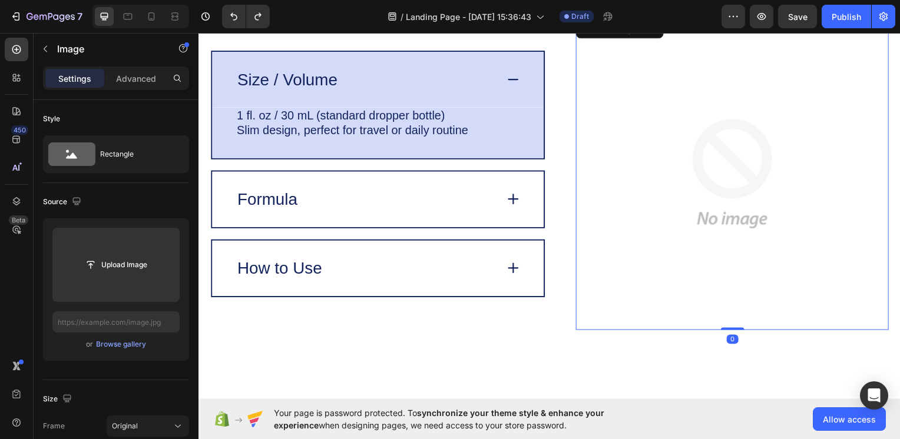
click at [665, 206] on img at bounding box center [735, 174] width 315 height 315
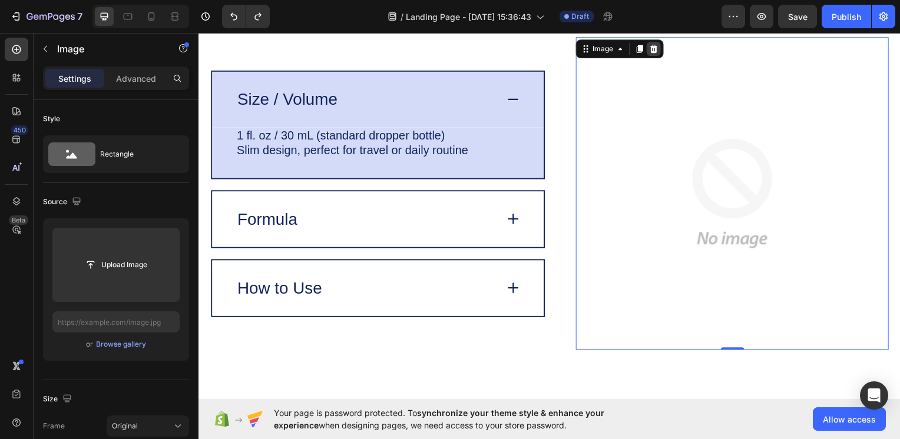
click at [650, 43] on div at bounding box center [657, 49] width 14 height 14
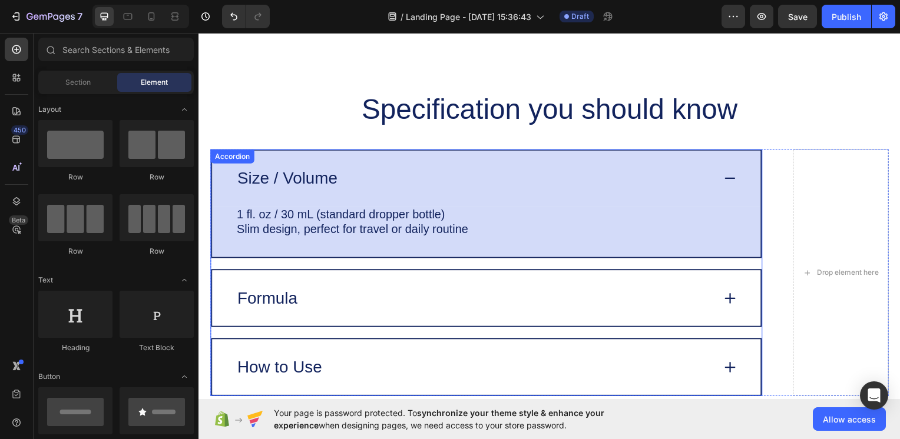
scroll to position [2526, 0]
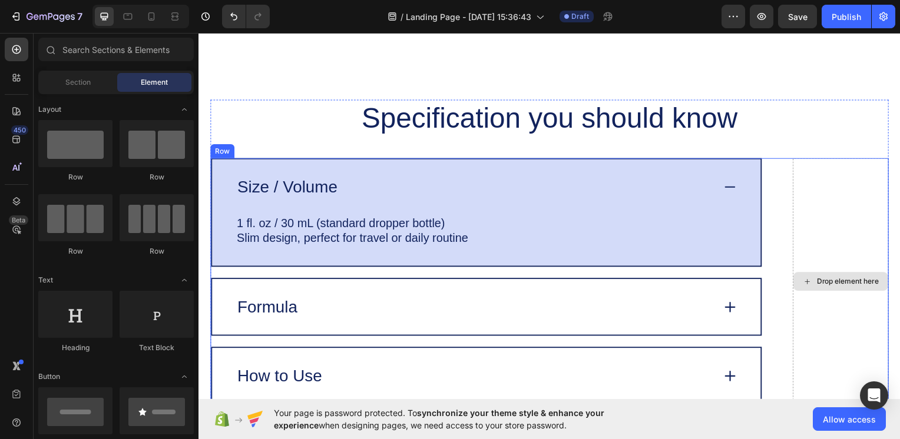
click at [810, 230] on div "Drop element here" at bounding box center [845, 283] width 97 height 249
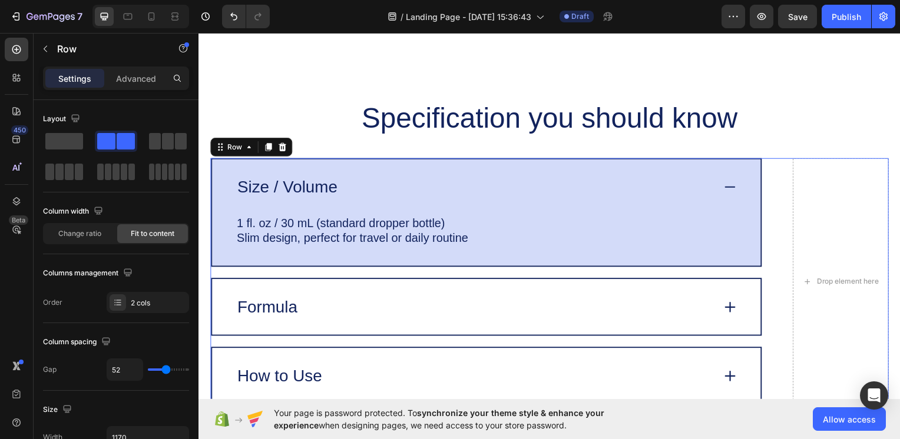
click at [784, 247] on div "Drop element here Size / Volume 1 fl. oz / 30 mL (standard dropper bottle) Slim…" at bounding box center [551, 283] width 683 height 249
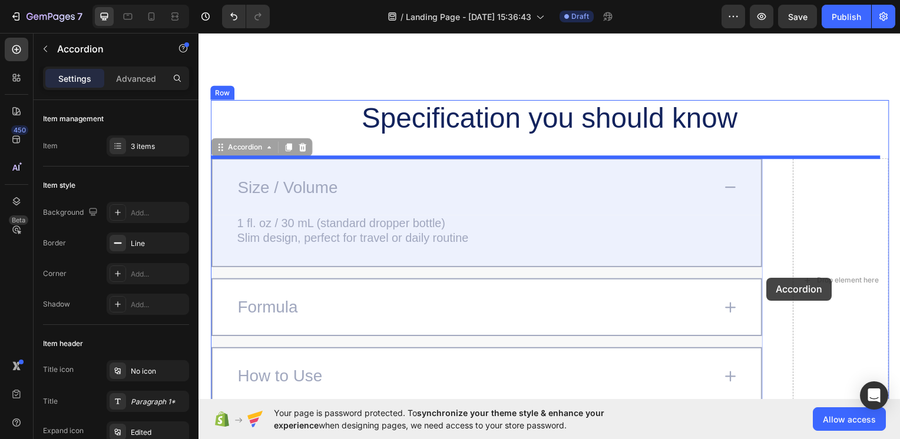
drag, startPoint x: 756, startPoint y: 279, endPoint x: 770, endPoint y: 279, distance: 14.1
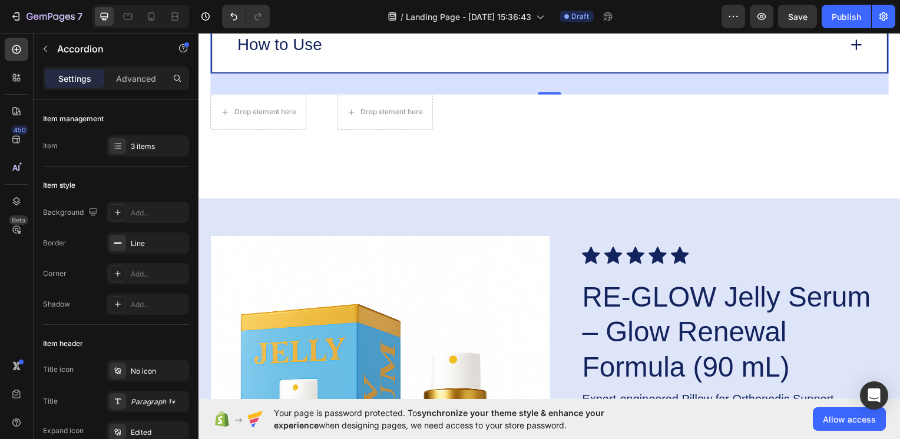
scroll to position [2858, 0]
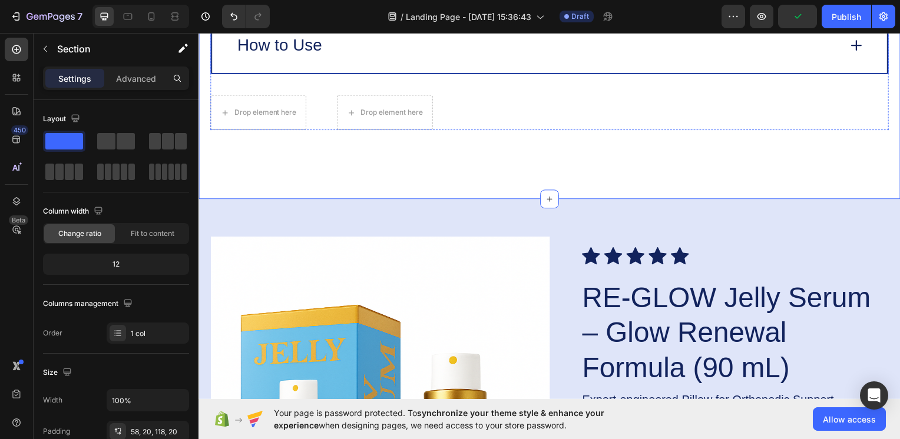
click at [571, 61] on div "How to Use" at bounding box center [552, 45] width 680 height 56
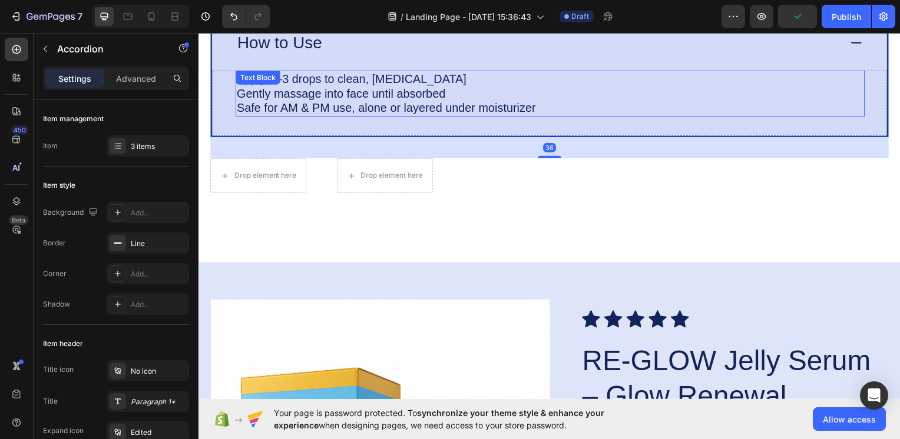
scroll to position [2807, 0]
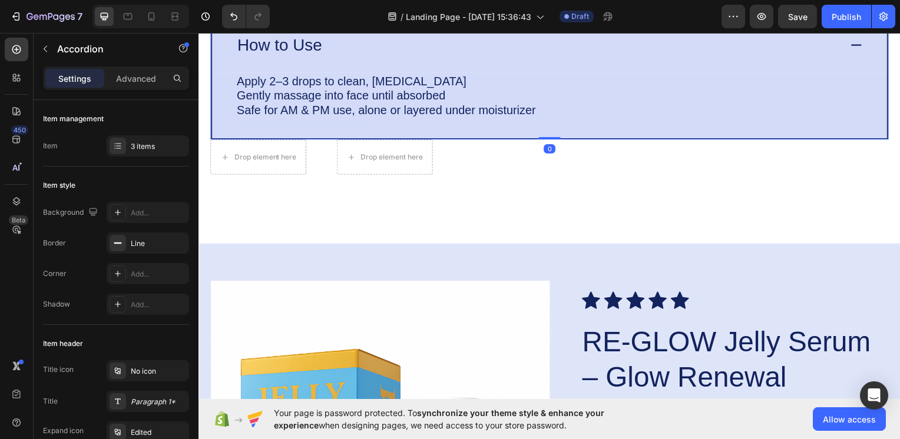
drag, startPoint x: 549, startPoint y: 157, endPoint x: 568, endPoint y: 129, distance: 33.5
click at [568, 129] on div "Size / Volume Formula How to Use Apply 2–3 drops to clean, [MEDICAL_DATA] Gentl…" at bounding box center [551, 8] width 683 height 263
type input "100%"
type input "100"
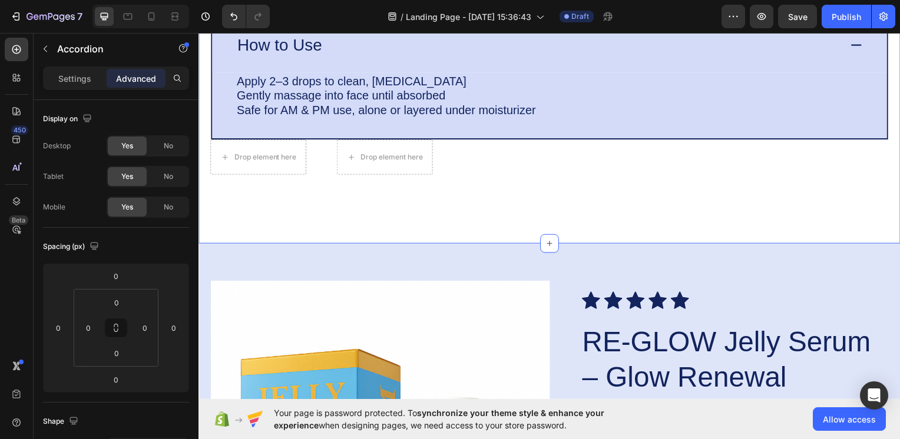
click at [560, 178] on div "Specification you should know Heading Size / Volume Formula How to Use Apply 2–…" at bounding box center [551, 14] width 707 height 461
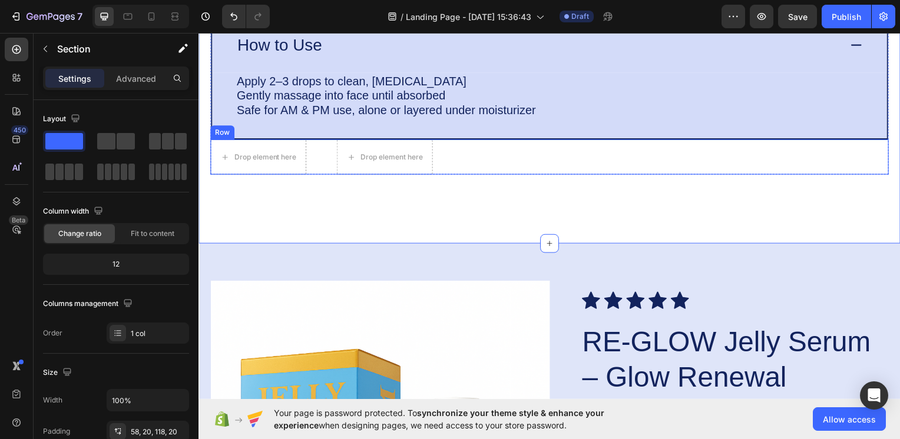
click at [559, 170] on div "Drop element here Drop element here Row" at bounding box center [551, 157] width 683 height 35
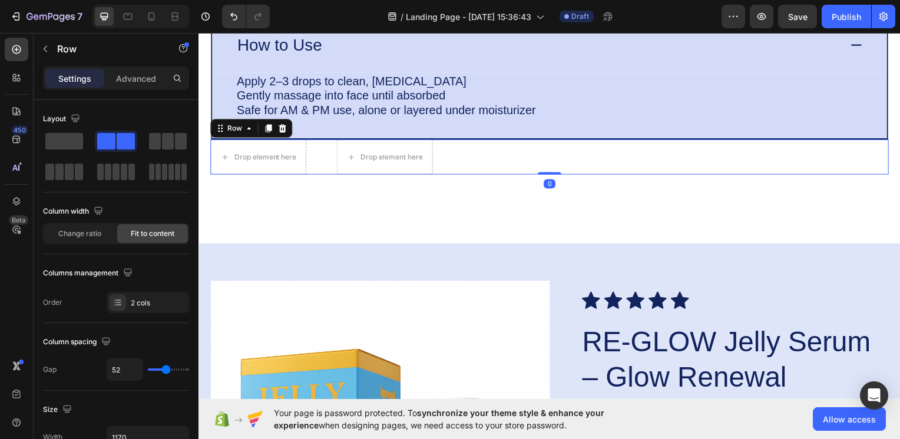
drag, startPoint x: 548, startPoint y: 171, endPoint x: 548, endPoint y: 162, distance: 9.4
click at [548, 162] on div "Drop element here Drop element here Row 0" at bounding box center [551, 157] width 683 height 35
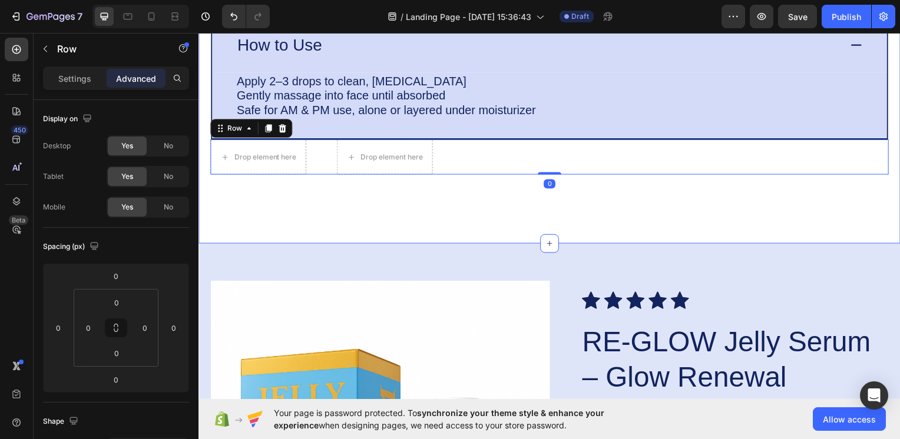
click at [556, 200] on div "Specification you should know Heading Size / Volume Formula How to Use Apply 2–…" at bounding box center [551, 14] width 707 height 461
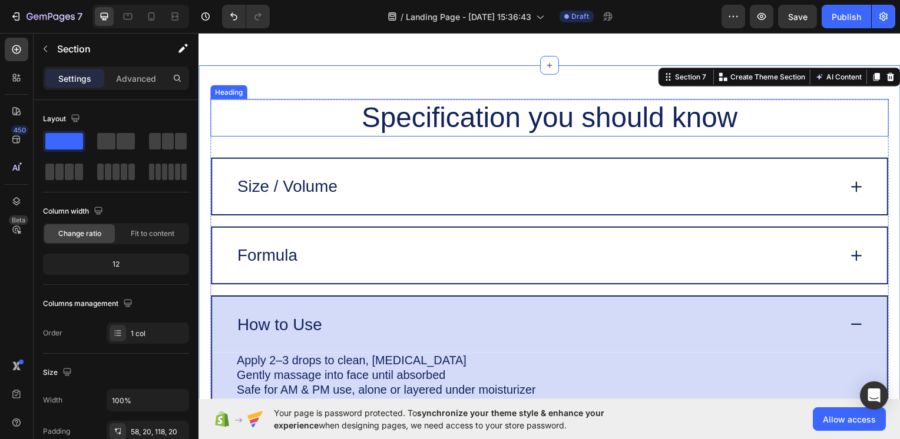
scroll to position [2576, 0]
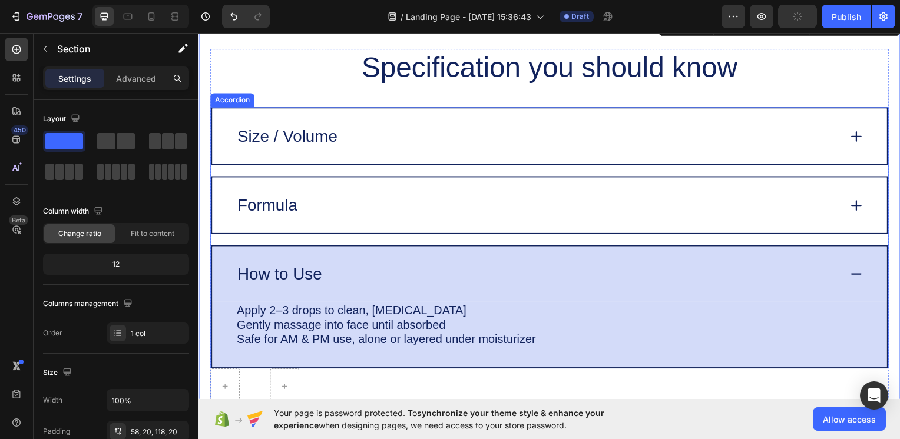
click at [853, 271] on icon at bounding box center [861, 276] width 16 height 16
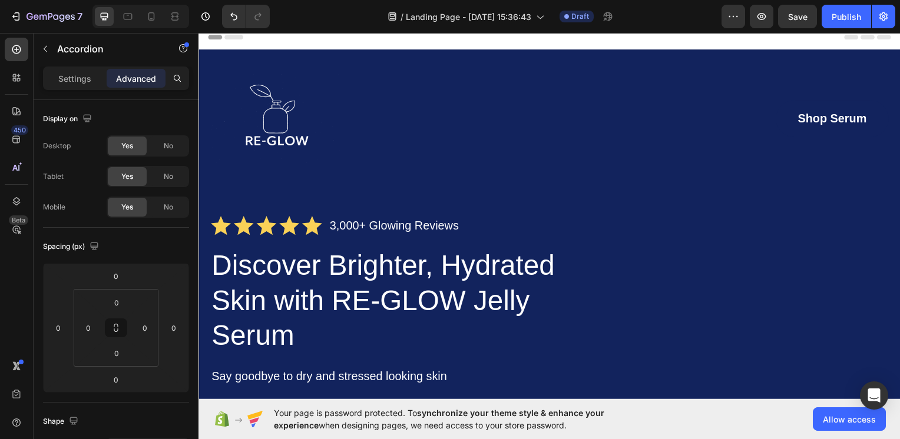
scroll to position [0, 0]
